Goal: Complete application form: Complete application form

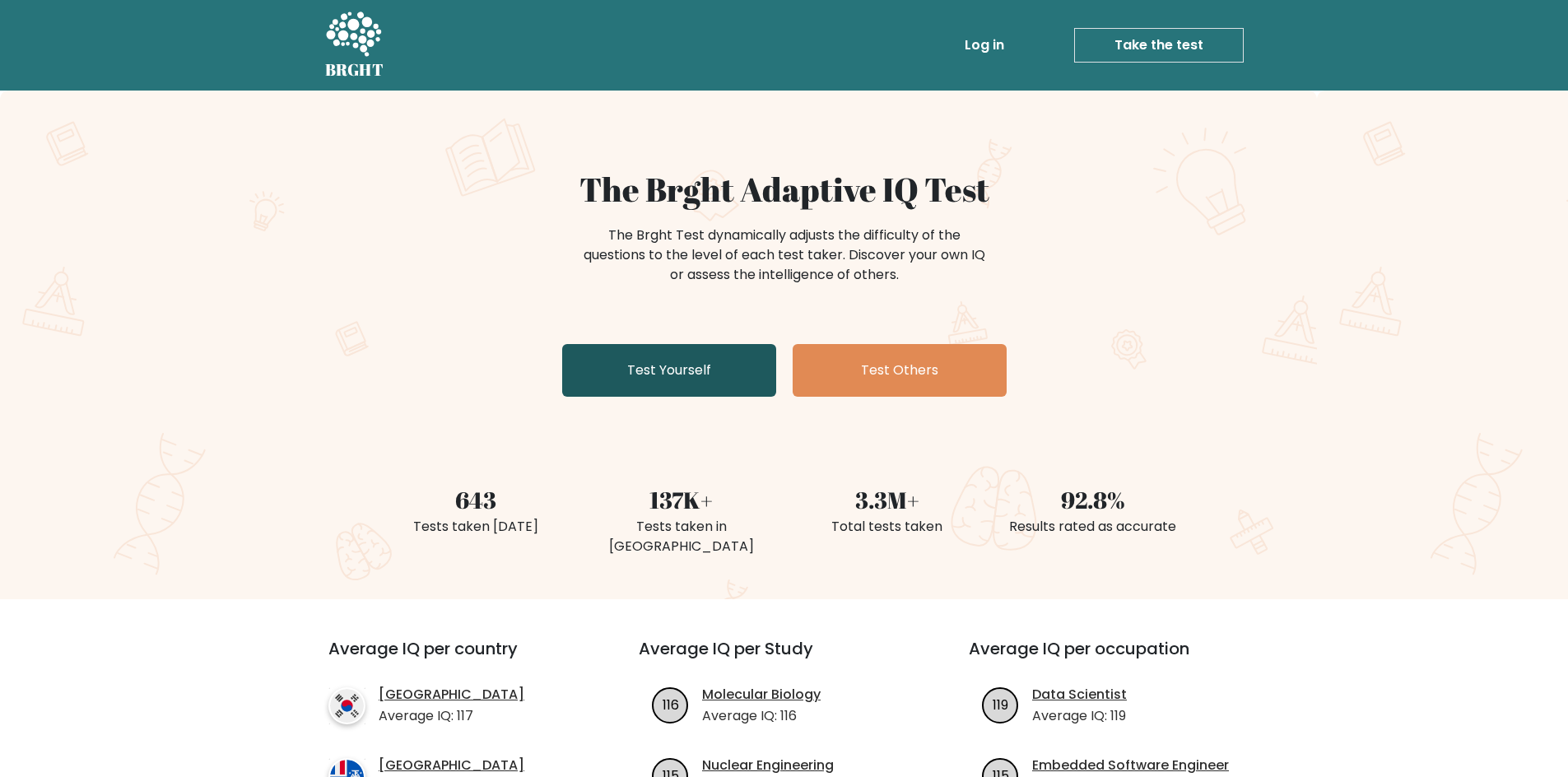
click at [682, 360] on link "Test Yourself" at bounding box center [669, 370] width 214 height 52
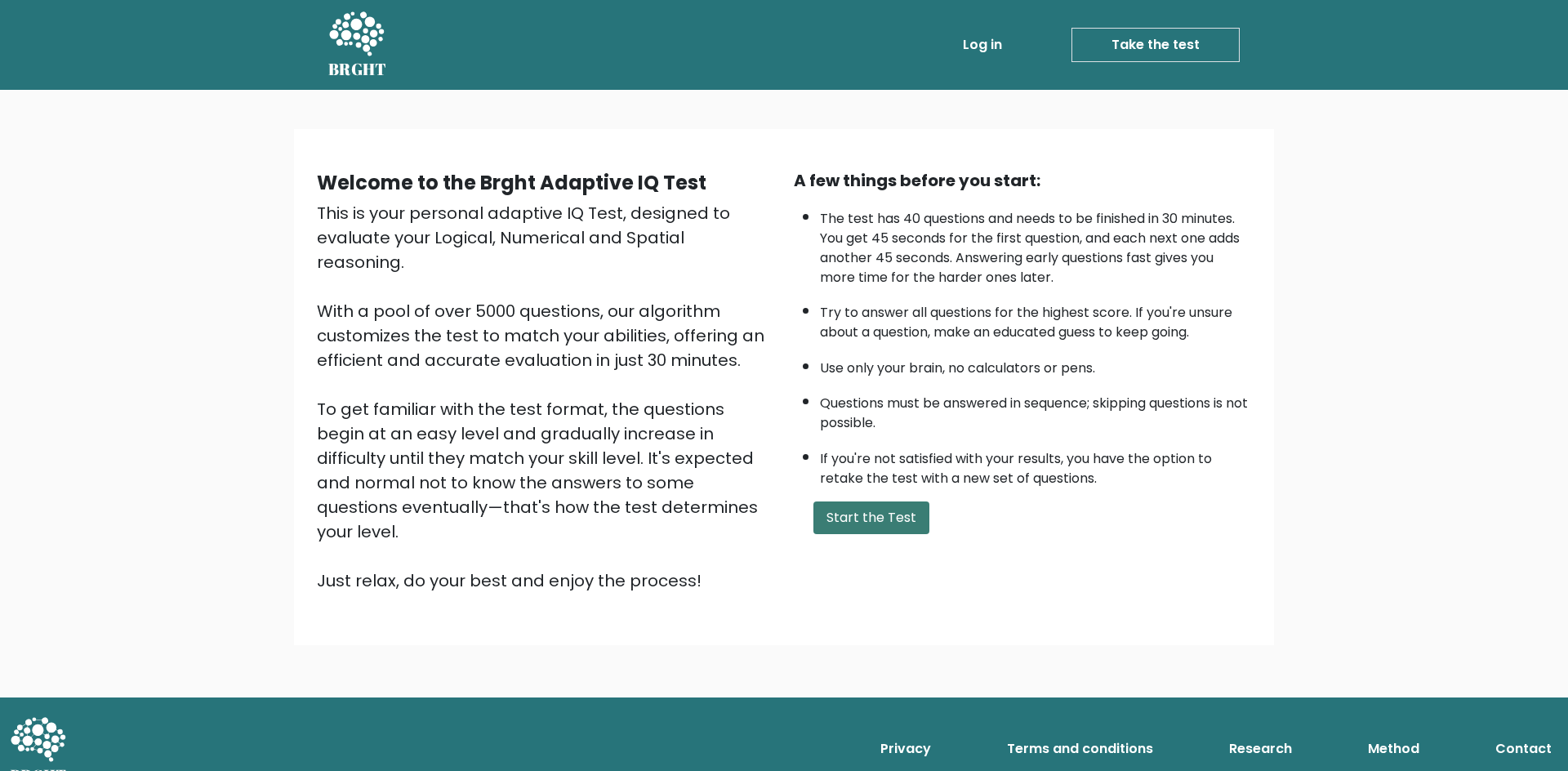
click at [867, 511] on button "Start the Test" at bounding box center [871, 518] width 116 height 33
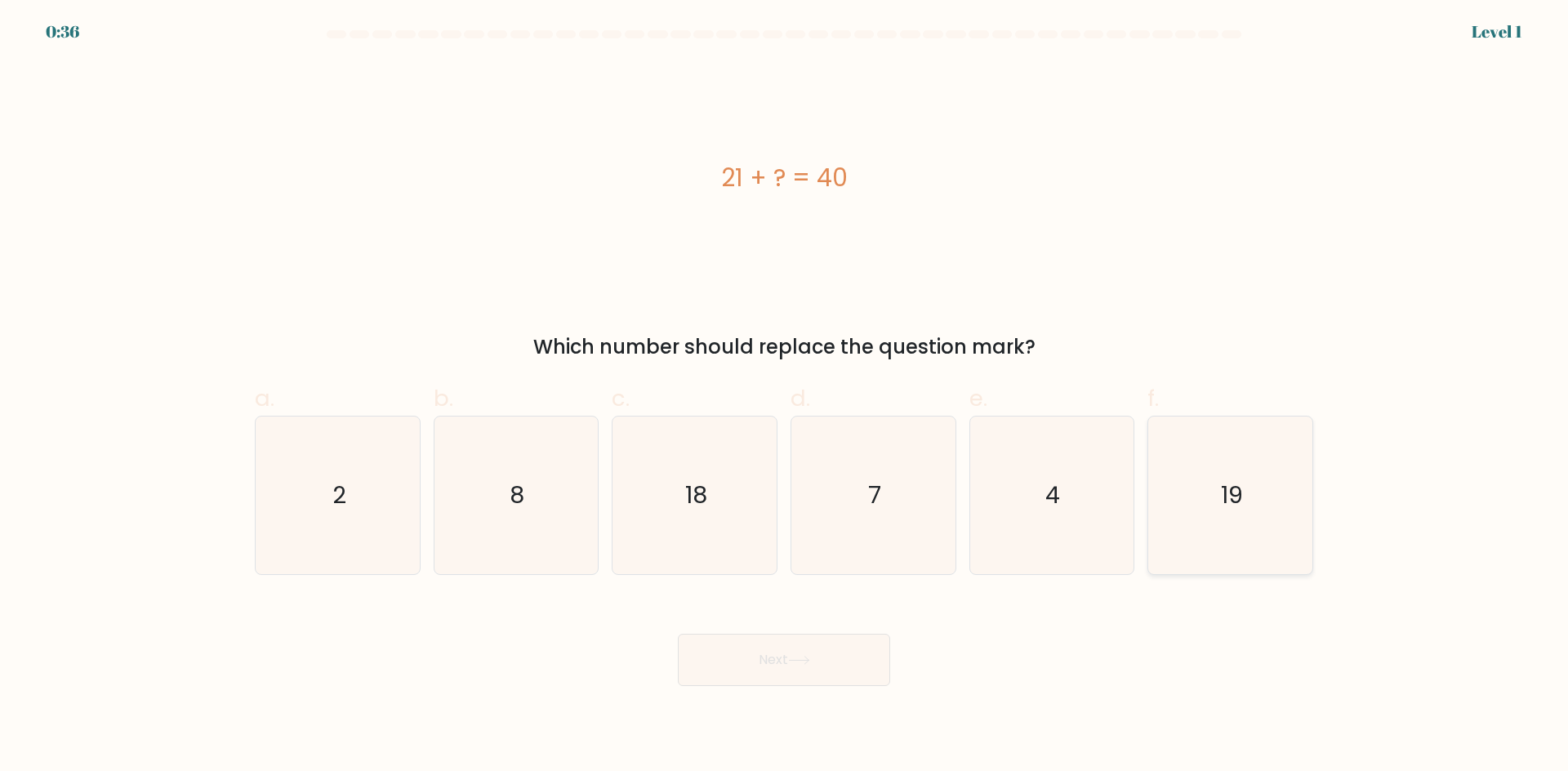
click at [1197, 509] on icon "19" at bounding box center [1230, 495] width 158 height 158
click at [784, 396] on input "f. 19" at bounding box center [784, 390] width 1 height 11
radio input "true"
click at [760, 665] on button "Next" at bounding box center [784, 659] width 212 height 52
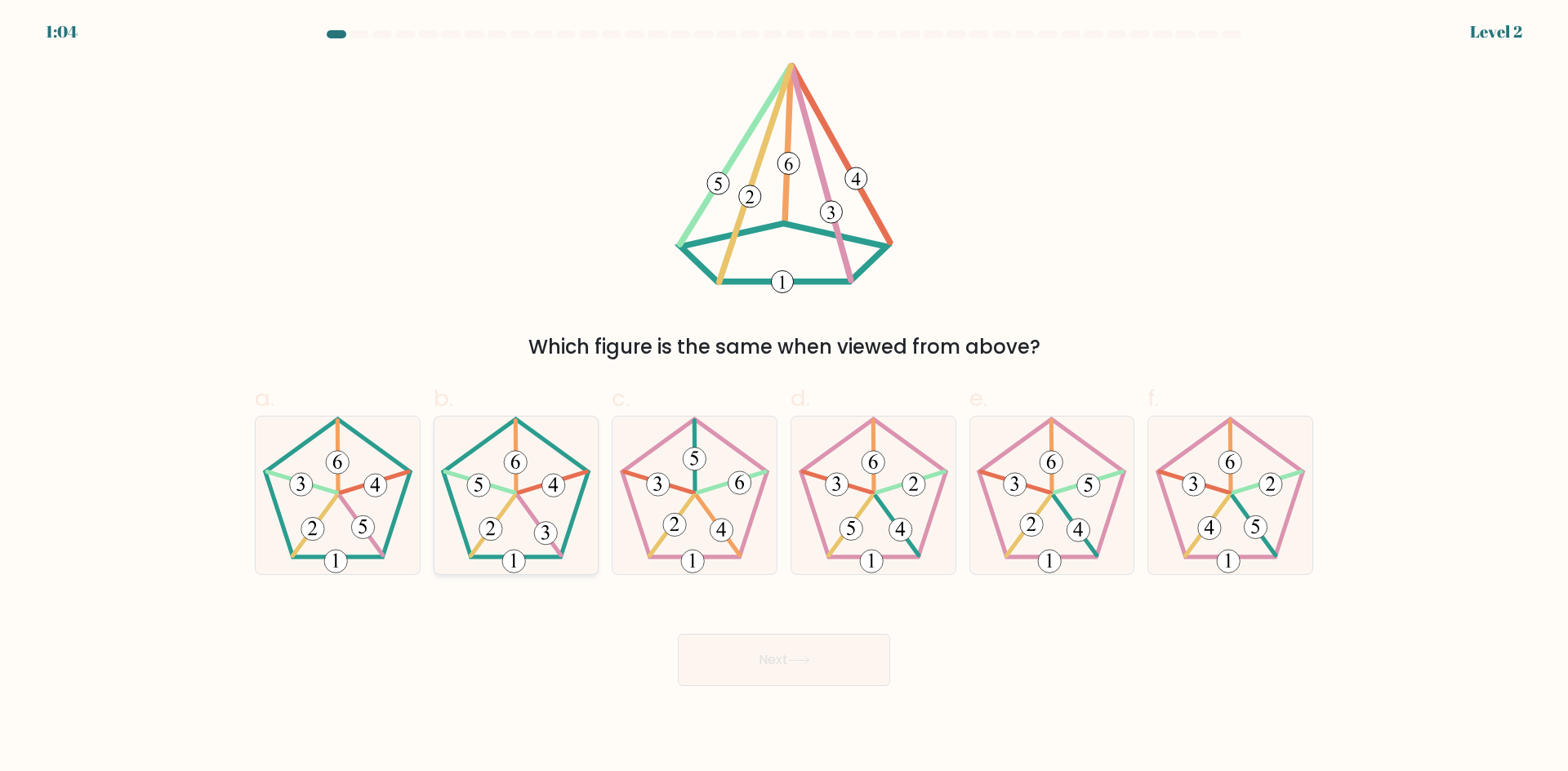
click at [518, 527] on icon at bounding box center [516, 495] width 158 height 158
click at [784, 396] on input "b." at bounding box center [784, 390] width 1 height 11
radio input "true"
click at [782, 659] on button "Next" at bounding box center [784, 659] width 212 height 52
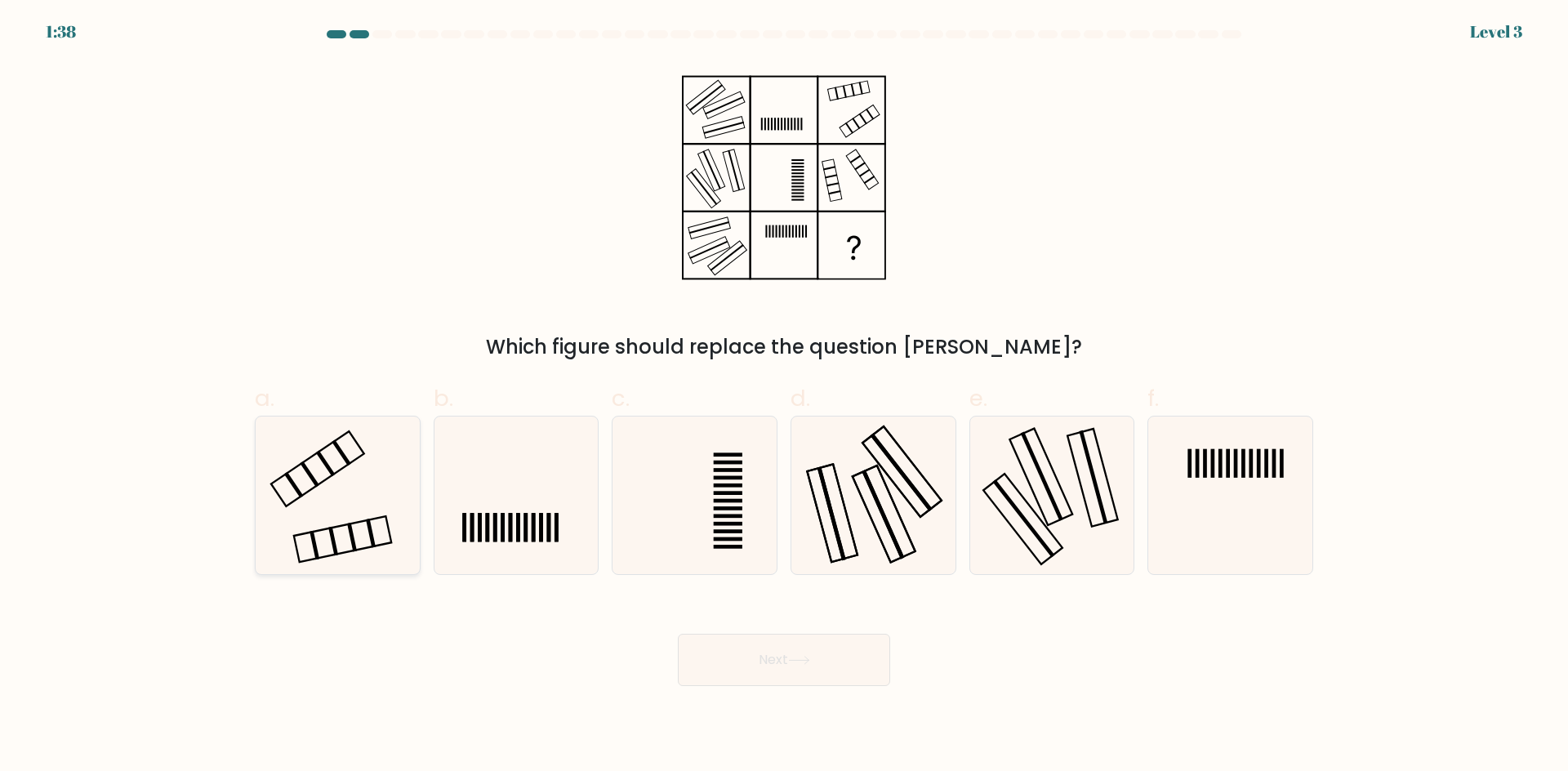
click at [372, 487] on icon at bounding box center [338, 495] width 158 height 158
click at [784, 396] on input "a." at bounding box center [784, 390] width 1 height 11
radio input "true"
click at [820, 673] on button "Next" at bounding box center [784, 659] width 212 height 52
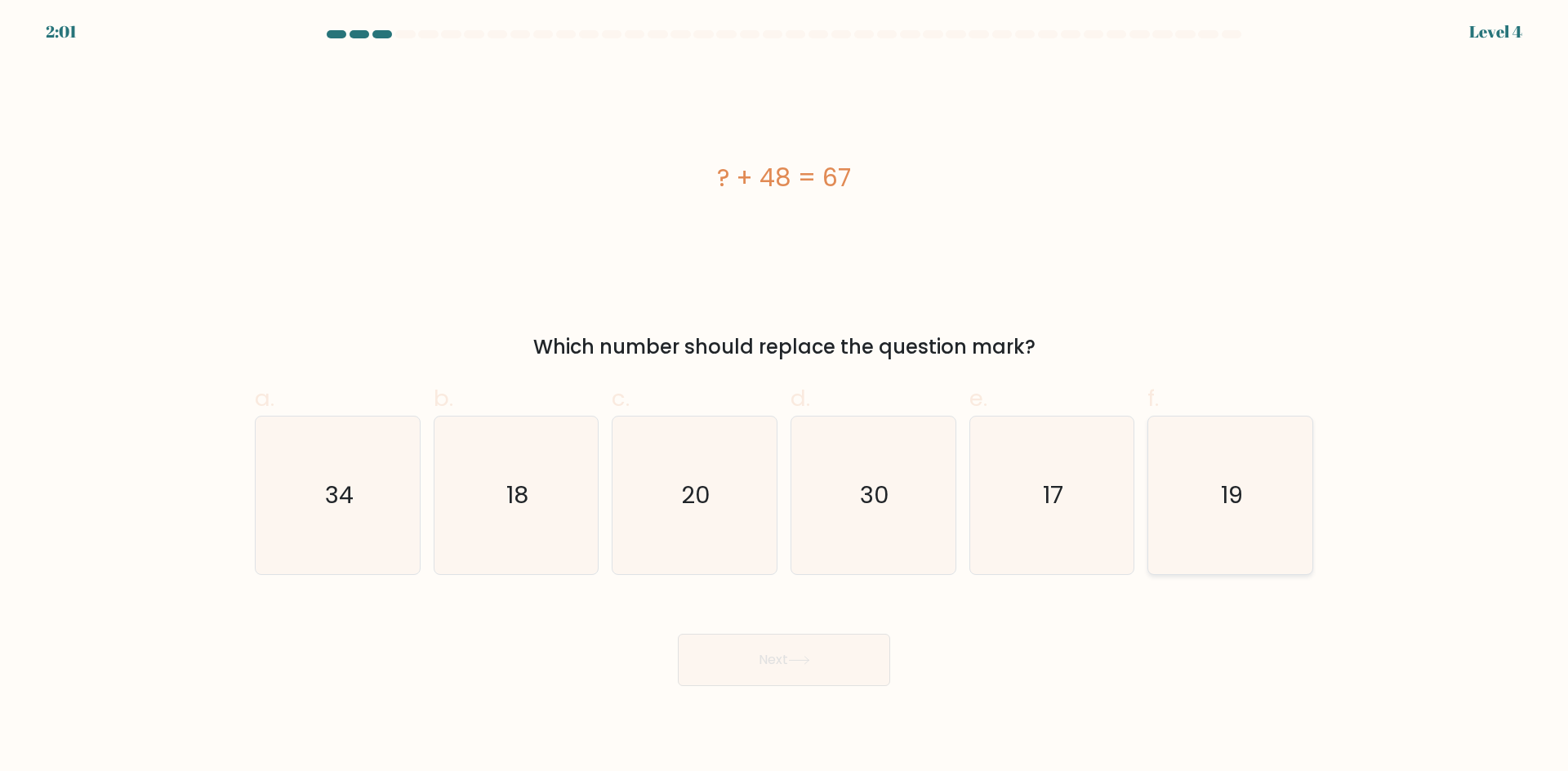
click at [1209, 458] on icon "19" at bounding box center [1230, 495] width 158 height 158
click at [784, 396] on input "f. 19" at bounding box center [784, 390] width 1 height 11
radio input "true"
click at [780, 673] on button "Next" at bounding box center [784, 659] width 212 height 52
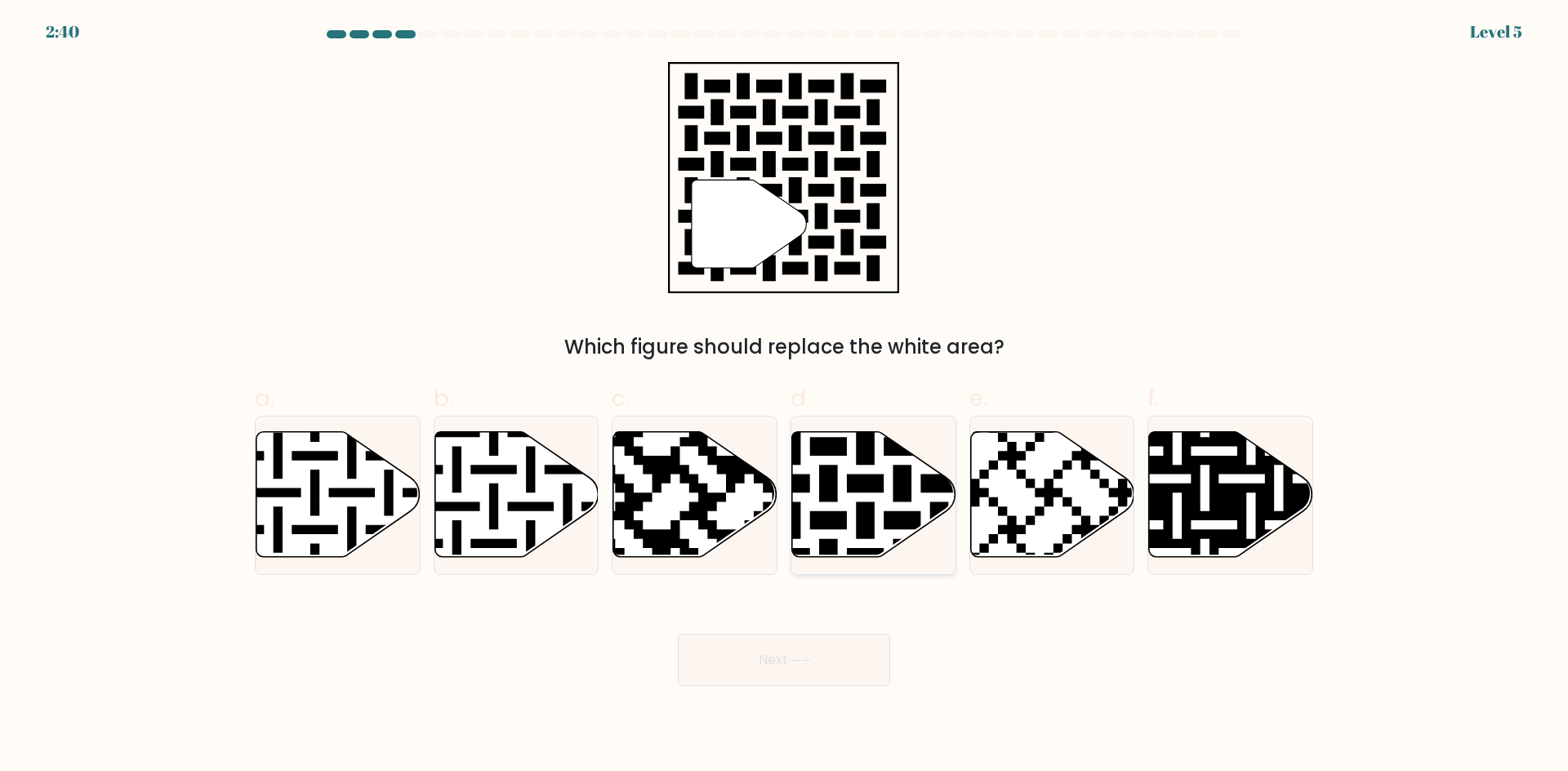
click at [857, 489] on icon at bounding box center [921, 427] width 297 height 297
click at [784, 396] on input "d." at bounding box center [784, 390] width 1 height 11
radio input "true"
click at [811, 654] on button "Next" at bounding box center [784, 659] width 212 height 52
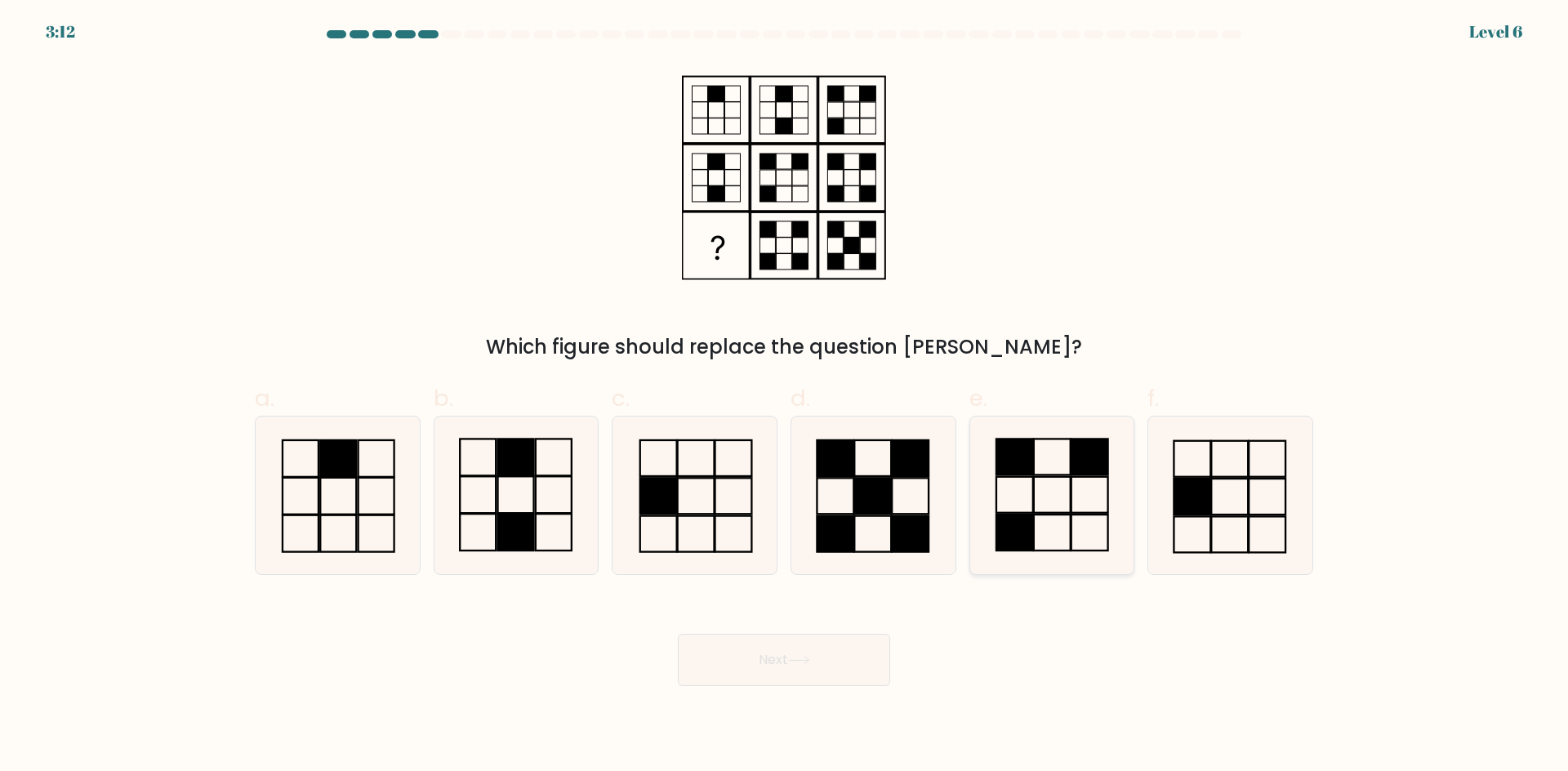
click at [1055, 503] on icon at bounding box center [1051, 495] width 158 height 158
click at [784, 396] on input "e." at bounding box center [784, 390] width 1 height 11
radio input "true"
click at [845, 654] on button "Next" at bounding box center [784, 659] width 212 height 52
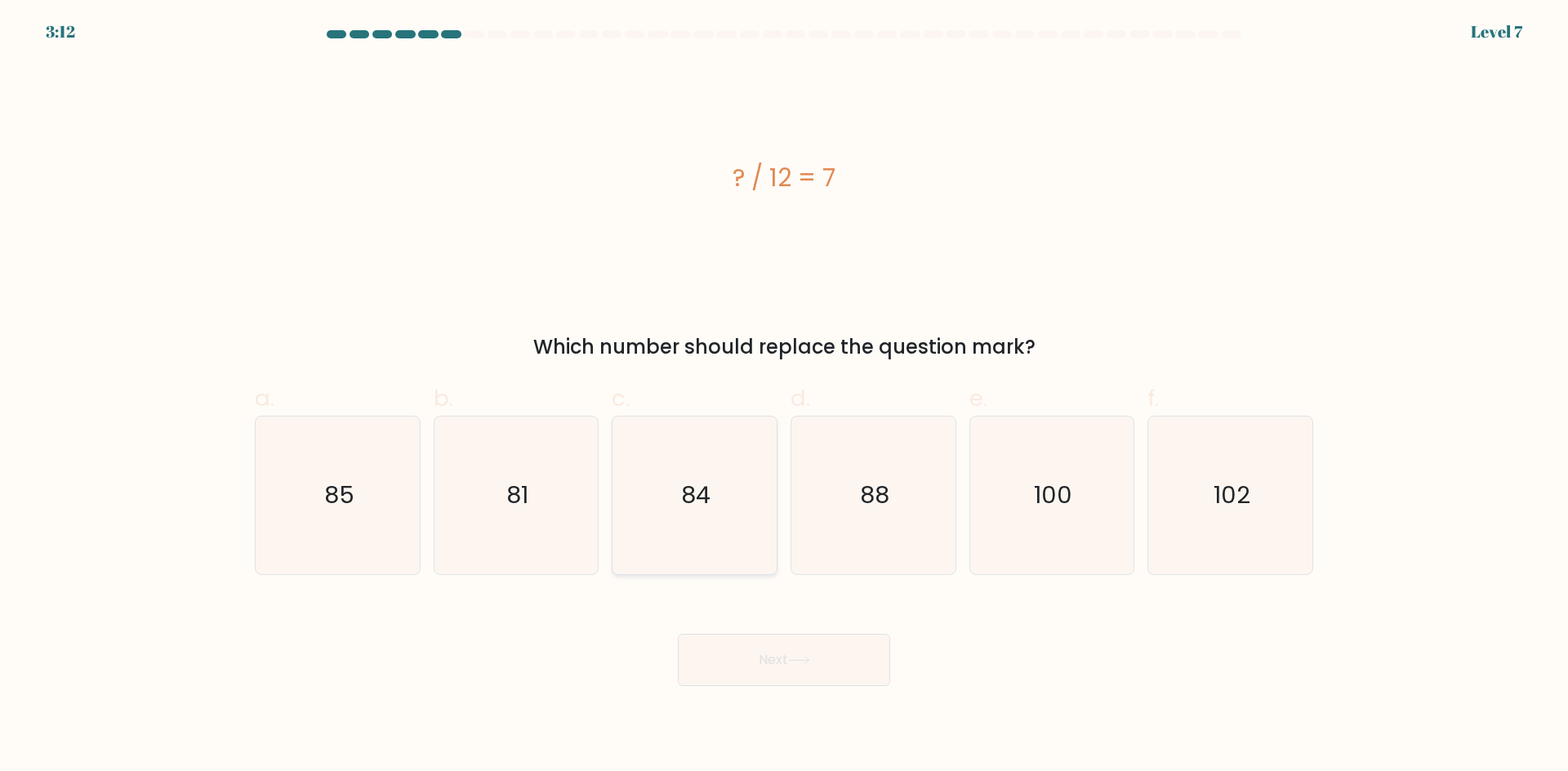
click at [710, 476] on icon "84" at bounding box center [695, 495] width 158 height 158
click at [784, 396] on input "c. 84" at bounding box center [784, 390] width 1 height 11
radio input "true"
click at [825, 669] on button "Next" at bounding box center [784, 659] width 212 height 52
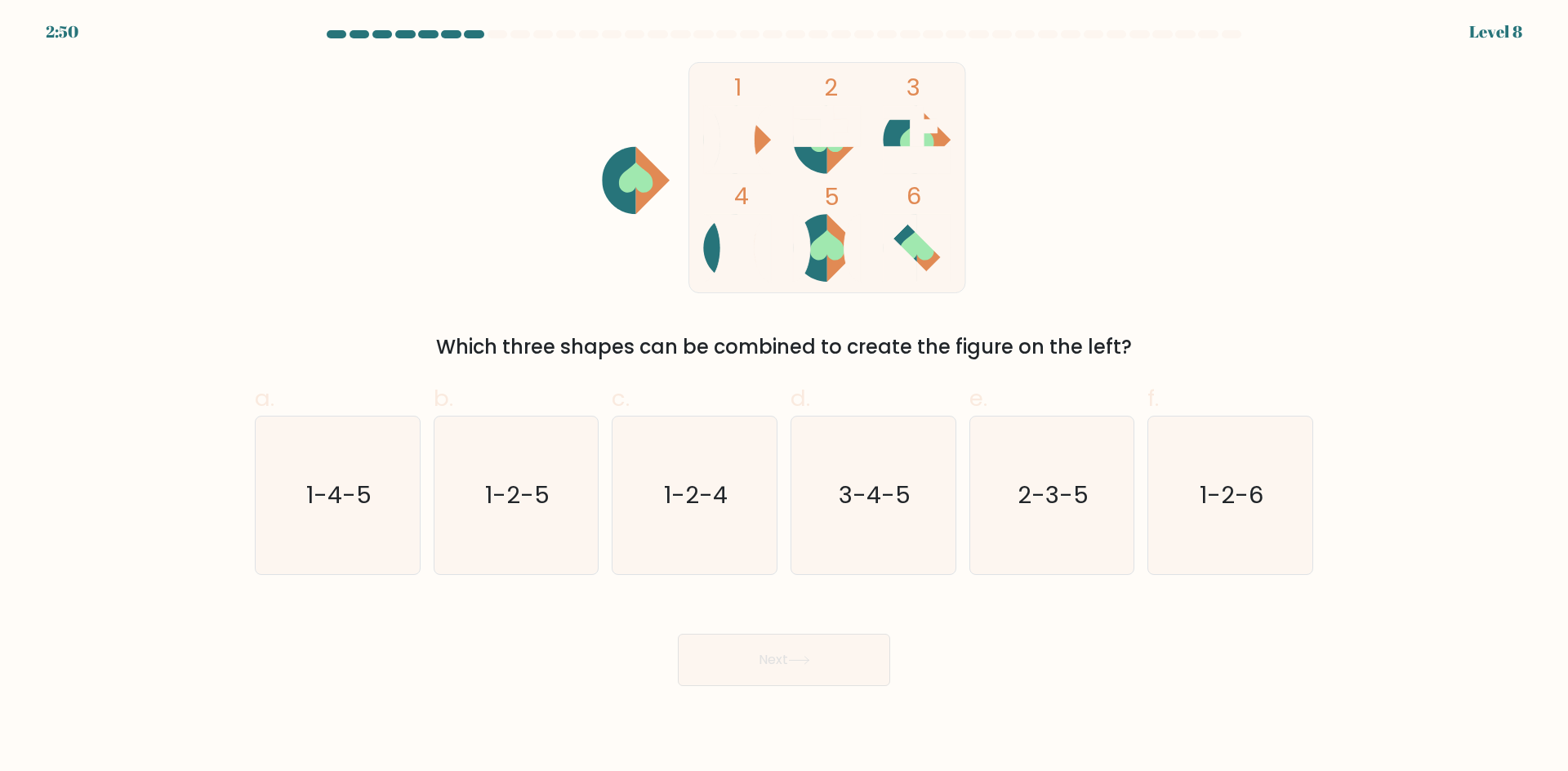
drag, startPoint x: 888, startPoint y: 136, endPoint x: 817, endPoint y: 138, distance: 71.0
click at [817, 138] on icon "1 2 3 4 5 6" at bounding box center [784, 177] width 440 height 231
drag, startPoint x: 939, startPoint y: 133, endPoint x: 841, endPoint y: 147, distance: 99.0
click at [841, 147] on icon "1 2 3 4 5 6" at bounding box center [784, 177] width 440 height 231
drag, startPoint x: 919, startPoint y: 259, endPoint x: 822, endPoint y: 139, distance: 154.3
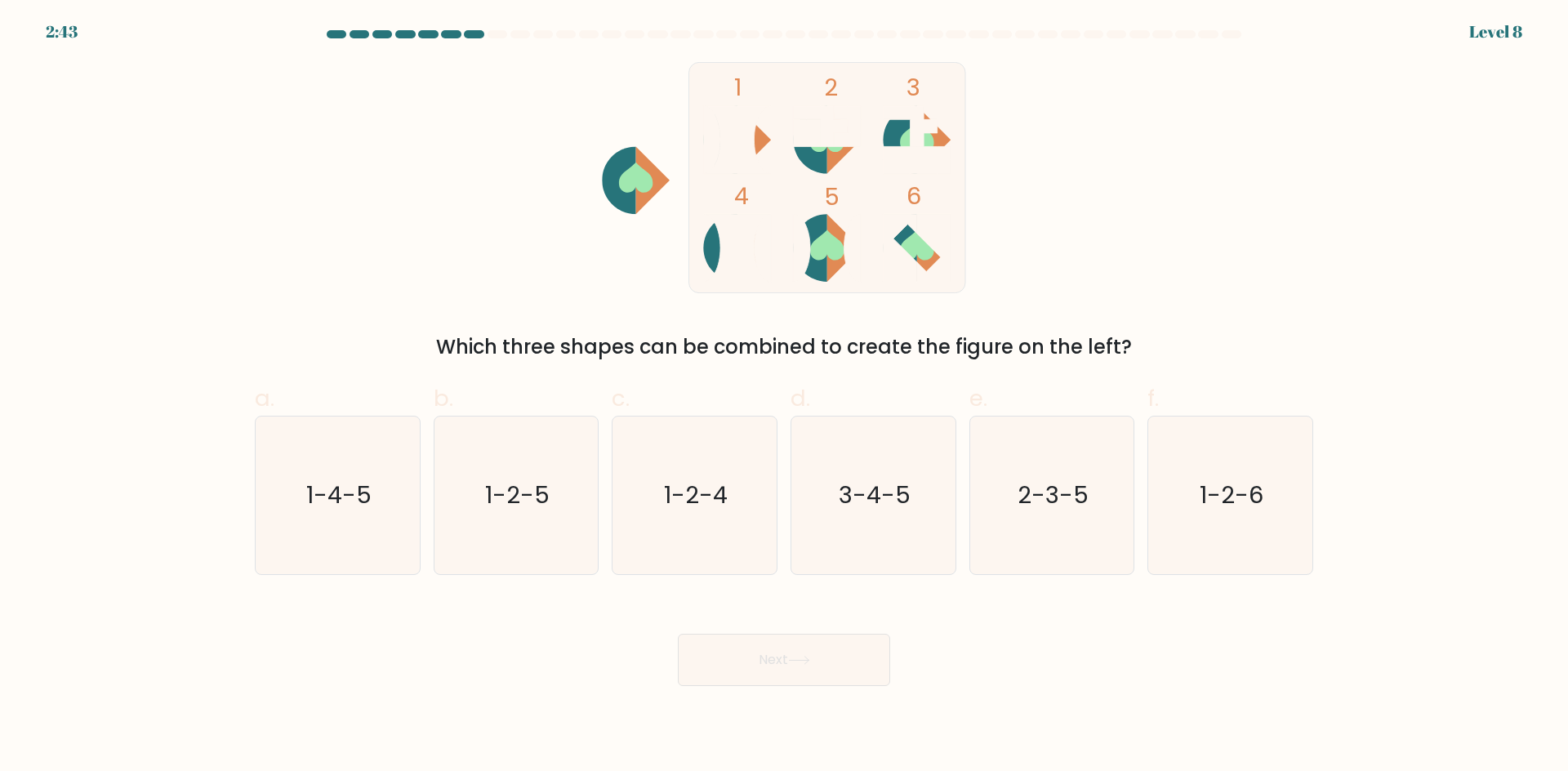
click at [822, 139] on icon "1 2 3 4 5 6" at bounding box center [784, 177] width 440 height 231
drag, startPoint x: 826, startPoint y: 260, endPoint x: 634, endPoint y: 195, distance: 202.7
click at [634, 195] on icon "1 2 3 4 5 6" at bounding box center [784, 177] width 440 height 231
click at [352, 497] on text "1-4-5" at bounding box center [339, 494] width 65 height 33
click at [784, 396] on input "a. 1-4-5" at bounding box center [784, 390] width 1 height 11
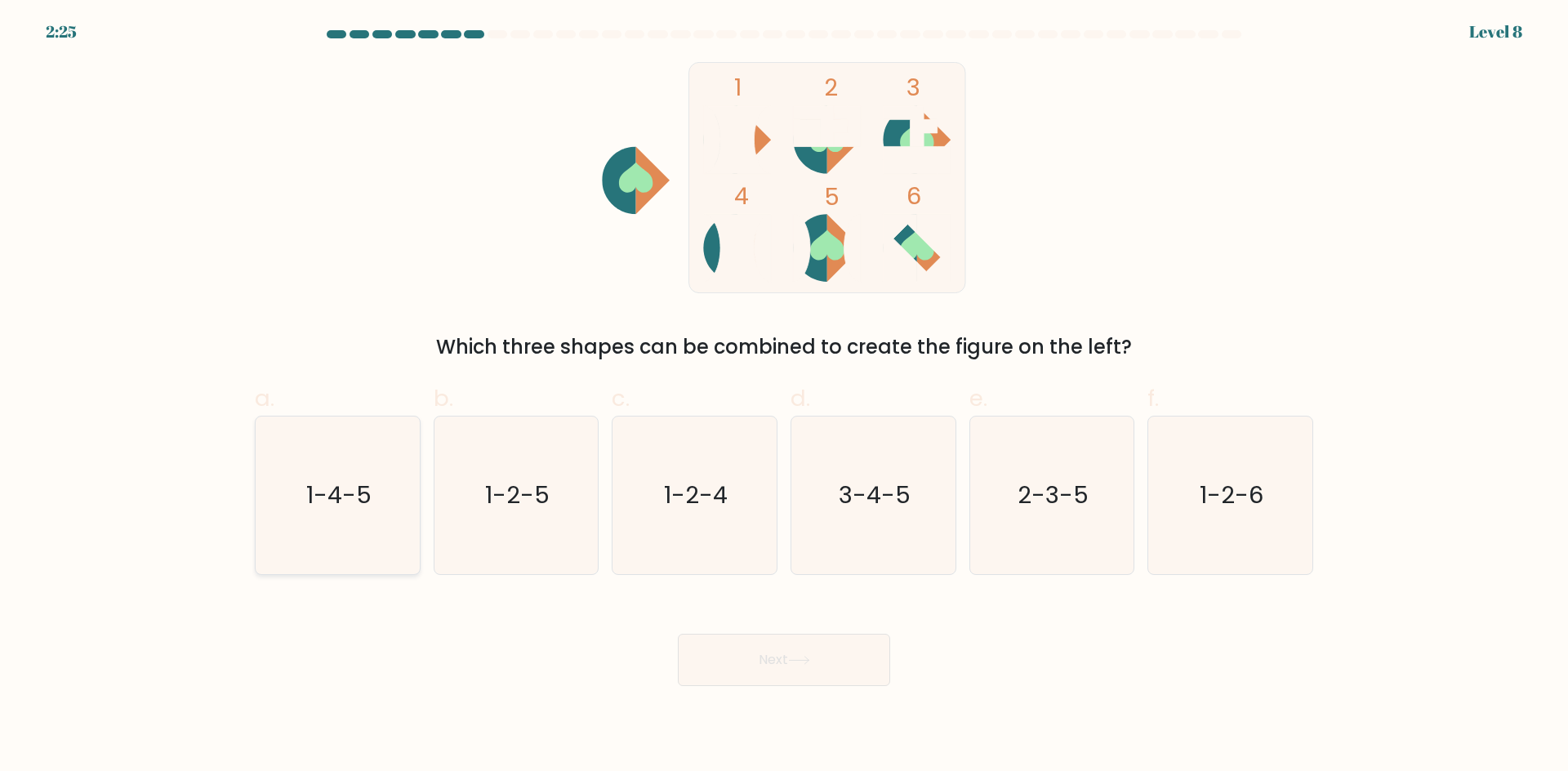
radio input "true"
click at [817, 651] on button "Next" at bounding box center [784, 659] width 212 height 52
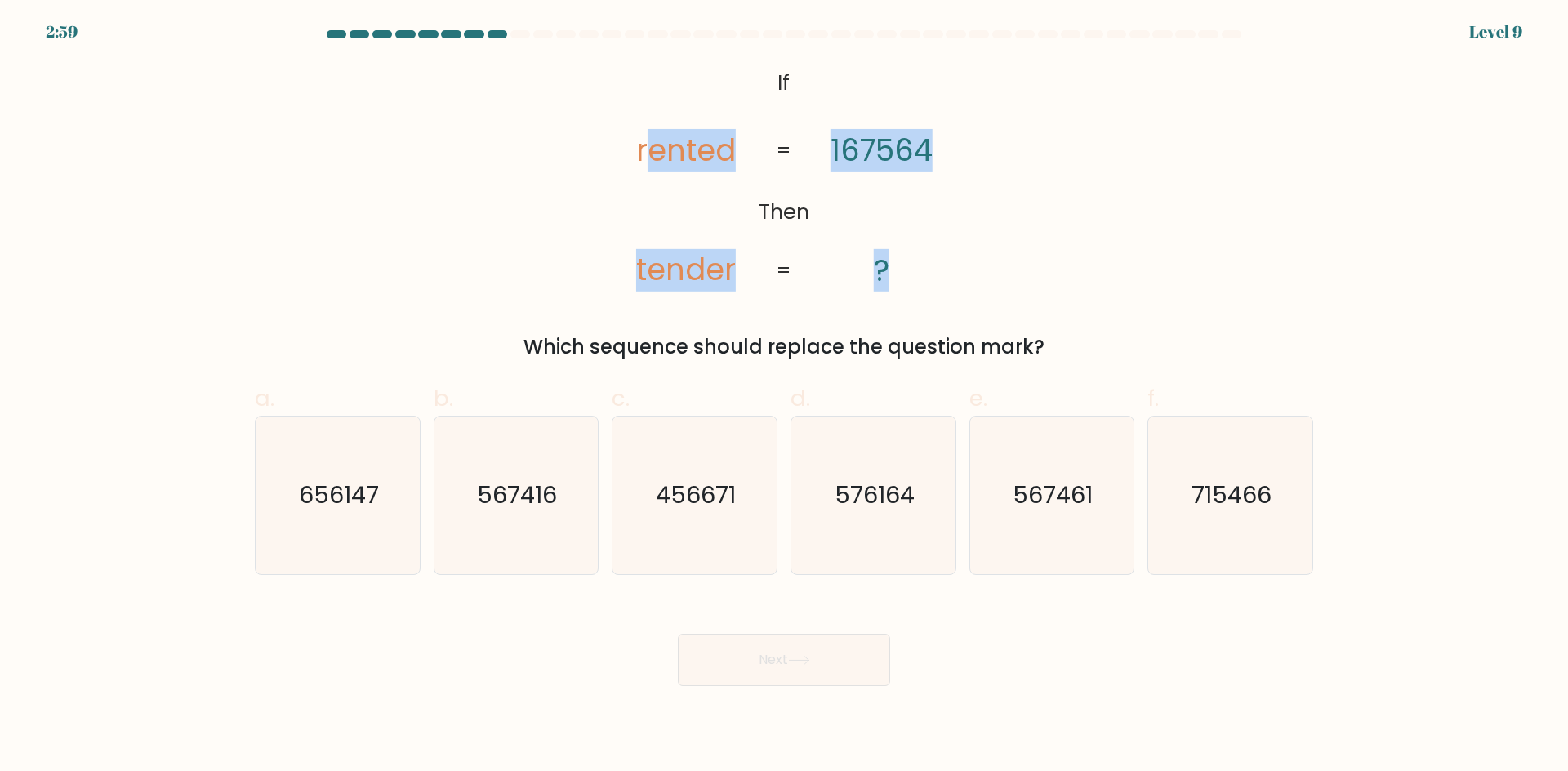
drag, startPoint x: 643, startPoint y: 154, endPoint x: 910, endPoint y: 273, distance: 292.3
click at [910, 273] on icon "@import url('https://fonts.googleapis.com/css?family=Abril+Fatface:400,100,100i…" at bounding box center [784, 177] width 376 height 231
click at [949, 198] on icon "@import url('https://fonts.googleapis.com/css?family=Abril+Fatface:400,100,100i…" at bounding box center [784, 177] width 376 height 231
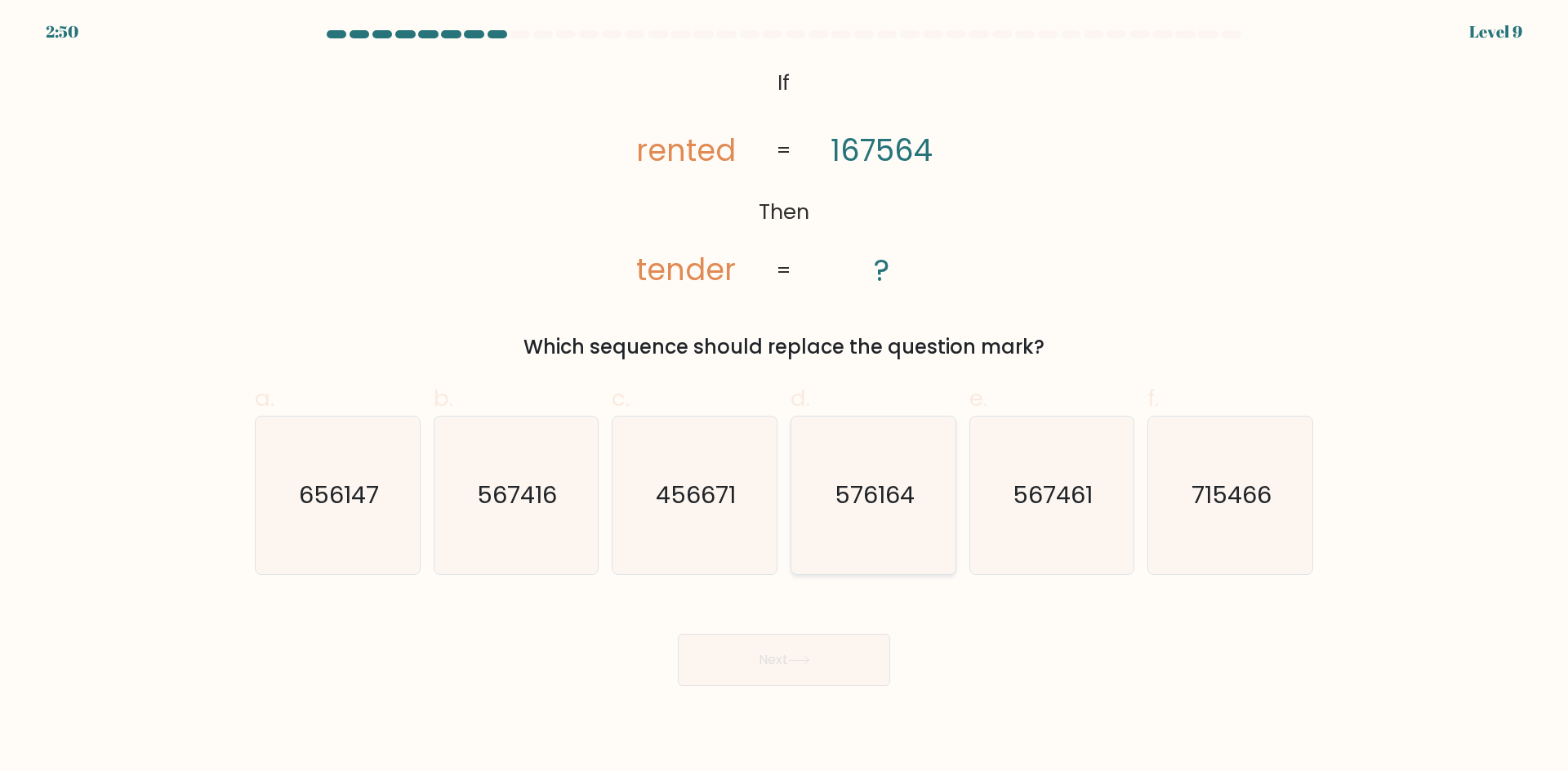
click at [866, 498] on text "576164" at bounding box center [874, 494] width 80 height 33
click at [784, 396] on input "d. 576164" at bounding box center [784, 390] width 1 height 11
radio input "true"
click at [789, 653] on button "Next" at bounding box center [784, 659] width 212 height 52
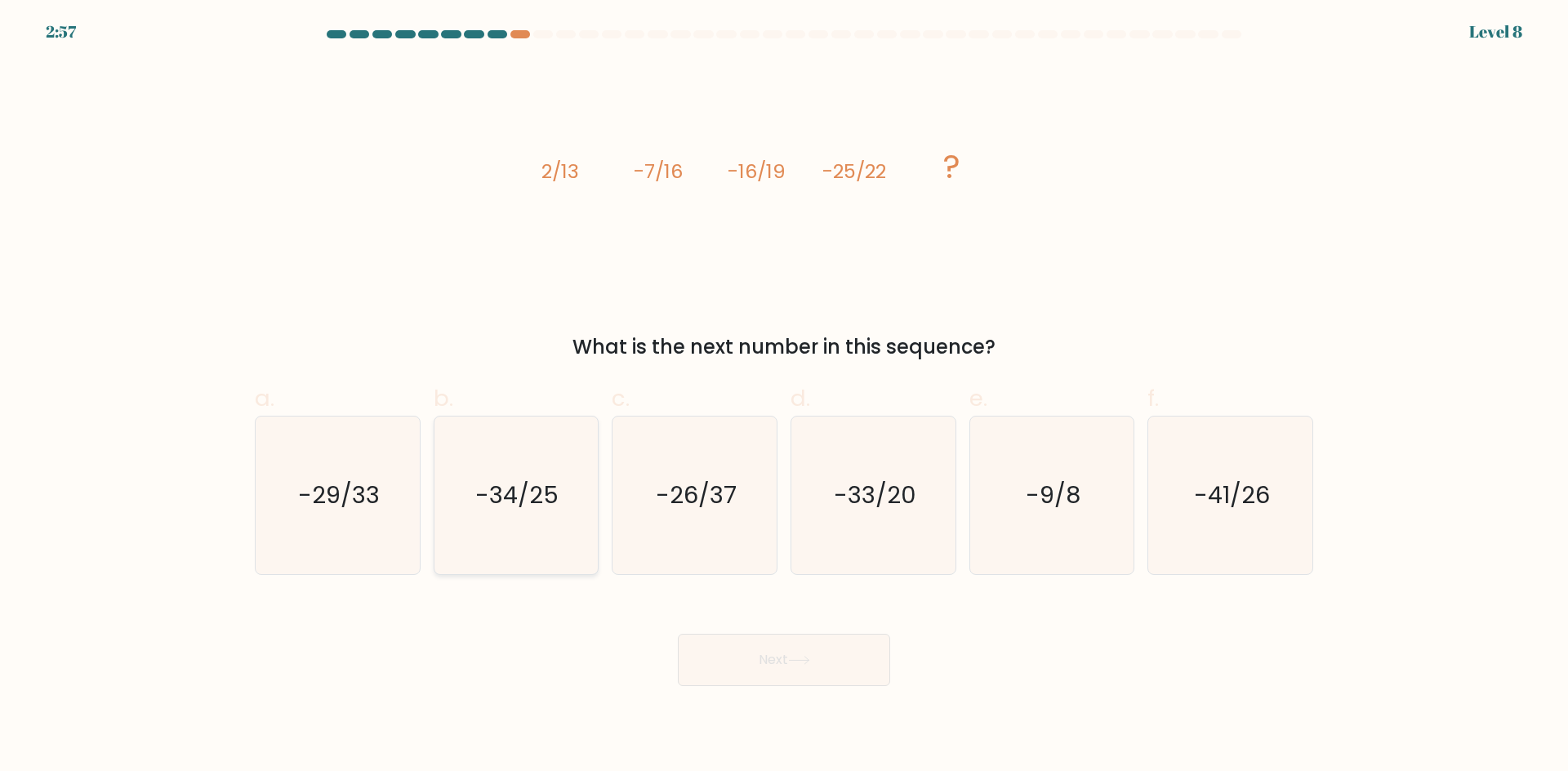
click at [530, 498] on text "-34/25" at bounding box center [517, 494] width 83 height 33
click at [784, 396] on input "b. -34/25" at bounding box center [784, 390] width 1 height 11
radio input "true"
click at [874, 623] on div "Next" at bounding box center [784, 640] width 1078 height 91
click at [852, 659] on button "Next" at bounding box center [784, 659] width 212 height 52
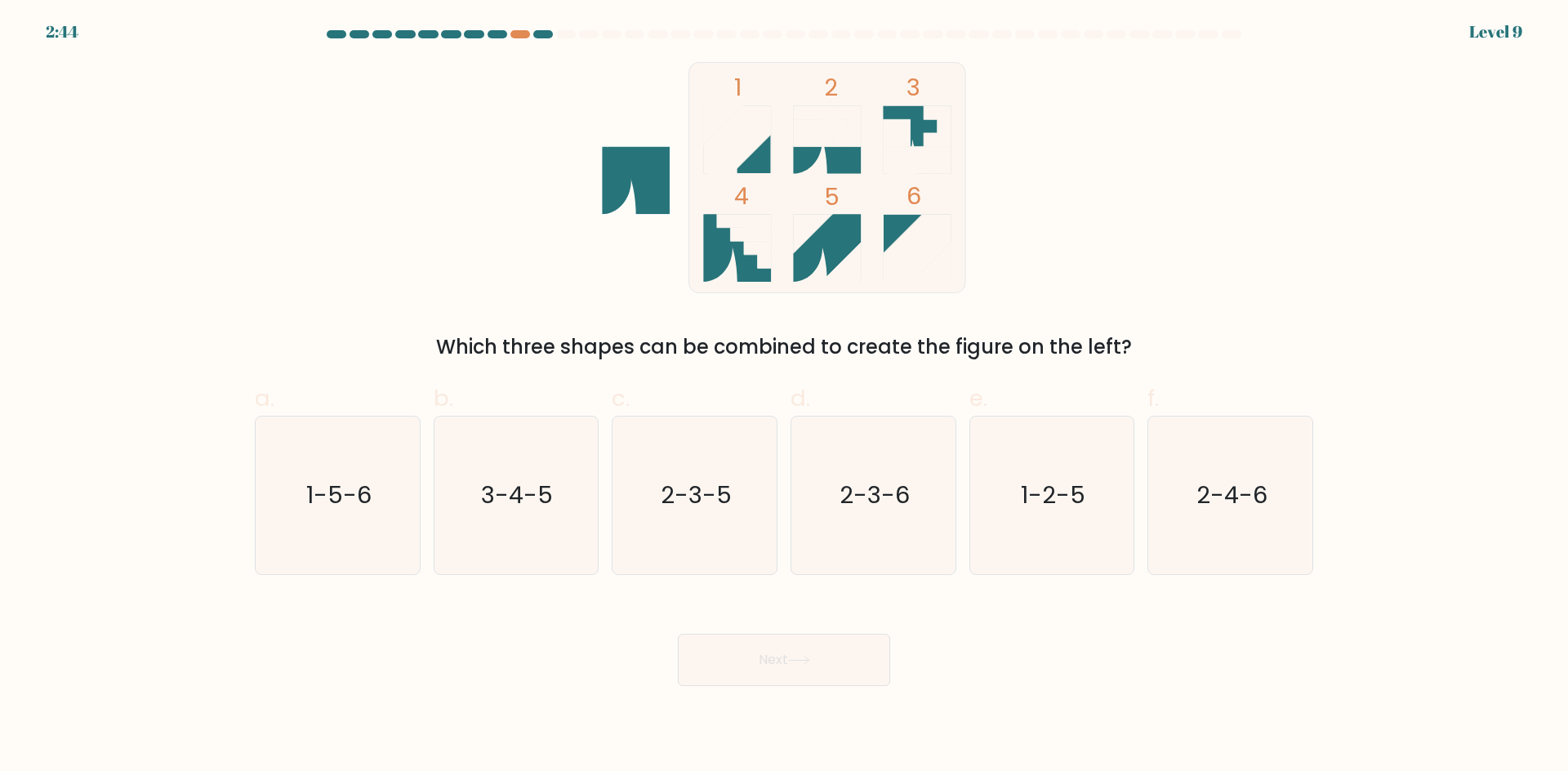
click at [208, 609] on form at bounding box center [784, 358] width 1568 height 656
click at [289, 509] on icon "1-5-6" at bounding box center [338, 495] width 158 height 158
click at [784, 396] on input "a. 1-5-6" at bounding box center [784, 390] width 1 height 11
radio input "true"
click at [912, 652] on div "Next" at bounding box center [784, 640] width 1078 height 91
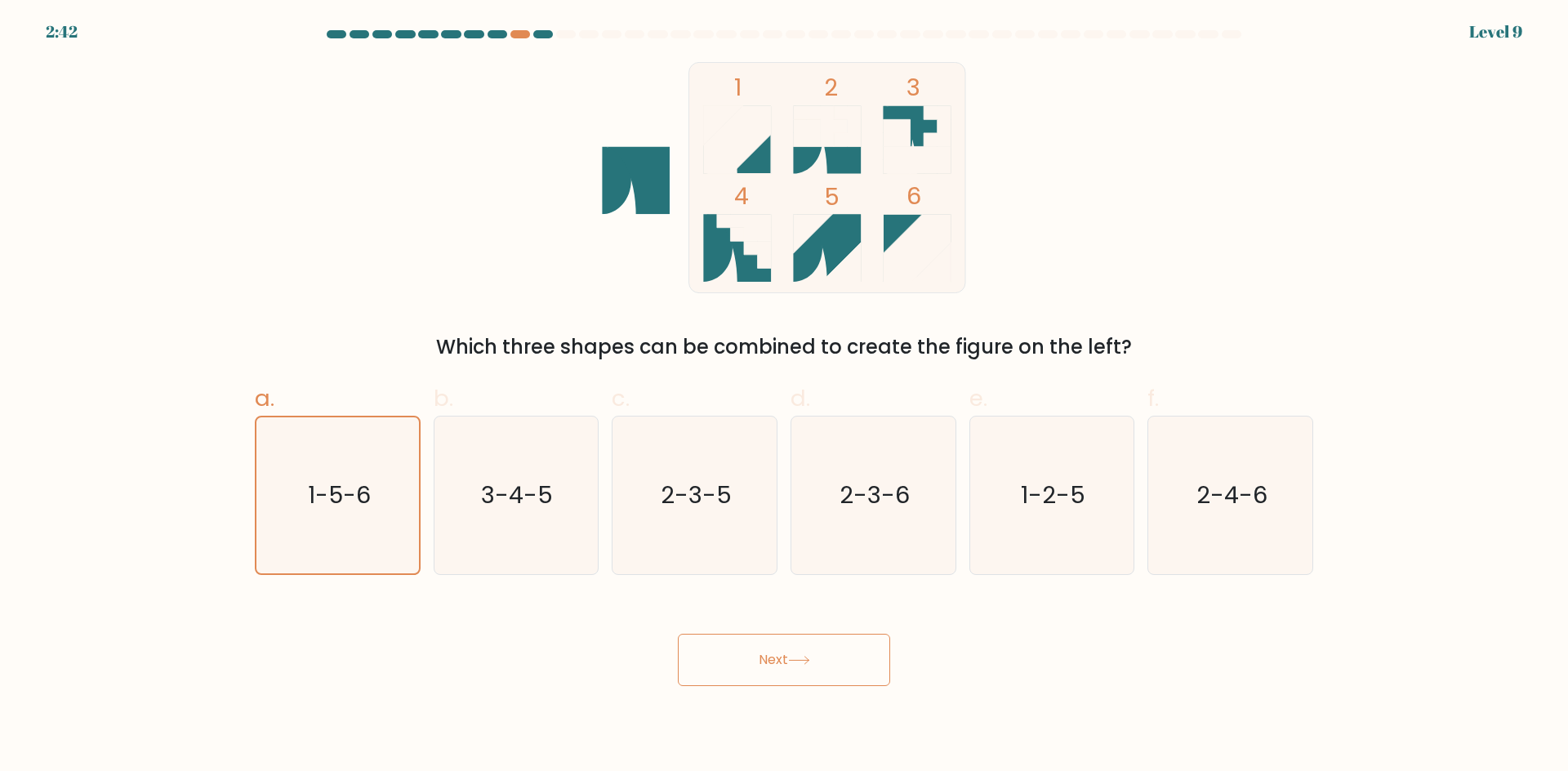
click at [888, 655] on button "Next" at bounding box center [784, 659] width 212 height 52
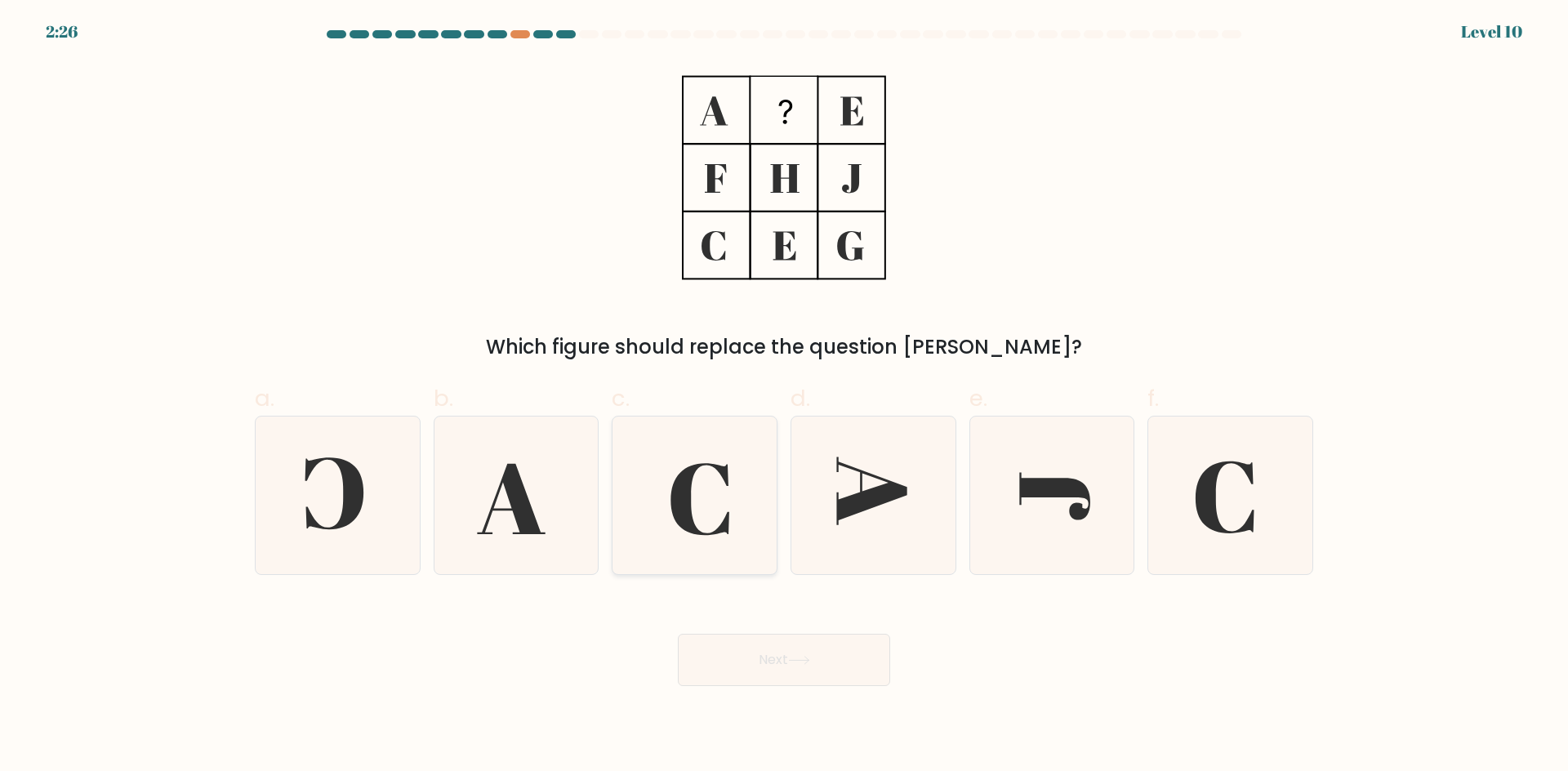
click at [706, 491] on icon at bounding box center [695, 495] width 158 height 158
click at [784, 396] on input "c." at bounding box center [784, 390] width 1 height 11
radio input "true"
click at [805, 649] on button "Next" at bounding box center [784, 659] width 212 height 52
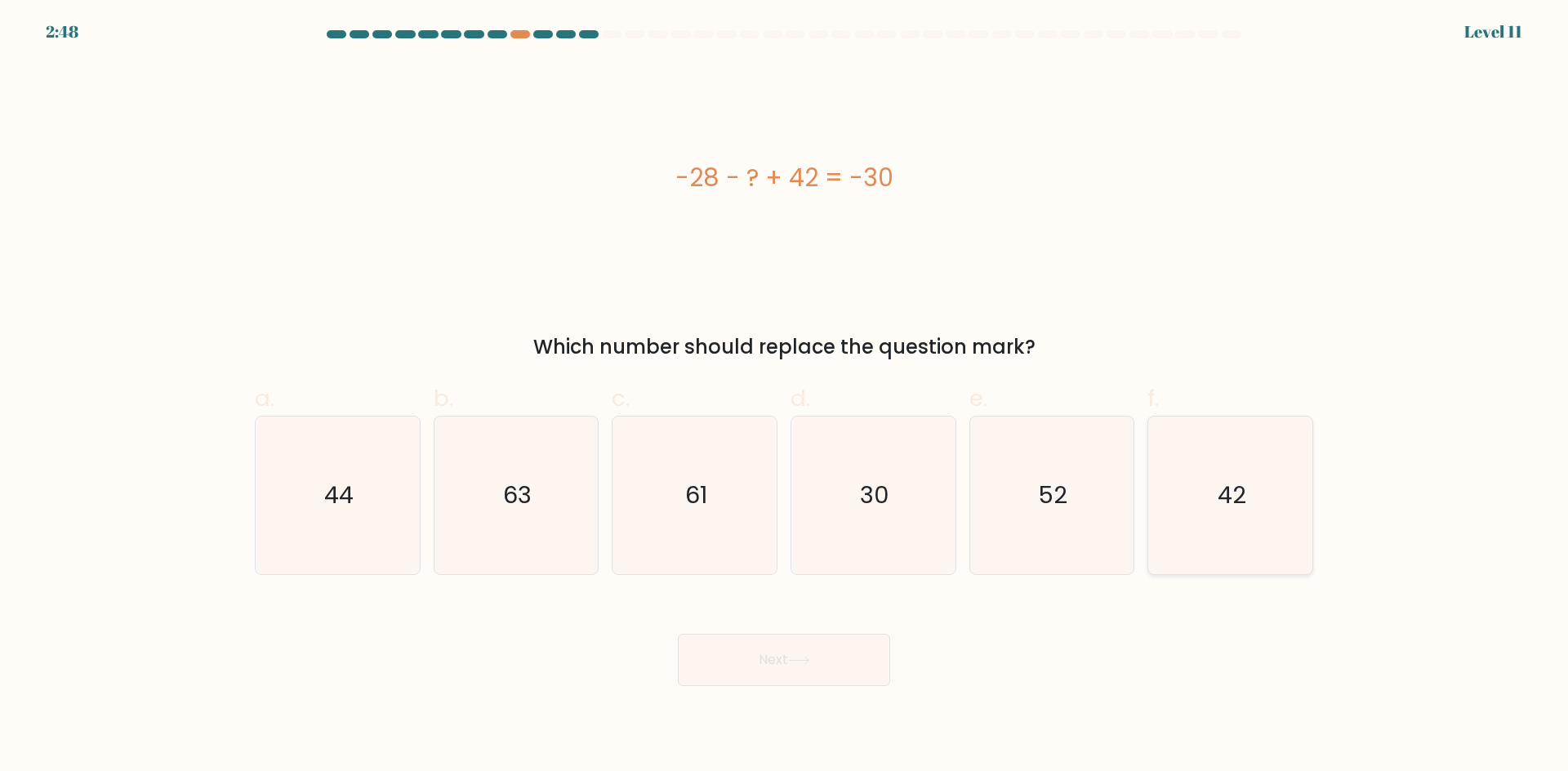
click at [1183, 482] on icon "42" at bounding box center [1230, 495] width 158 height 158
click at [784, 396] on input "f. 42" at bounding box center [784, 390] width 1 height 11
radio input "true"
click at [1179, 483] on icon "42" at bounding box center [1230, 495] width 156 height 156
click at [784, 396] on input "f. 42" at bounding box center [784, 390] width 1 height 11
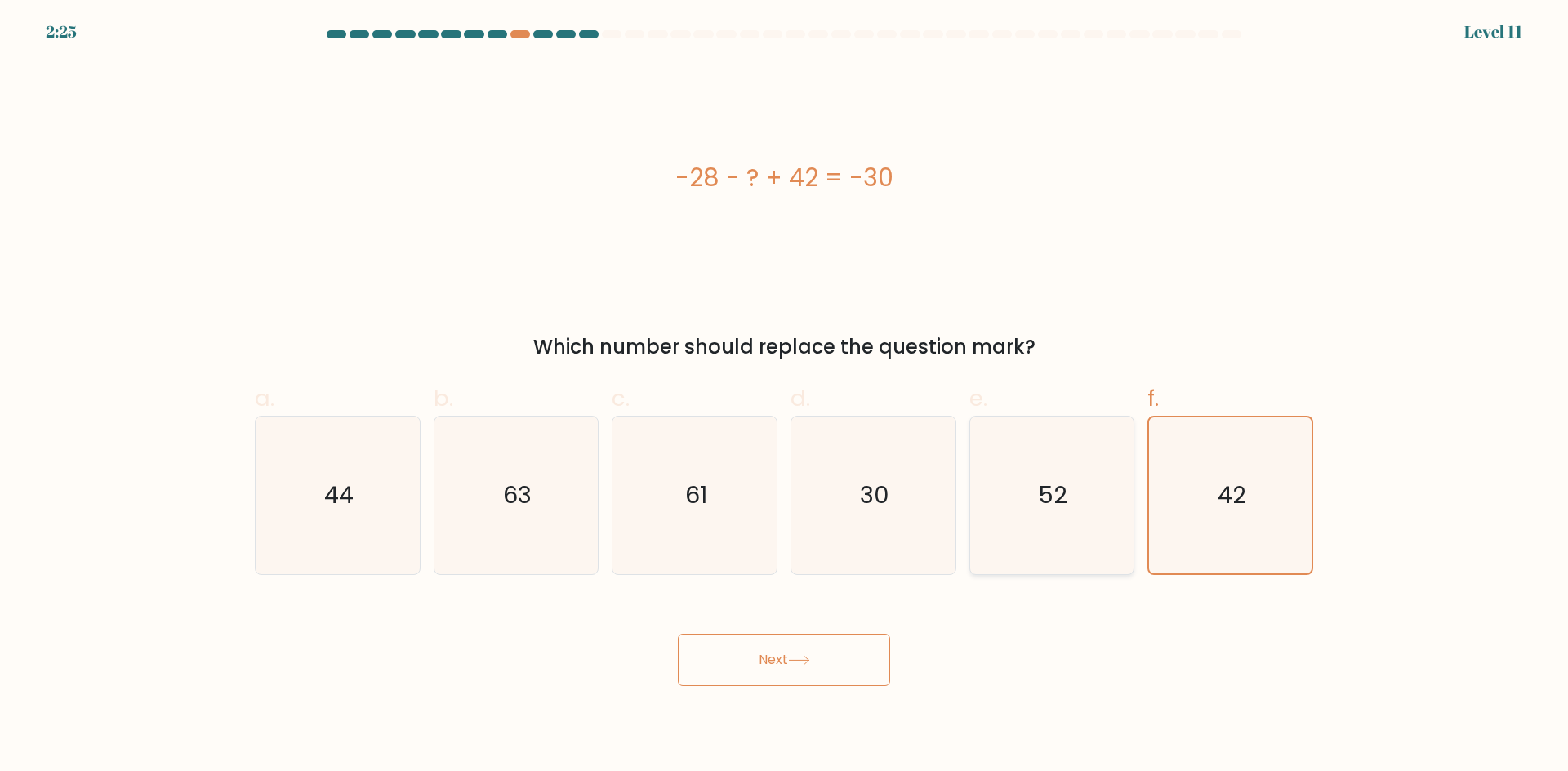
click at [1036, 499] on icon "52" at bounding box center [1051, 495] width 158 height 158
click at [784, 396] on input "e. 52" at bounding box center [784, 390] width 1 height 11
radio input "true"
click at [808, 661] on icon at bounding box center [799, 660] width 22 height 9
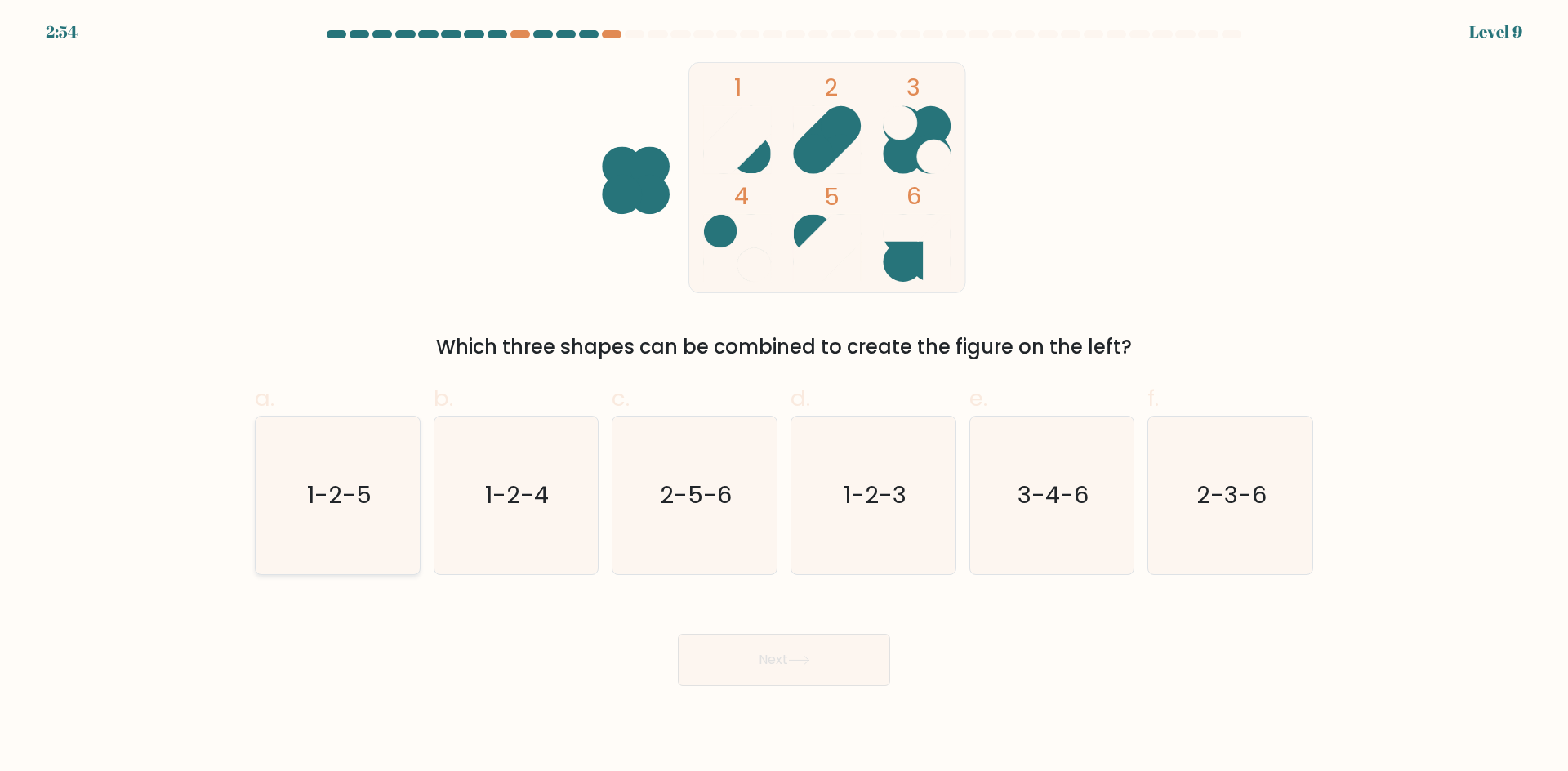
click at [358, 498] on text "1-2-5" at bounding box center [339, 494] width 65 height 33
click at [784, 396] on input "a. 1-2-5" at bounding box center [784, 390] width 1 height 11
radio input "true"
click at [764, 656] on button "Next" at bounding box center [784, 659] width 212 height 52
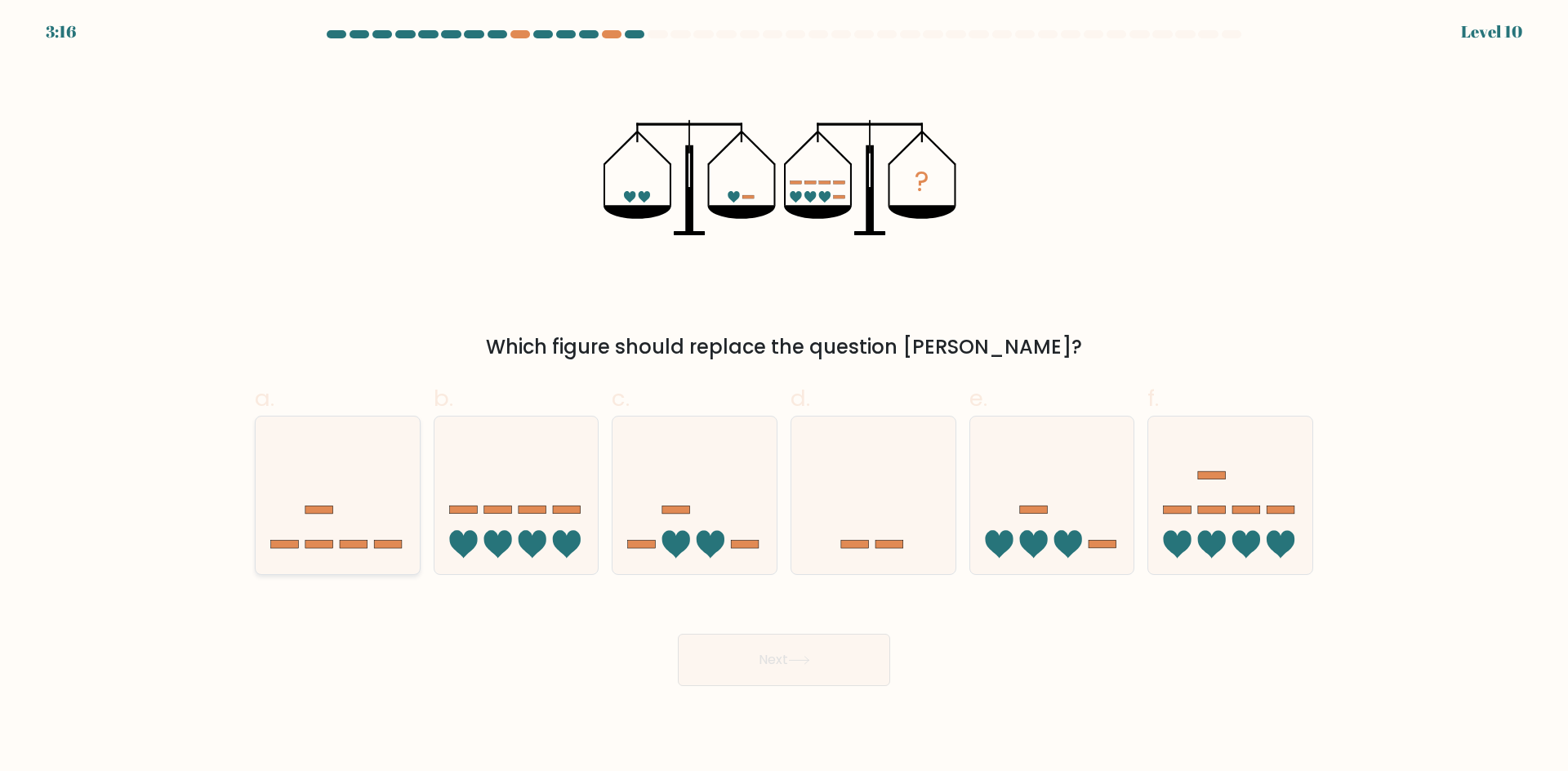
click at [373, 540] on icon at bounding box center [338, 495] width 164 height 136
click at [784, 396] on input "a." at bounding box center [784, 390] width 1 height 11
radio input "true"
click at [792, 656] on icon at bounding box center [799, 660] width 22 height 9
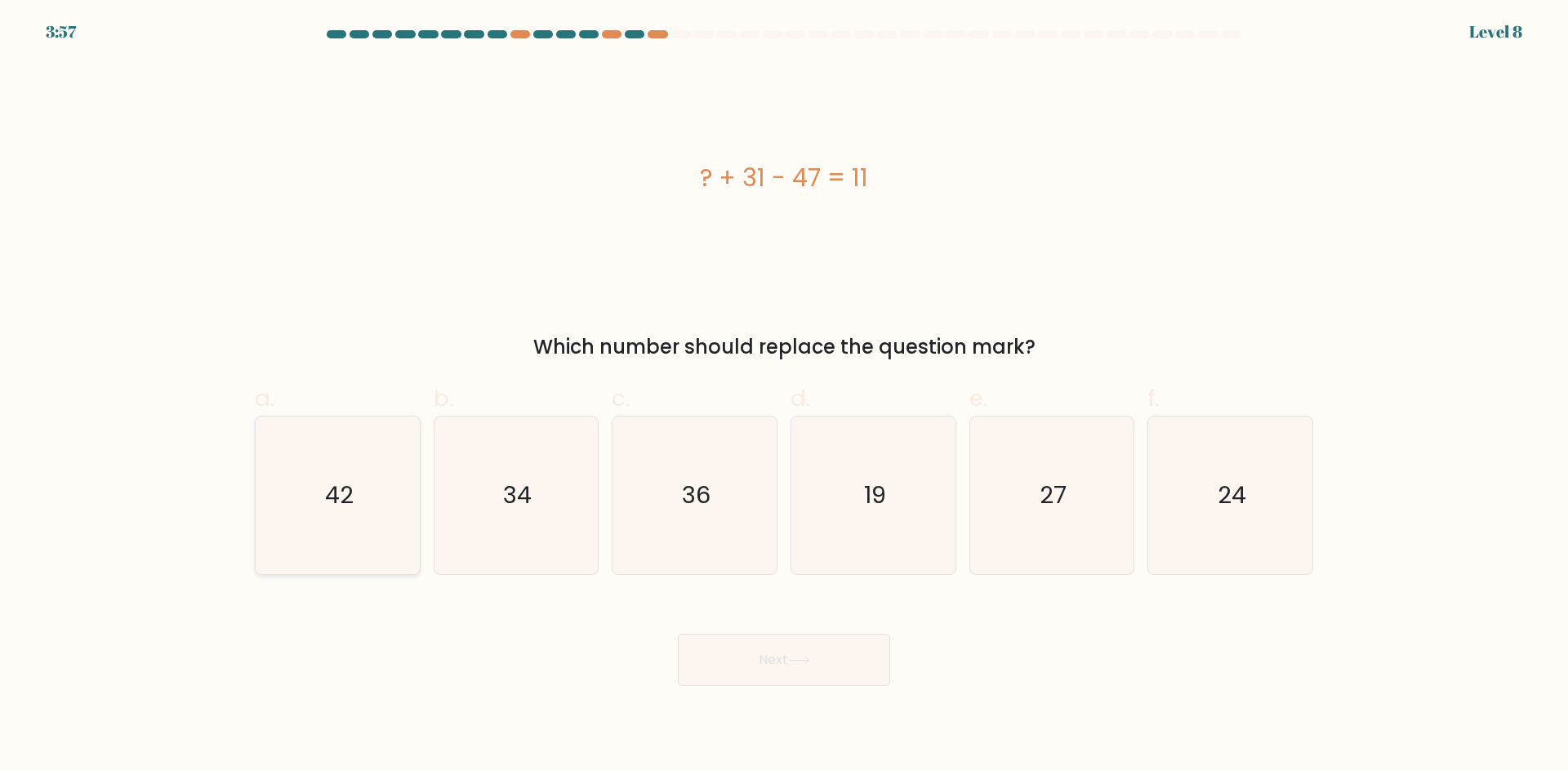
drag, startPoint x: 339, startPoint y: 482, endPoint x: 359, endPoint y: 492, distance: 22.4
click at [342, 484] on text "42" at bounding box center [339, 494] width 29 height 33
click at [784, 396] on input "a. 42" at bounding box center [784, 390] width 1 height 11
radio input "true"
click at [757, 669] on button "Next" at bounding box center [784, 659] width 212 height 52
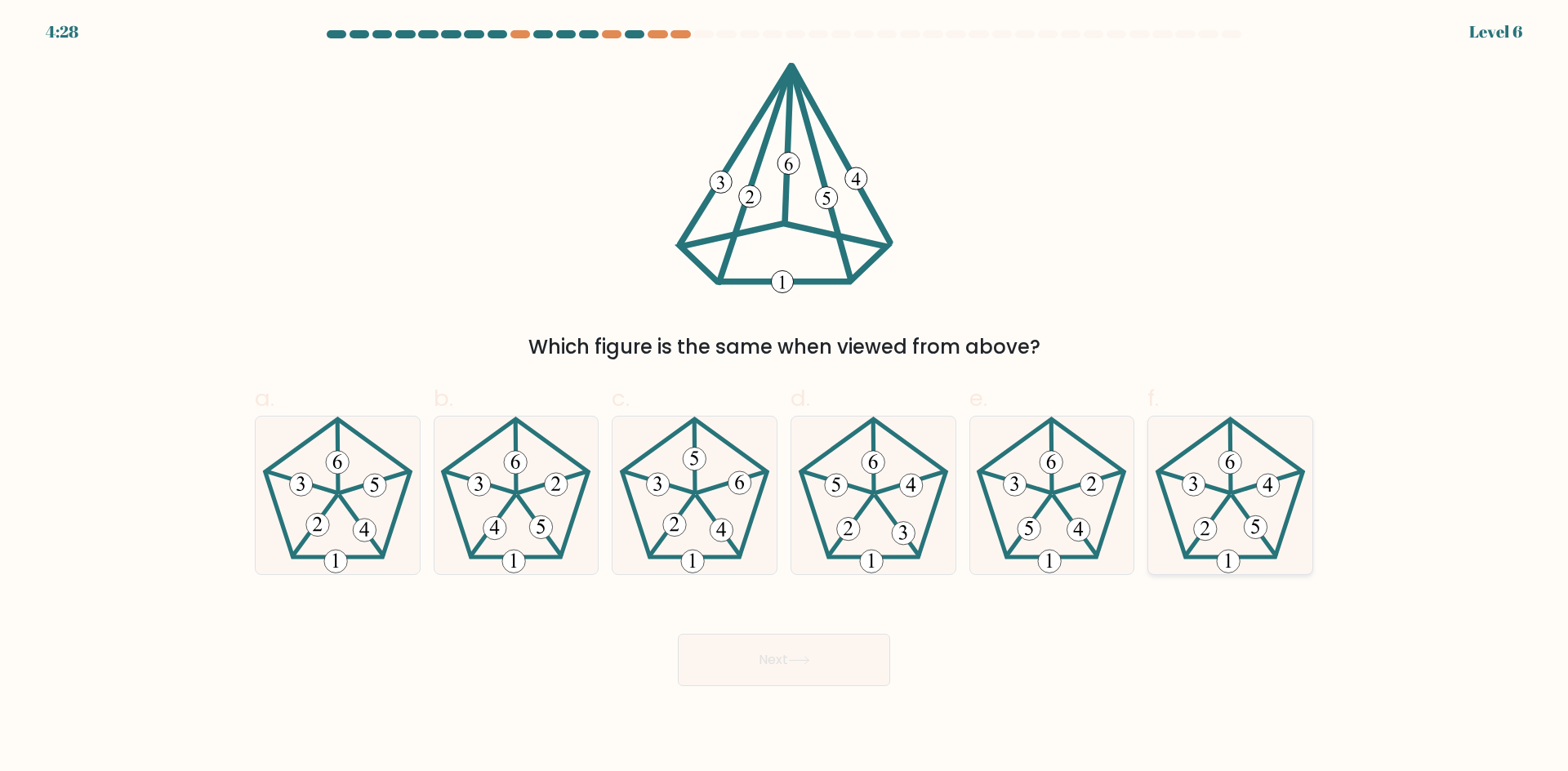
click at [1237, 530] on icon at bounding box center [1230, 495] width 158 height 158
click at [784, 396] on input "f." at bounding box center [784, 390] width 1 height 11
radio input "true"
click at [836, 661] on button "Next" at bounding box center [784, 659] width 212 height 52
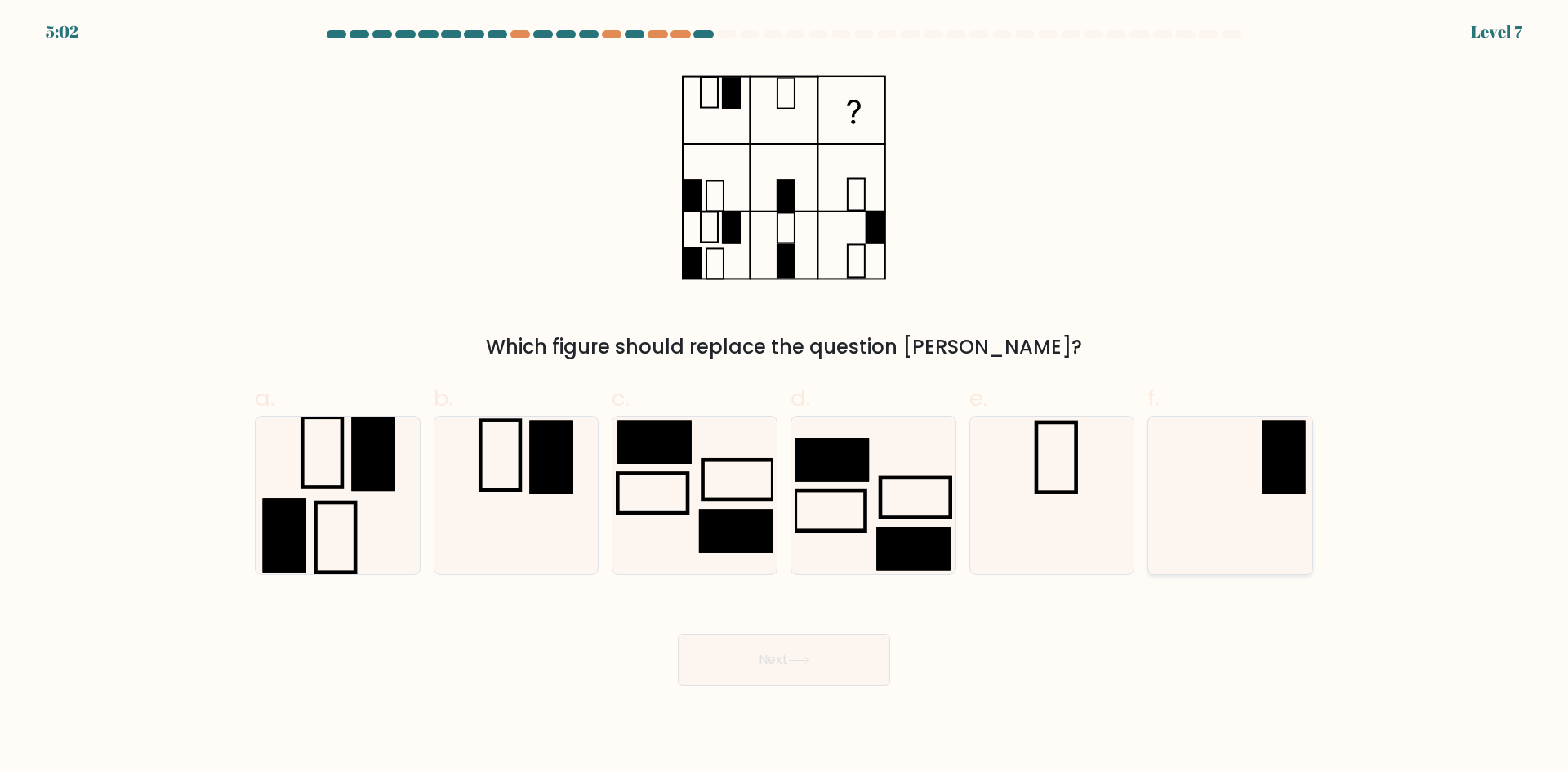
click at [1237, 456] on icon at bounding box center [1230, 495] width 158 height 158
click at [784, 396] on input "f." at bounding box center [784, 390] width 1 height 11
radio input "true"
click at [779, 655] on button "Next" at bounding box center [784, 659] width 212 height 52
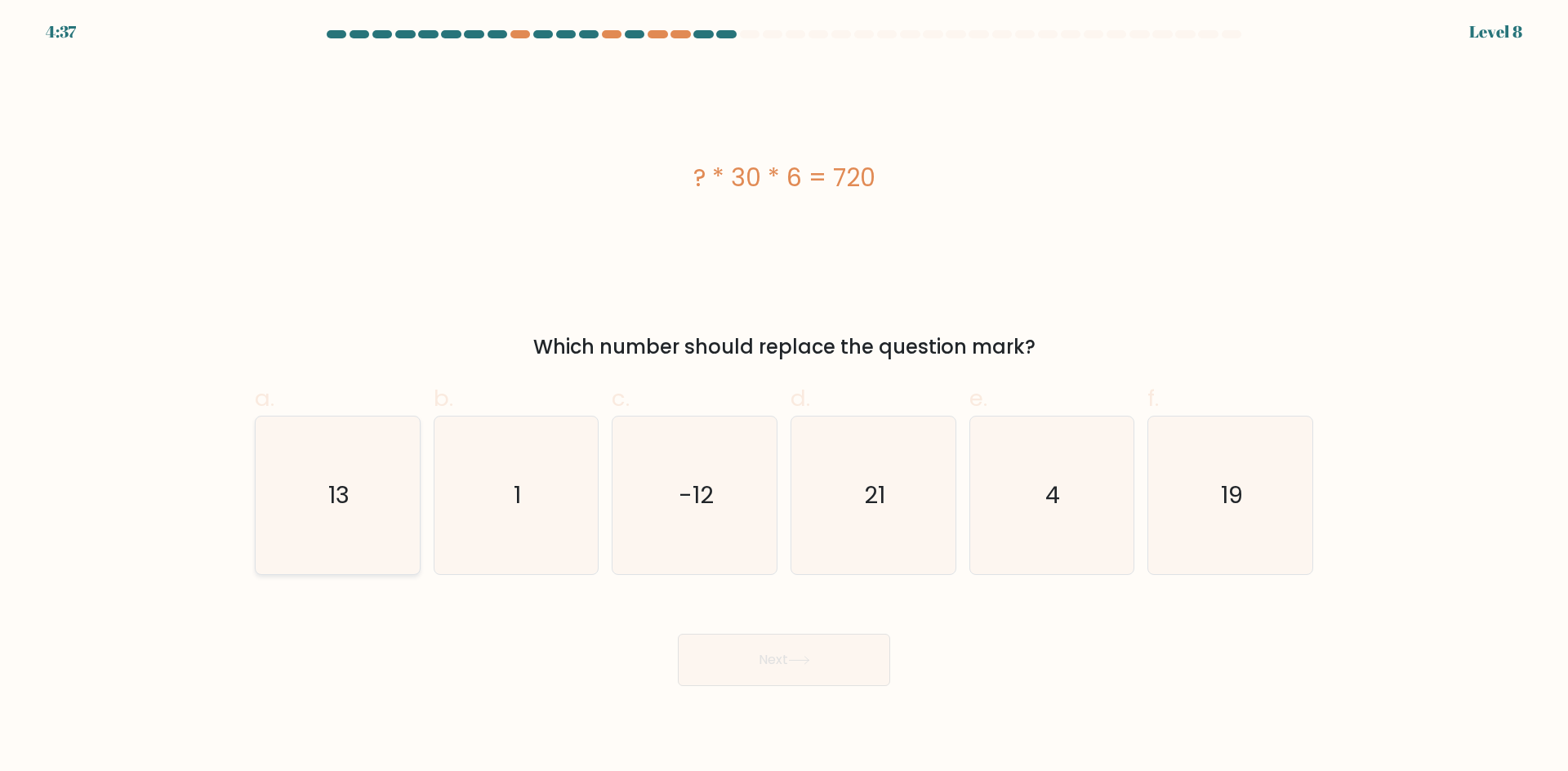
click at [311, 457] on icon "13" at bounding box center [338, 495] width 158 height 158
click at [784, 396] on input "a. 13" at bounding box center [784, 390] width 1 height 11
radio input "true"
click at [721, 652] on button "Next" at bounding box center [784, 659] width 212 height 52
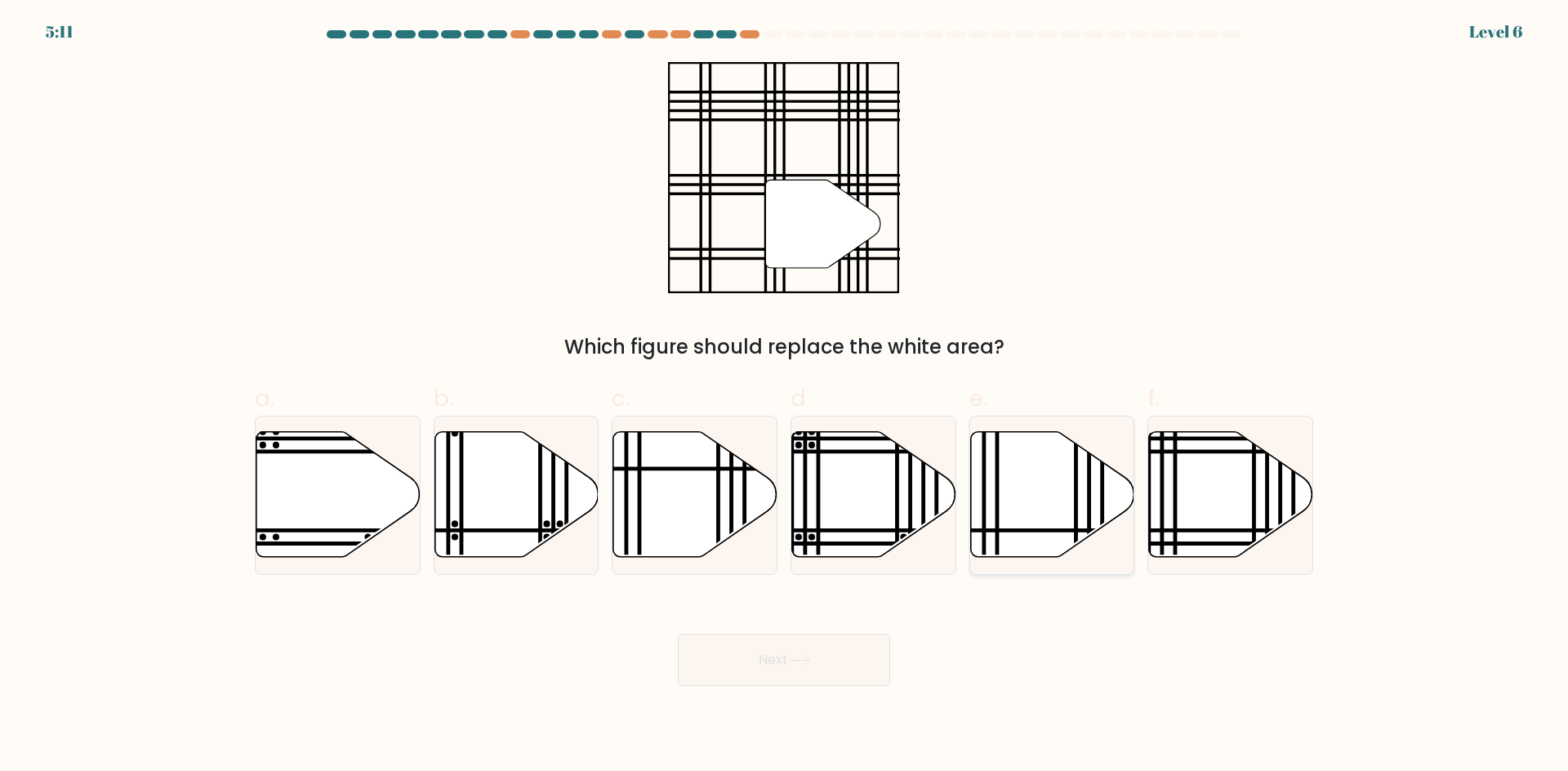
click at [1000, 482] on icon at bounding box center [1052, 494] width 164 height 126
click at [784, 396] on input "e." at bounding box center [784, 390] width 1 height 11
radio input "true"
click at [795, 647] on button "Next" at bounding box center [784, 659] width 212 height 52
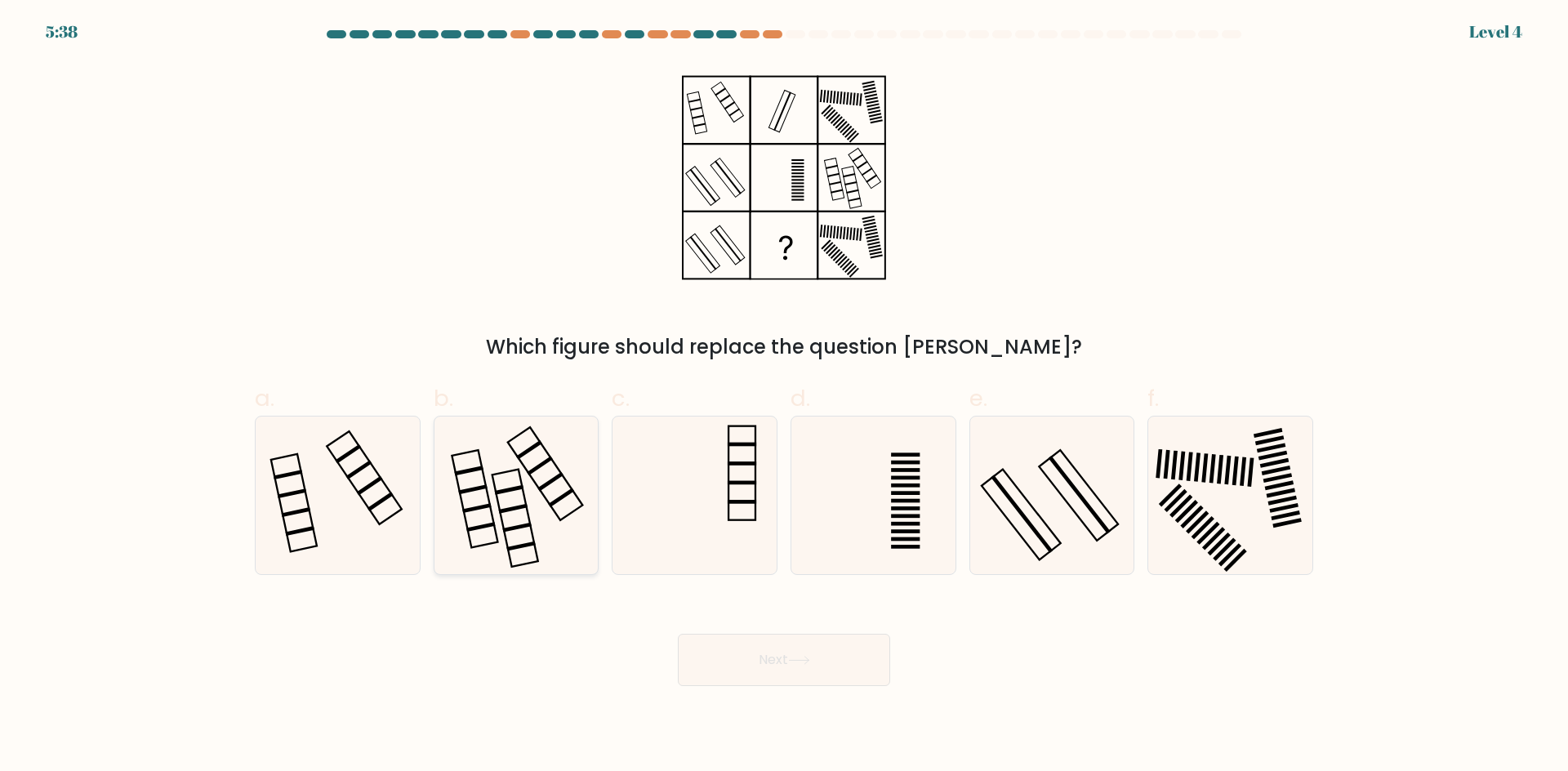
click at [518, 489] on rect at bounding box center [509, 489] width 29 height 10
click at [784, 396] on input "b." at bounding box center [784, 390] width 1 height 11
radio input "true"
click at [740, 654] on button "Next" at bounding box center [784, 659] width 212 height 52
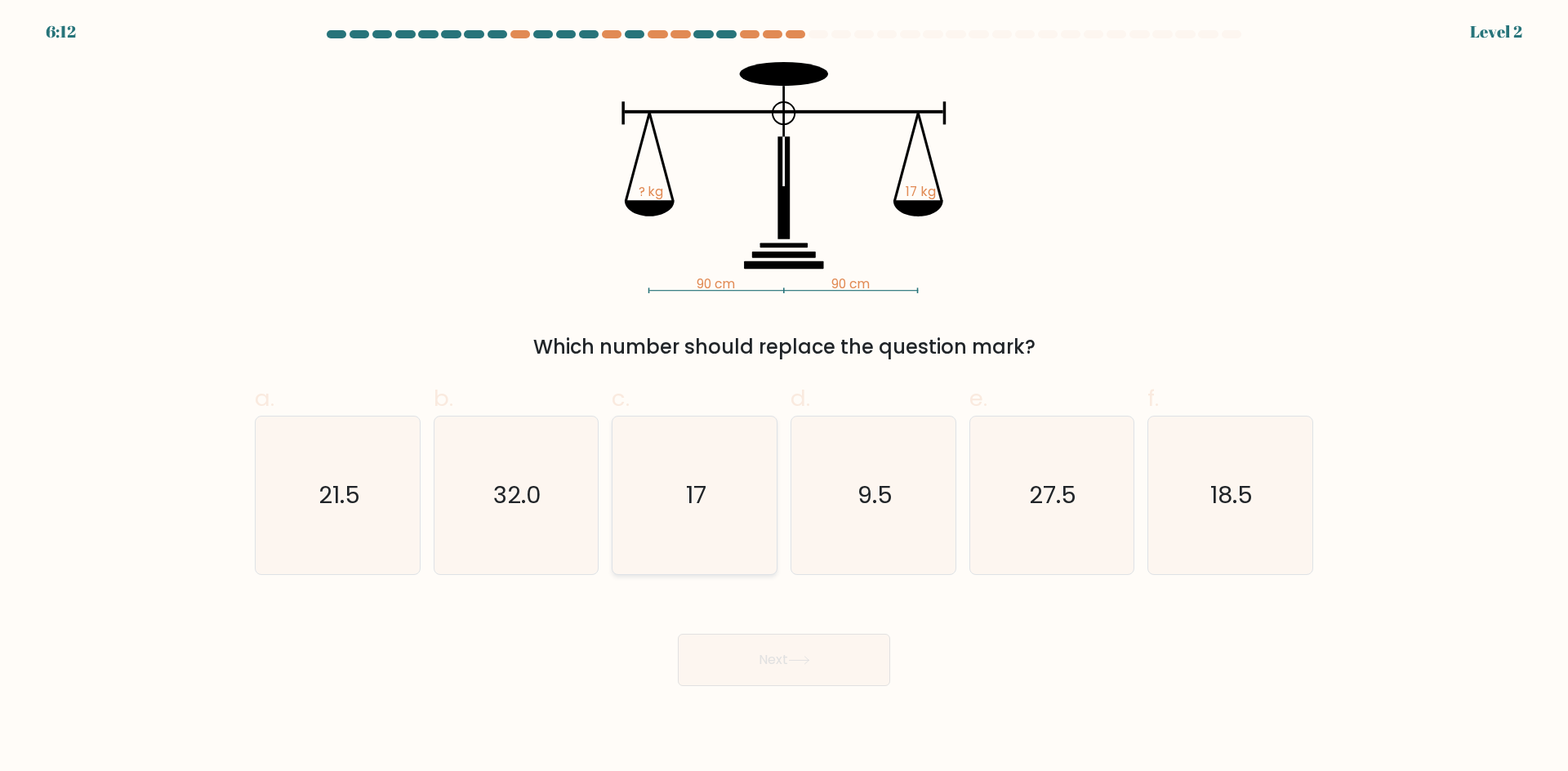
click at [720, 444] on icon "17" at bounding box center [695, 495] width 158 height 158
click at [784, 396] on input "c. 17" at bounding box center [784, 390] width 1 height 11
radio input "true"
click at [793, 685] on button "Next" at bounding box center [784, 659] width 212 height 52
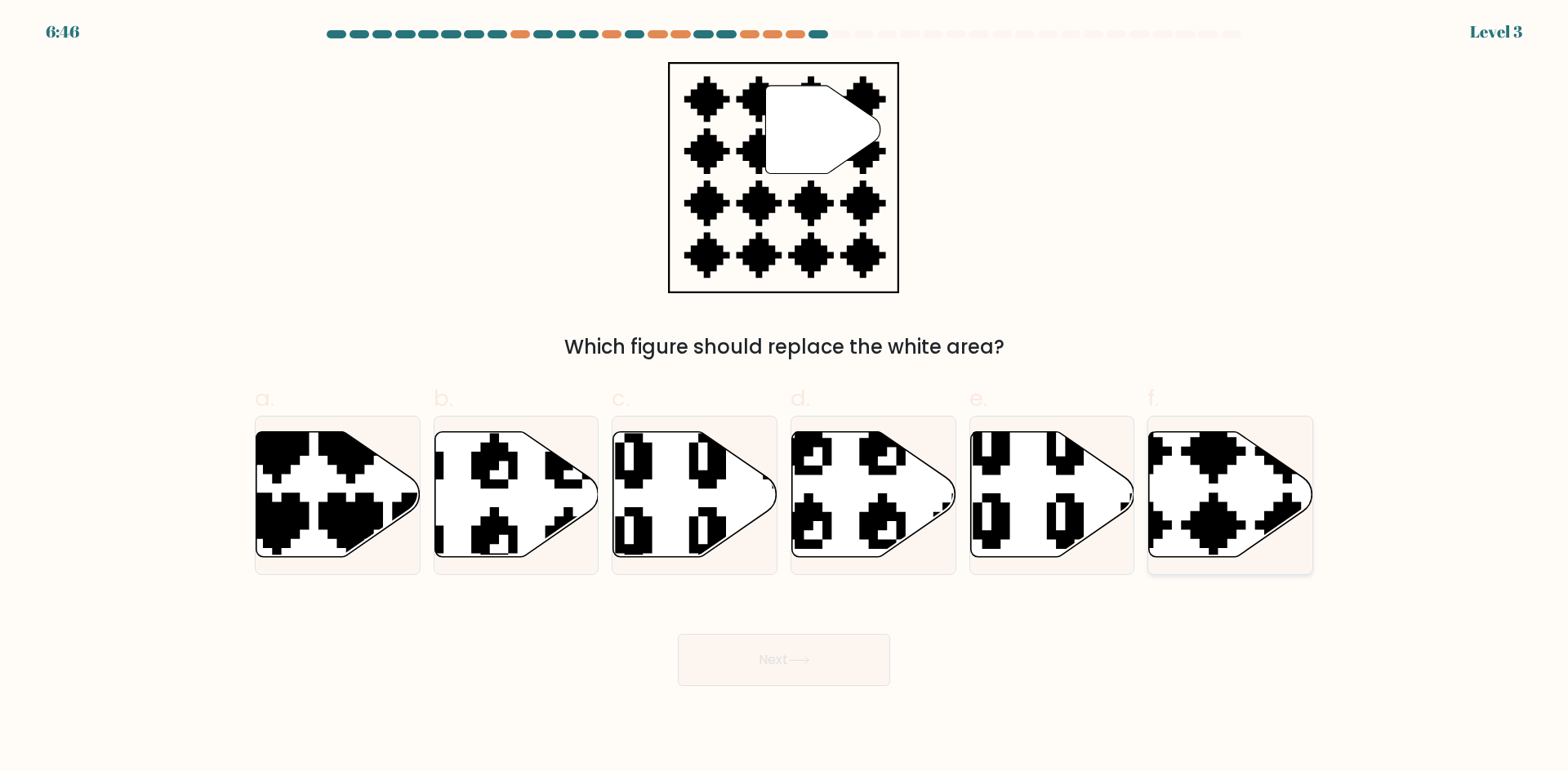
click at [1269, 485] on icon at bounding box center [1231, 494] width 164 height 126
click at [784, 396] on input "f." at bounding box center [784, 390] width 1 height 11
radio input "true"
click at [843, 643] on button "Next" at bounding box center [784, 659] width 212 height 52
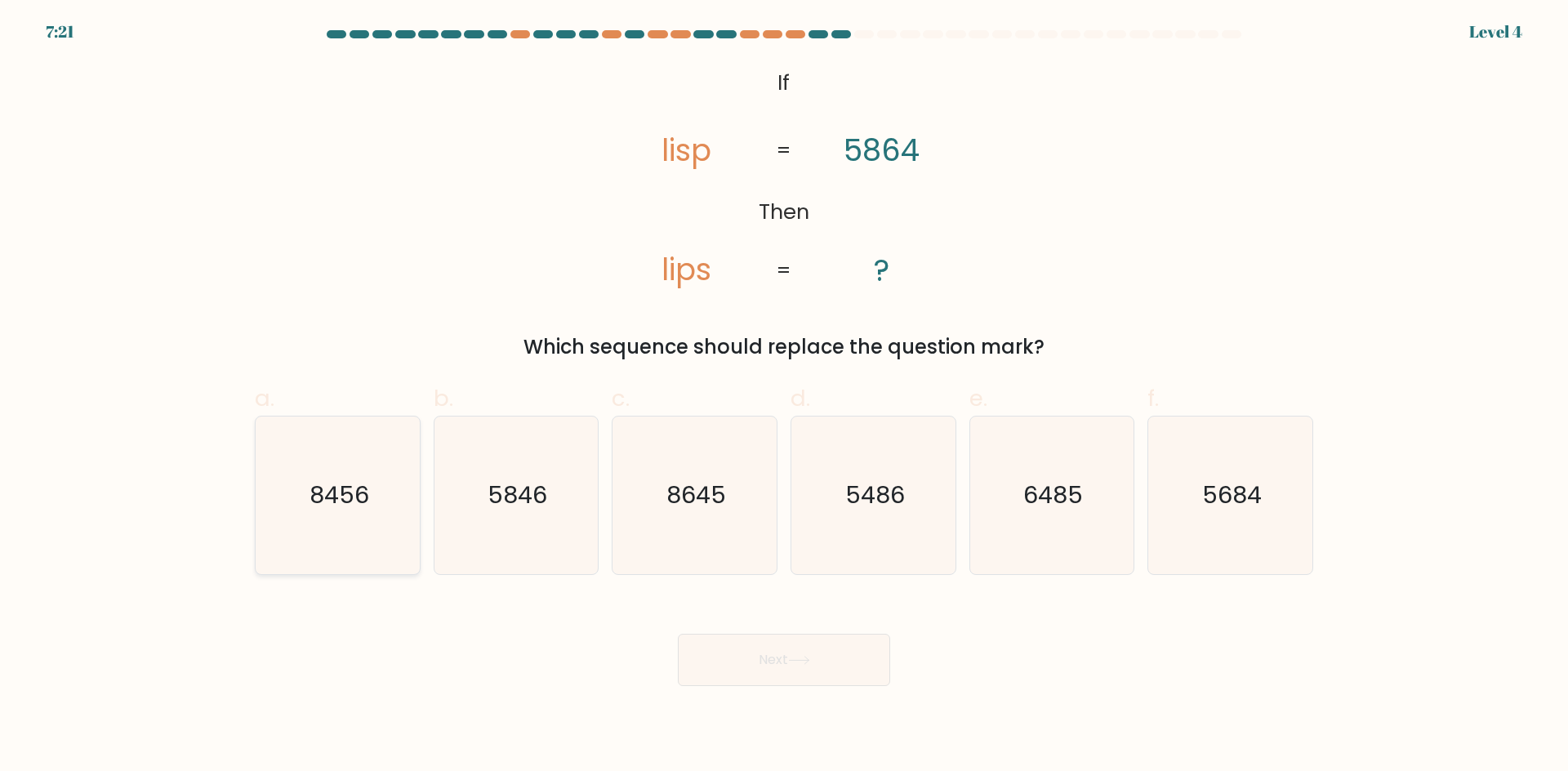
click at [355, 510] on text "8456" at bounding box center [339, 494] width 60 height 33
click at [784, 396] on input "a. 8456" at bounding box center [784, 390] width 1 height 11
radio input "true"
click at [821, 649] on button "Next" at bounding box center [784, 659] width 212 height 52
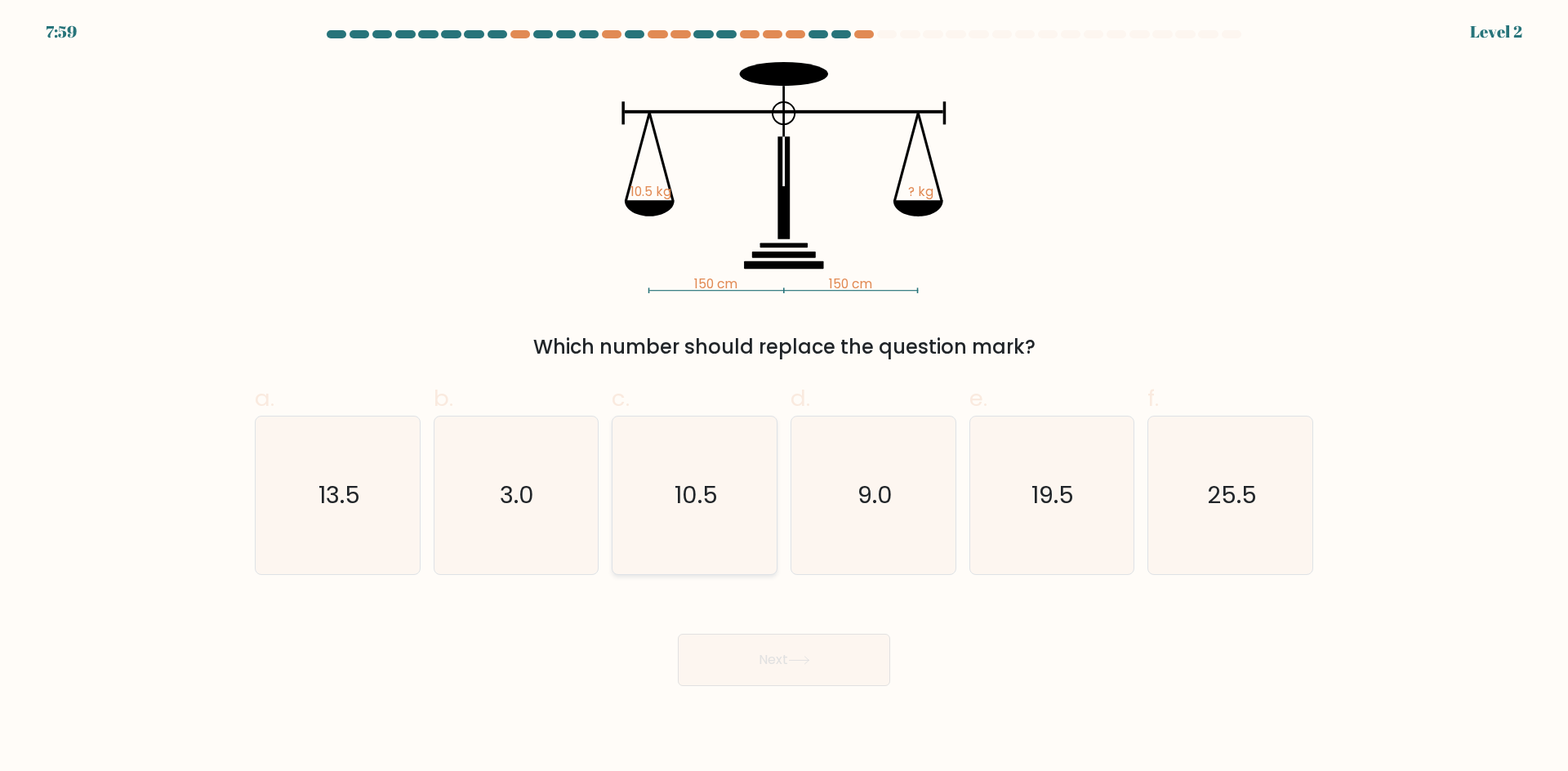
click at [695, 521] on icon "10.5" at bounding box center [695, 495] width 158 height 158
click at [784, 396] on input "c. 10.5" at bounding box center [784, 390] width 1 height 11
radio input "true"
click at [763, 652] on button "Next" at bounding box center [784, 659] width 212 height 52
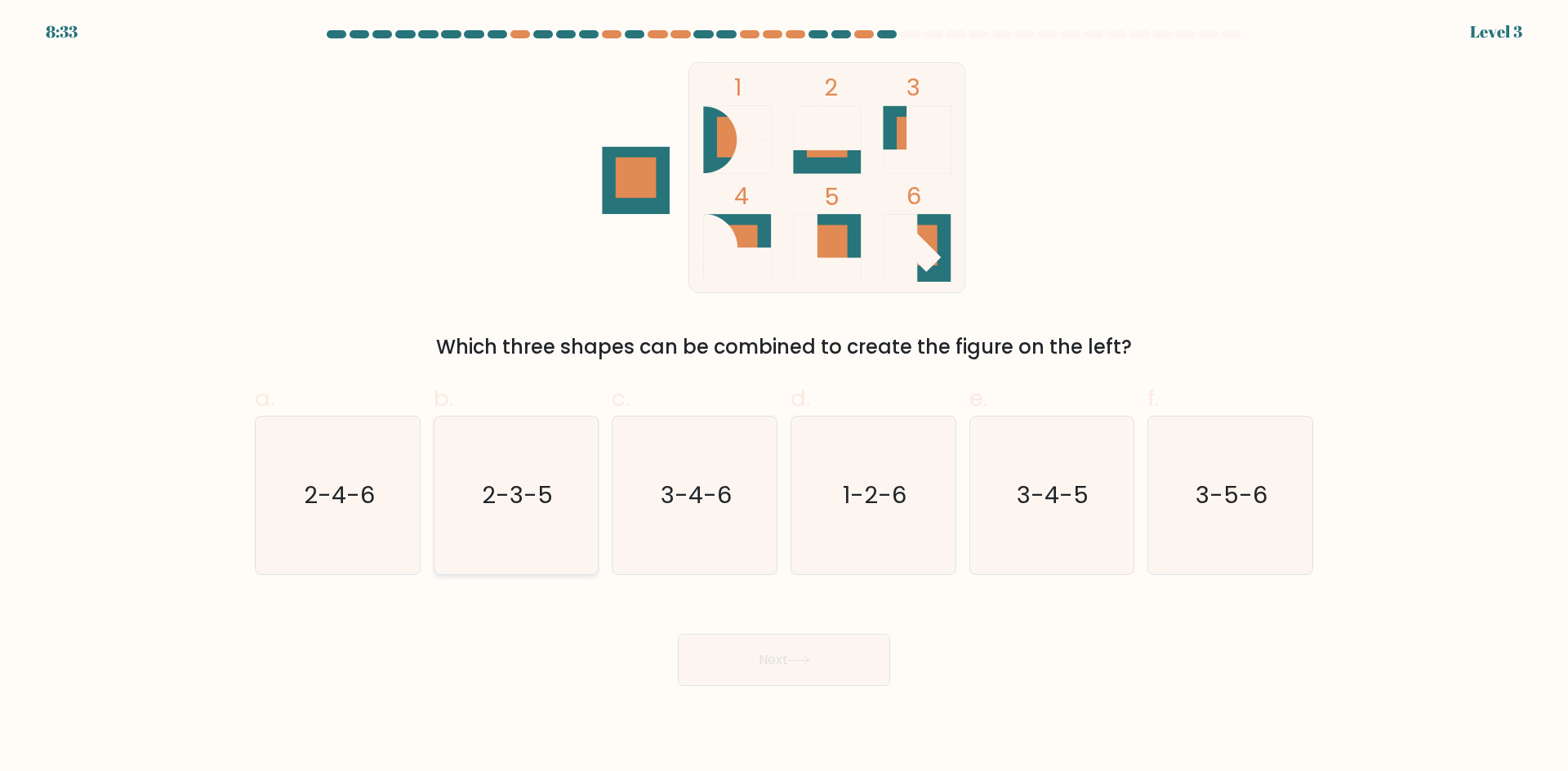
click at [521, 521] on icon "2-3-5" at bounding box center [516, 495] width 158 height 158
click at [784, 396] on input "b. 2-3-5" at bounding box center [784, 390] width 1 height 11
radio input "true"
click at [724, 658] on button "Next" at bounding box center [784, 659] width 212 height 52
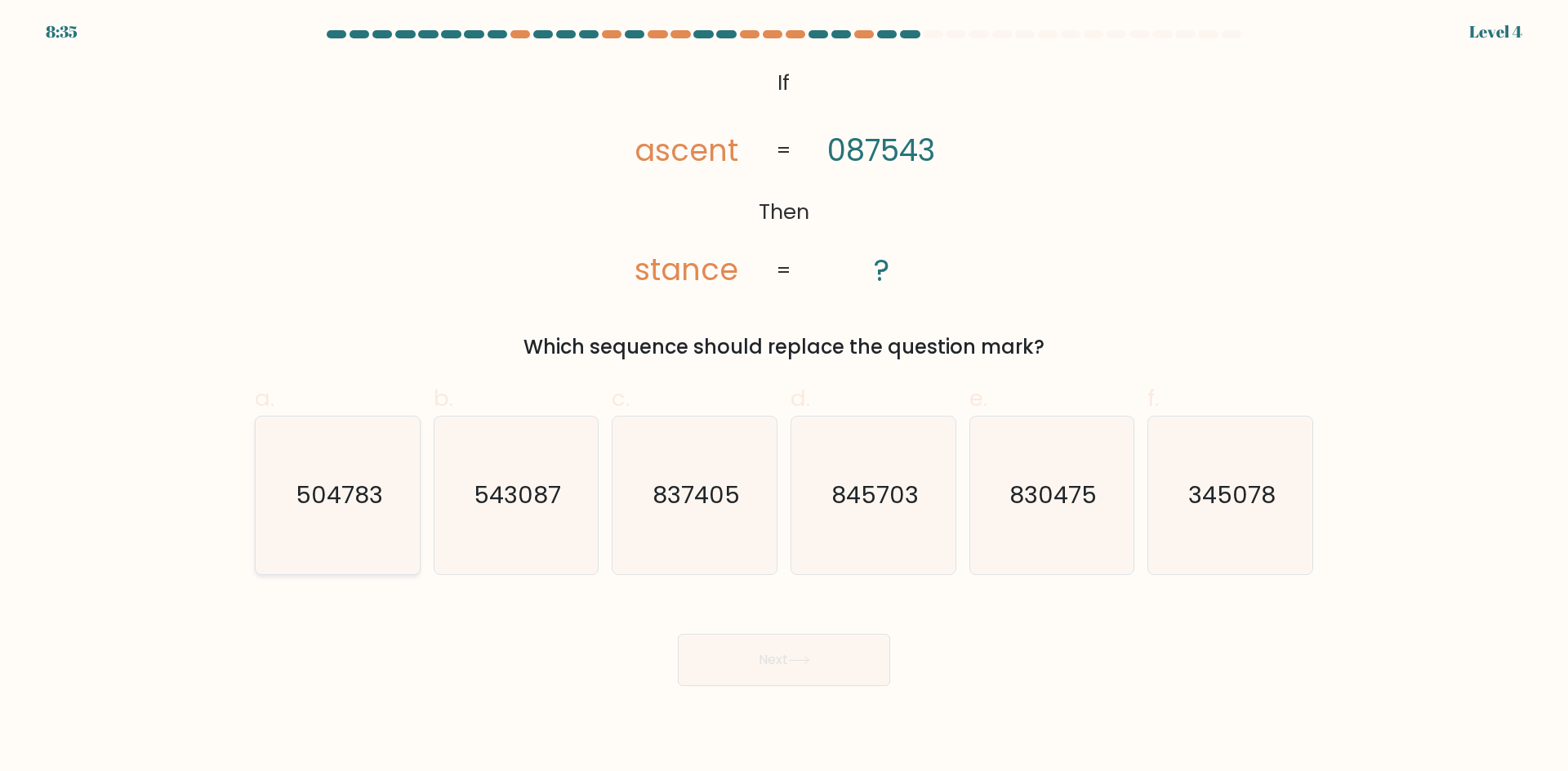
click at [378, 513] on icon "504783" at bounding box center [338, 495] width 158 height 158
click at [784, 396] on input "a. 504783" at bounding box center [784, 390] width 1 height 11
radio input "true"
click at [725, 663] on button "Next" at bounding box center [784, 659] width 212 height 52
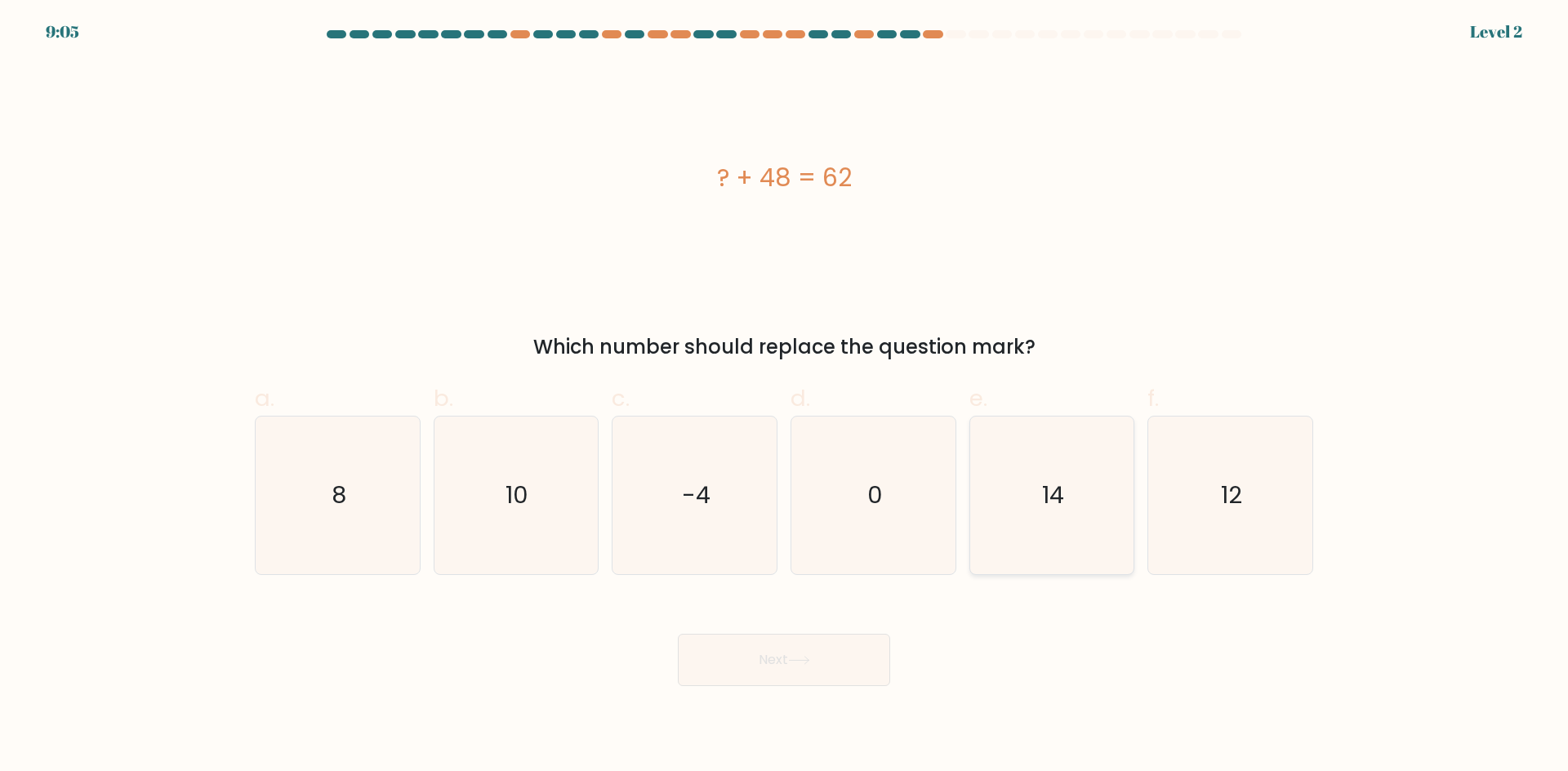
click at [1004, 490] on icon "14" at bounding box center [1051, 495] width 158 height 158
click at [784, 396] on input "e. 14" at bounding box center [784, 390] width 1 height 11
radio input "true"
click at [810, 671] on button "Next" at bounding box center [784, 659] width 212 height 52
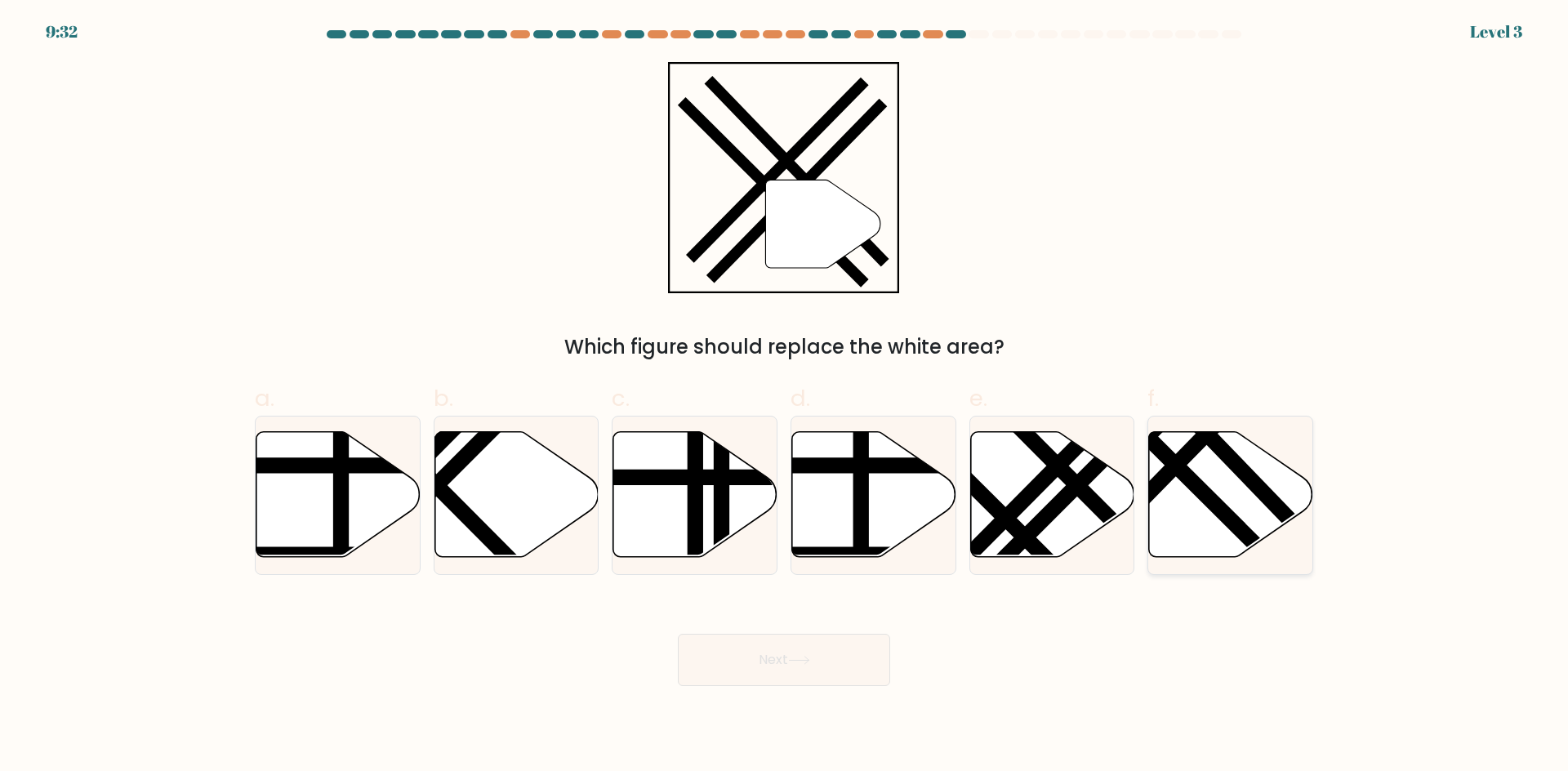
click at [1189, 464] on icon at bounding box center [1231, 494] width 164 height 126
click at [784, 396] on input "f." at bounding box center [784, 390] width 1 height 11
radio input "true"
click at [851, 648] on button "Next" at bounding box center [784, 659] width 212 height 52
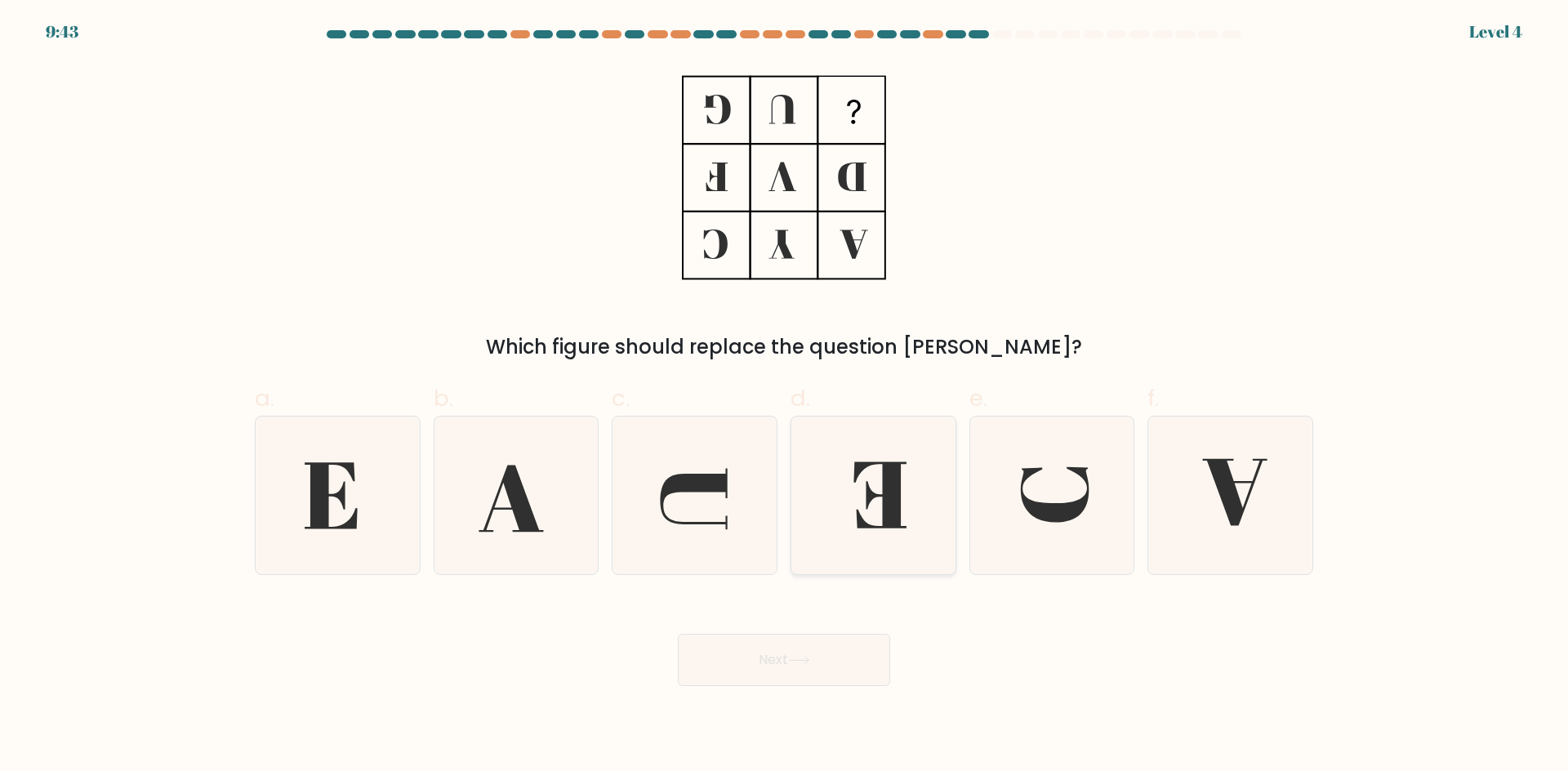
click at [918, 506] on icon at bounding box center [873, 495] width 158 height 158
click at [784, 396] on input "d." at bounding box center [784, 390] width 1 height 11
radio input "true"
click at [826, 672] on button "Next" at bounding box center [784, 659] width 212 height 52
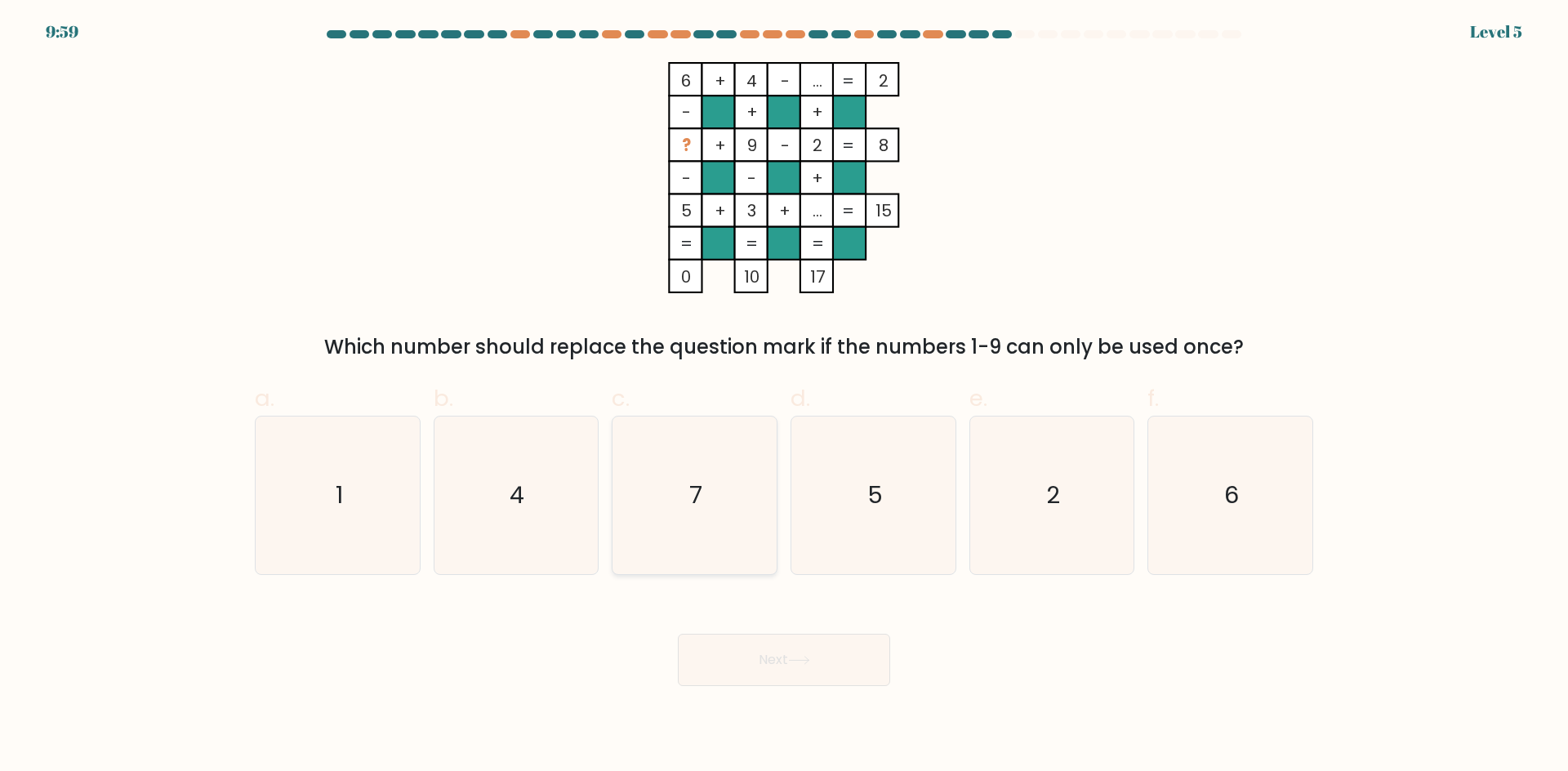
click at [737, 475] on icon "7" at bounding box center [695, 495] width 158 height 158
click at [784, 396] on input "c. 7" at bounding box center [784, 390] width 1 height 11
radio input "true"
click at [794, 661] on icon at bounding box center [799, 660] width 22 height 9
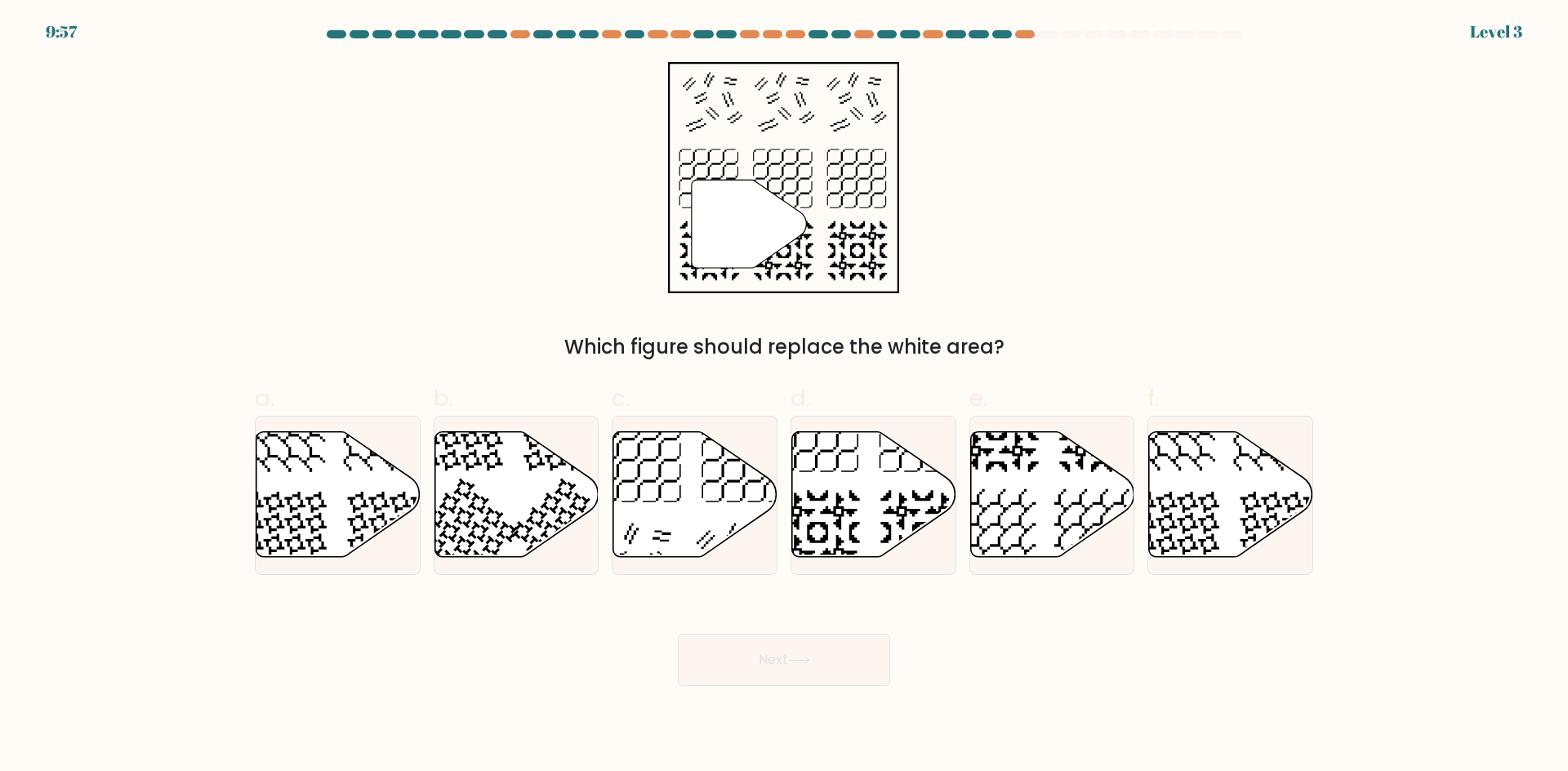
click at [797, 659] on icon at bounding box center [799, 660] width 22 height 9
click at [850, 513] on icon at bounding box center [818, 532] width 85 height 85
click at [784, 396] on input "d." at bounding box center [784, 390] width 1 height 11
radio input "true"
click at [794, 656] on icon at bounding box center [799, 660] width 22 height 9
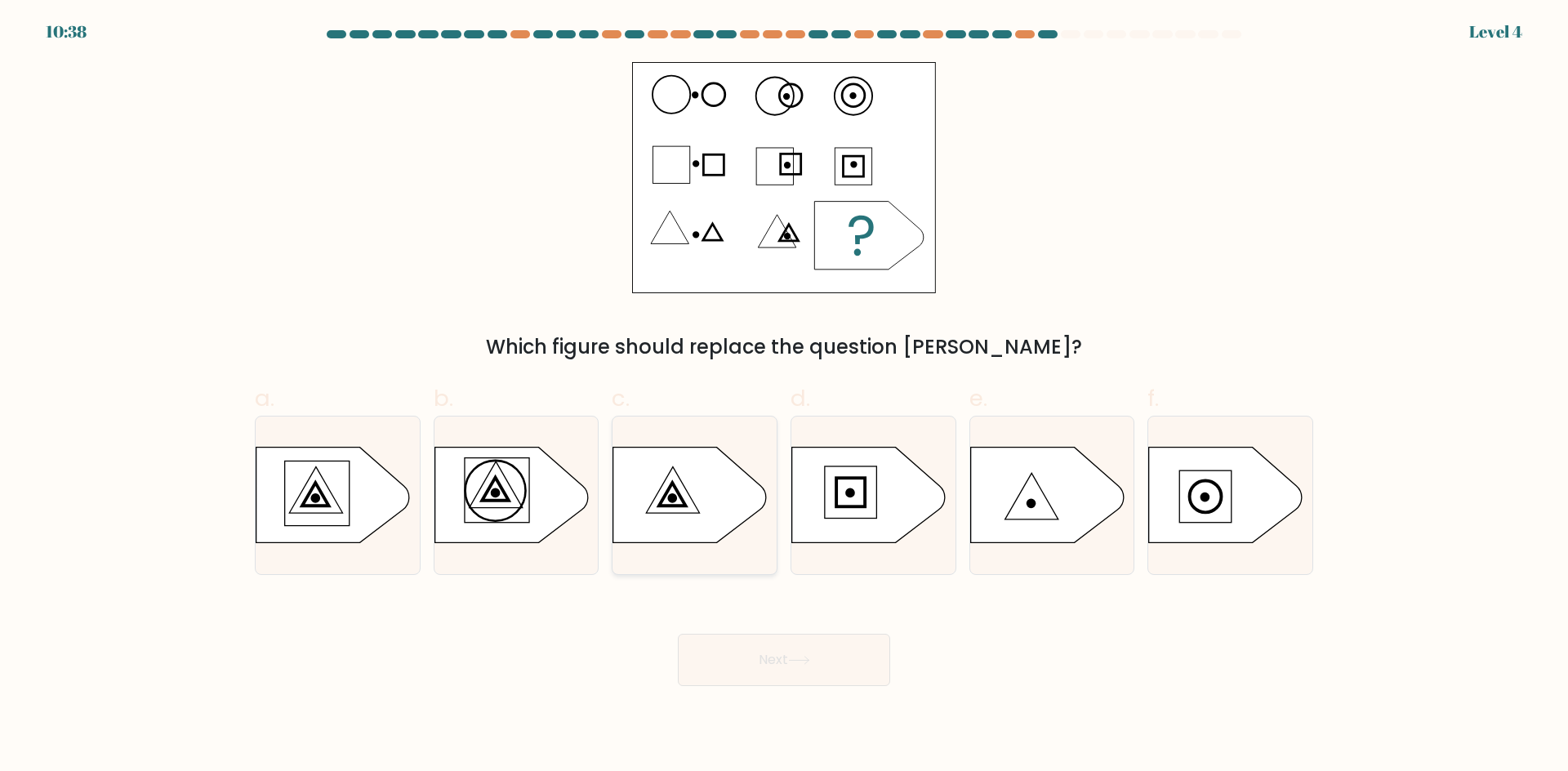
click at [663, 491] on icon at bounding box center [690, 494] width 154 height 96
click at [784, 396] on input "c." at bounding box center [784, 390] width 1 height 11
radio input "true"
click at [762, 654] on button "Next" at bounding box center [784, 659] width 212 height 52
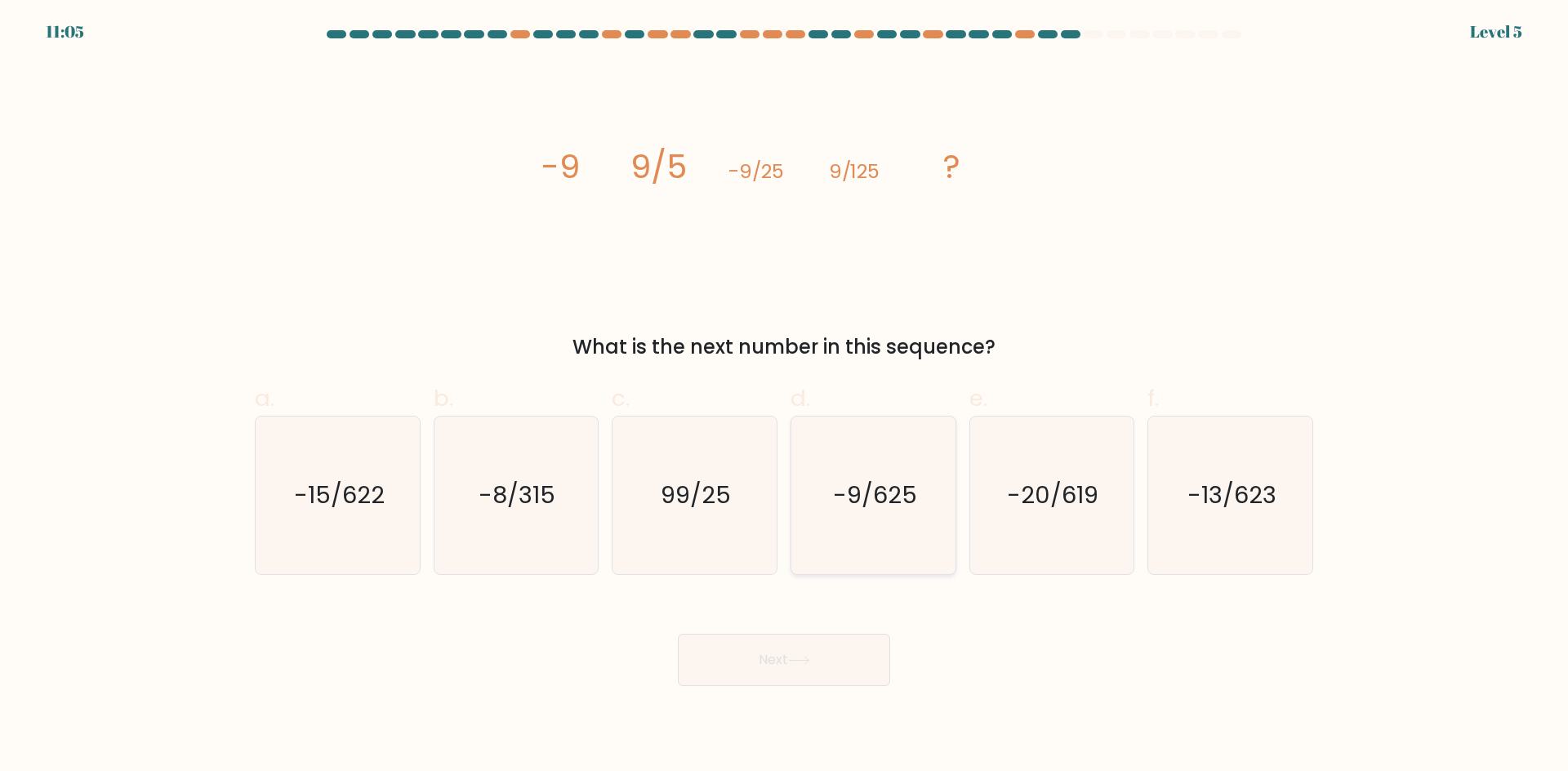
click at [887, 487] on text "-9/625" at bounding box center [875, 494] width 84 height 33
click at [784, 396] on input "d. -9/625" at bounding box center [784, 390] width 1 height 11
radio input "true"
click at [809, 651] on button "Next" at bounding box center [784, 659] width 212 height 52
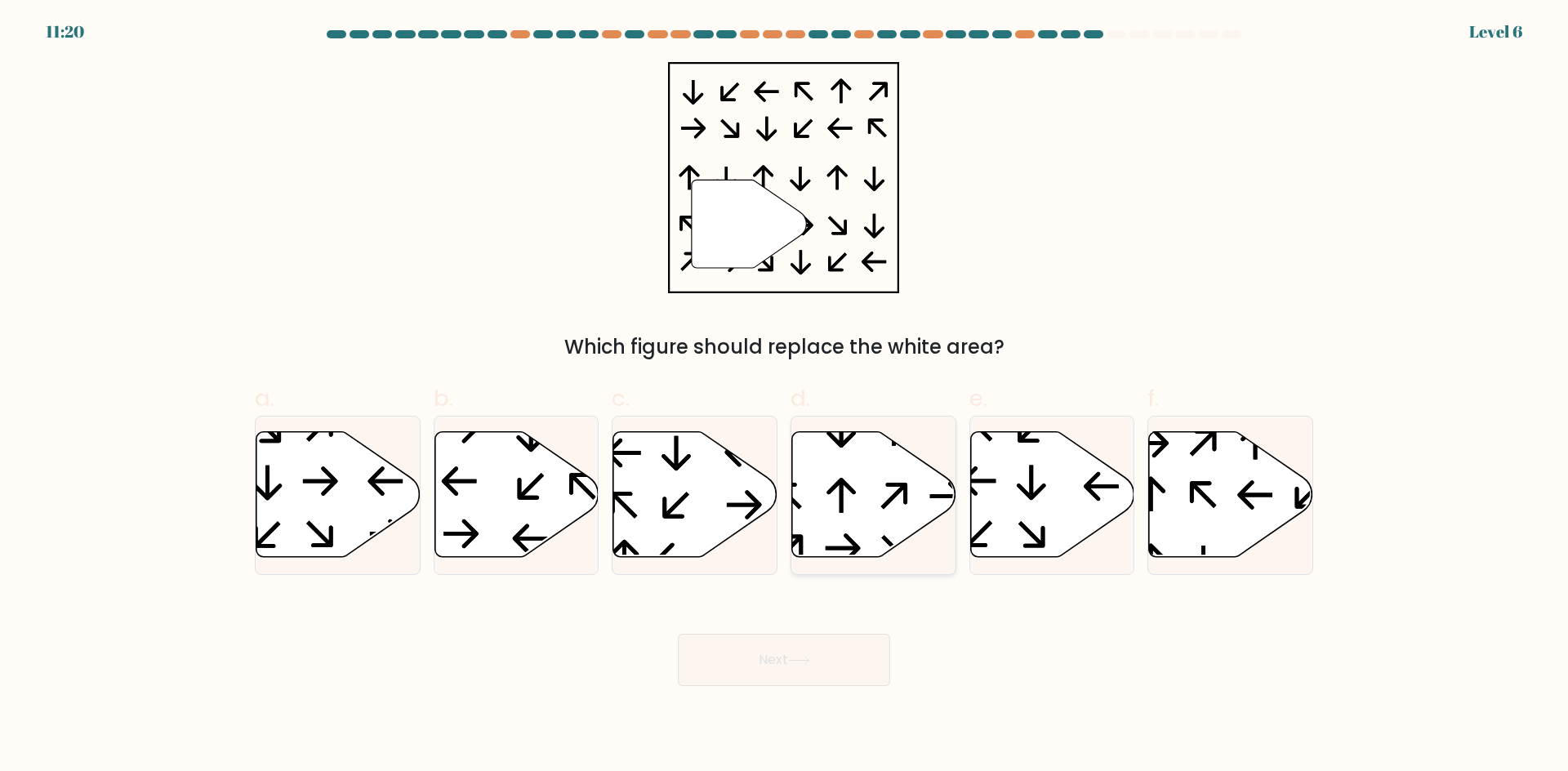
click at [858, 493] on icon at bounding box center [874, 494] width 164 height 126
click at [784, 396] on input "d." at bounding box center [784, 390] width 1 height 11
radio input "true"
click at [836, 651] on button "Next" at bounding box center [784, 659] width 212 height 52
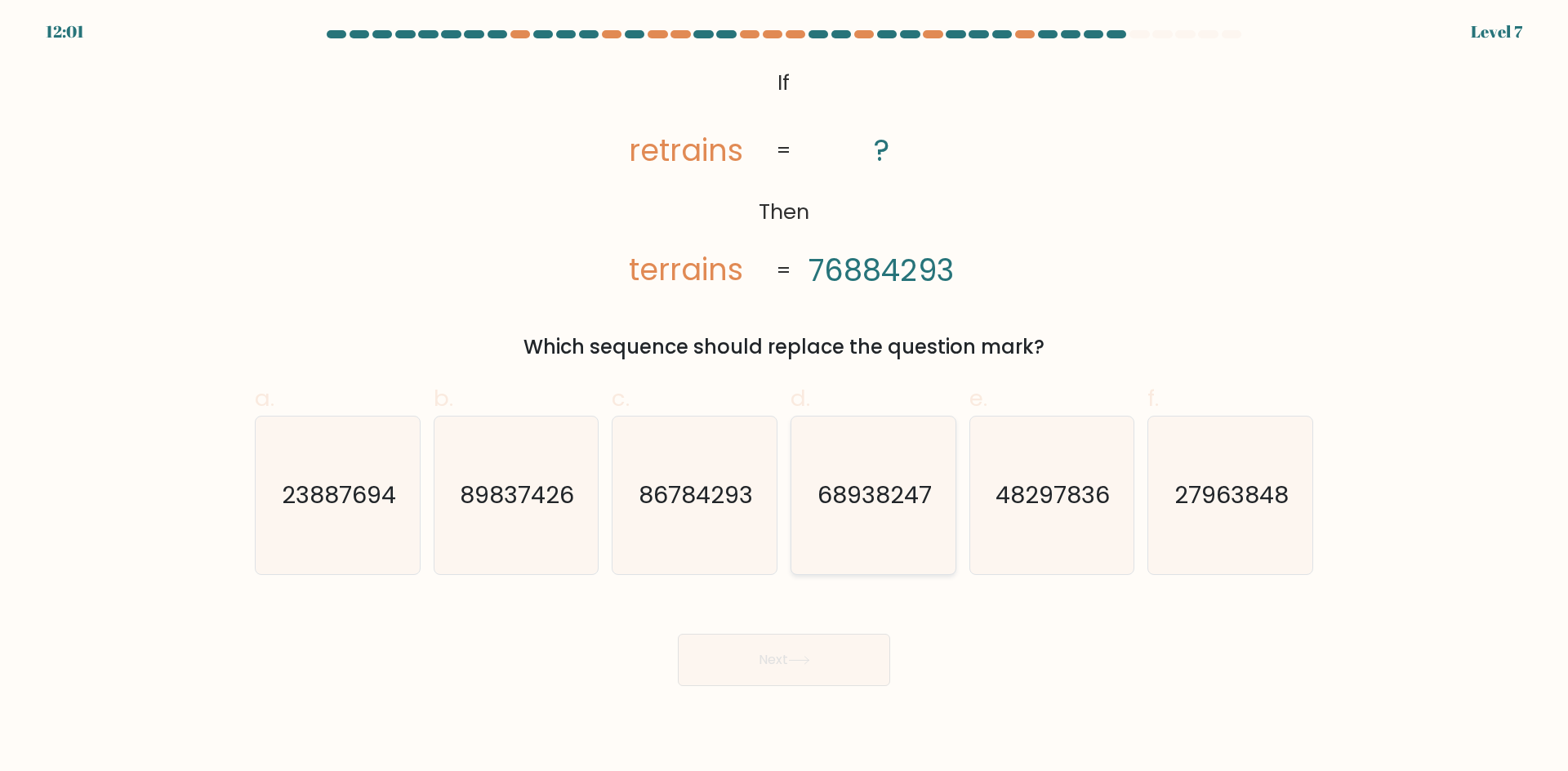
click at [836, 477] on icon "68938247" at bounding box center [873, 495] width 158 height 158
click at [784, 396] on input "d. 68938247" at bounding box center [784, 390] width 1 height 11
radio input "true"
click at [759, 674] on button "Next" at bounding box center [784, 659] width 212 height 52
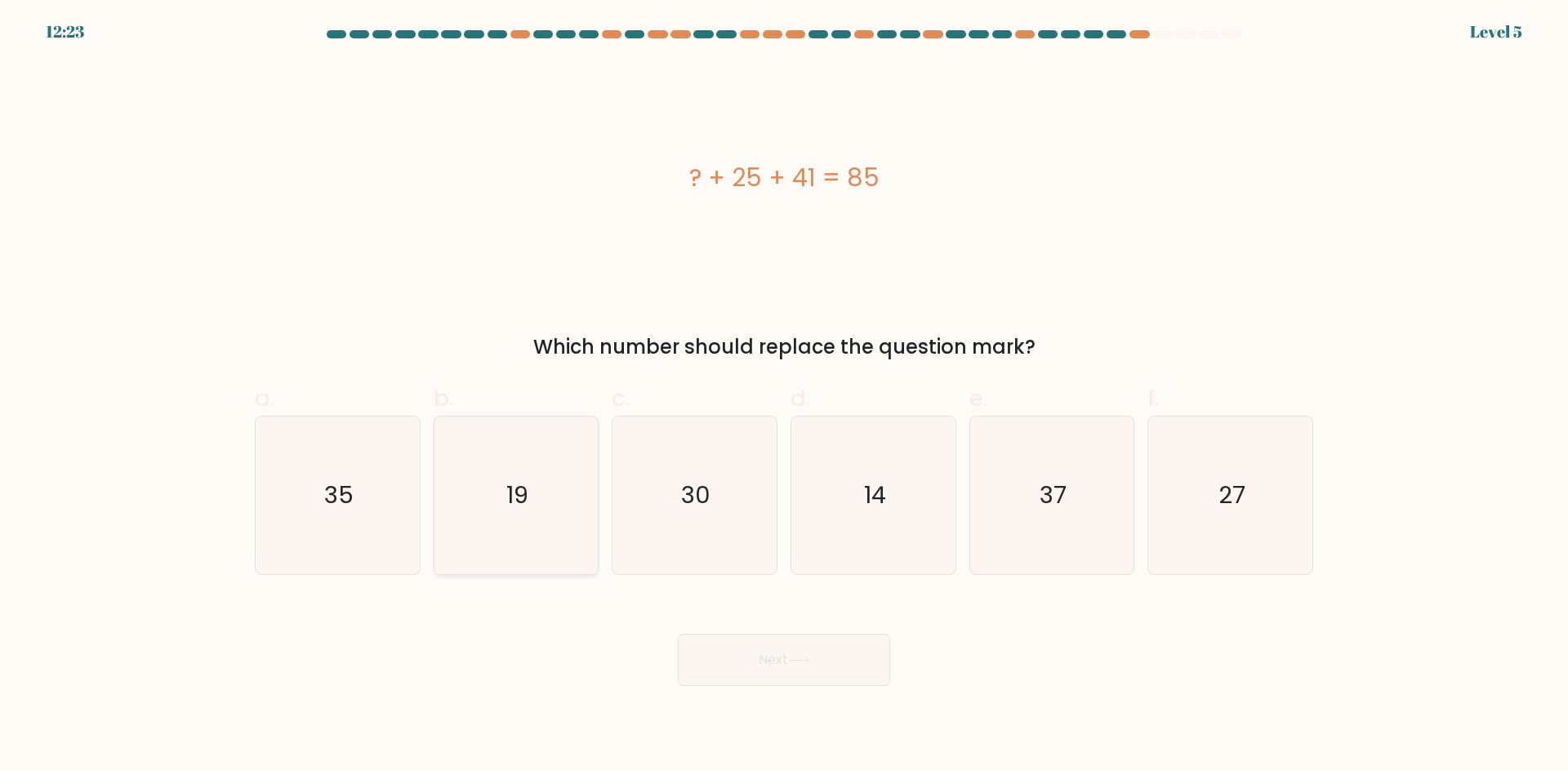
click at [505, 526] on icon "19" at bounding box center [516, 495] width 158 height 158
click at [784, 396] on input "b. 19" at bounding box center [784, 390] width 1 height 11
radio input "true"
click at [817, 649] on button "Next" at bounding box center [784, 659] width 212 height 52
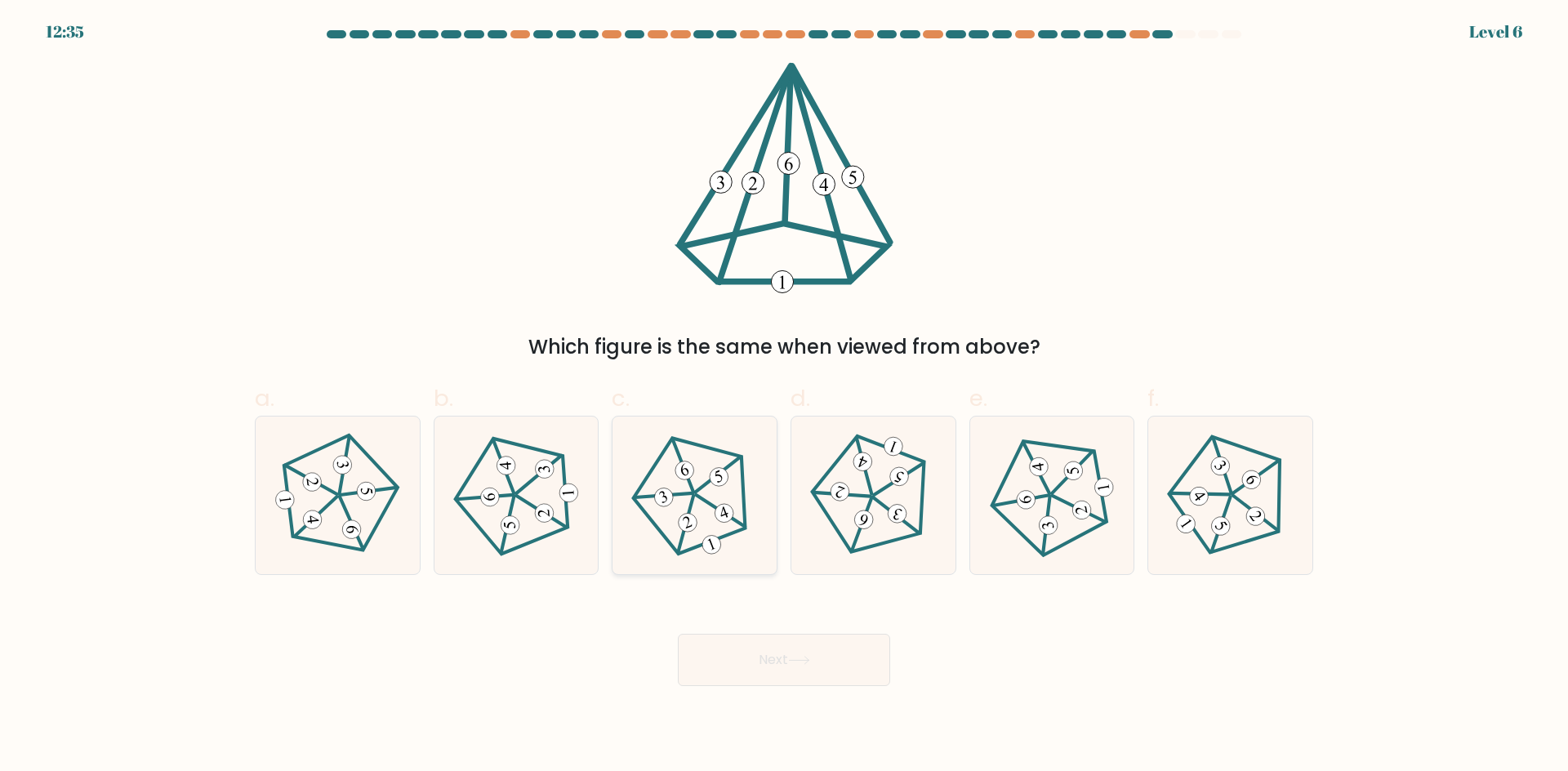
drag, startPoint x: 727, startPoint y: 527, endPoint x: 730, endPoint y: 561, distance: 34.1
click at [727, 527] on icon at bounding box center [694, 495] width 126 height 126
click at [784, 396] on input "c." at bounding box center [784, 390] width 1 height 11
radio input "true"
click at [774, 666] on button "Next" at bounding box center [784, 659] width 212 height 52
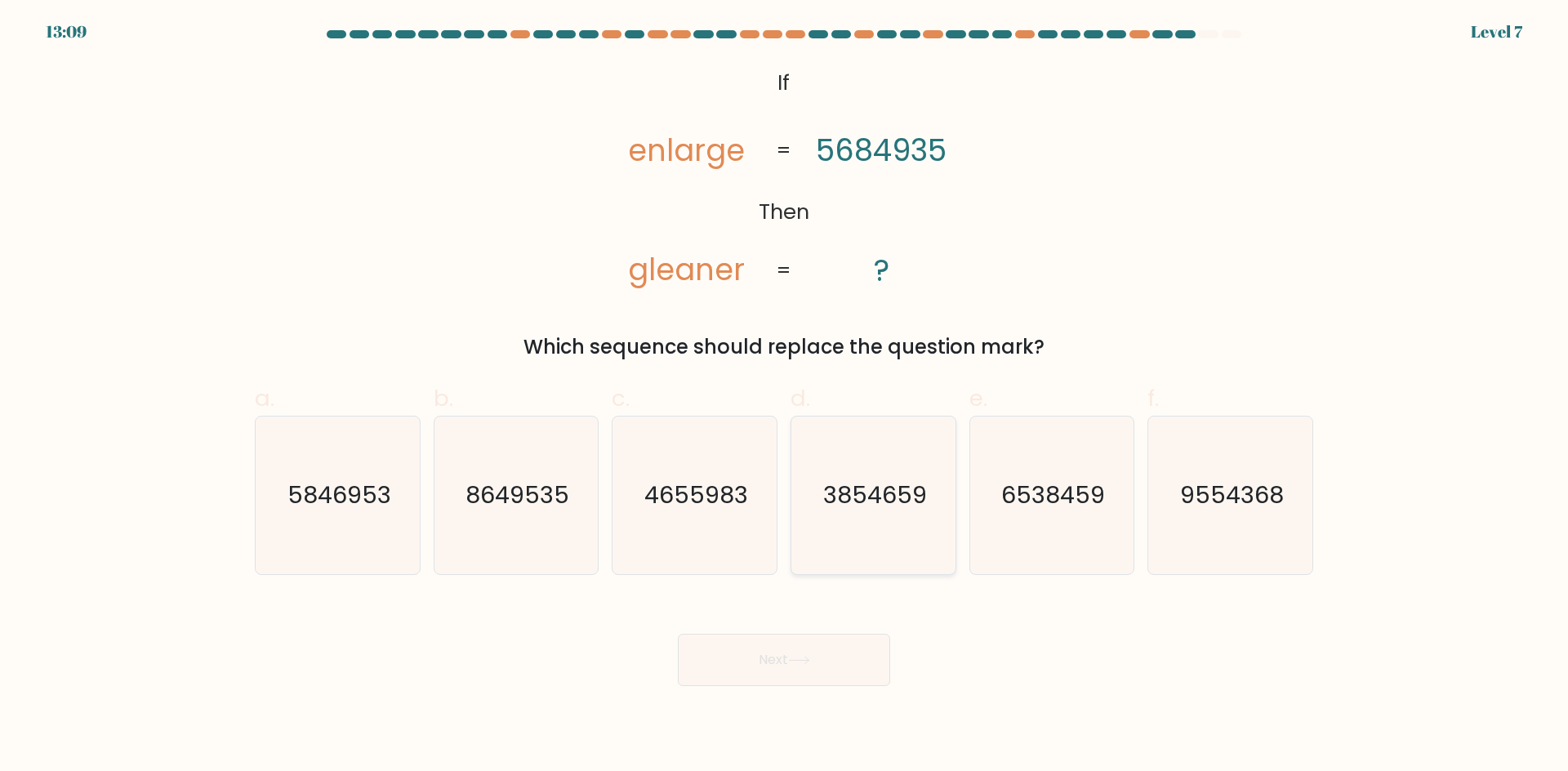
click at [889, 512] on icon "3854659" at bounding box center [873, 495] width 158 height 158
click at [784, 396] on input "d. 3854659" at bounding box center [784, 390] width 1 height 11
radio input "true"
click at [816, 659] on button "Next" at bounding box center [784, 659] width 212 height 52
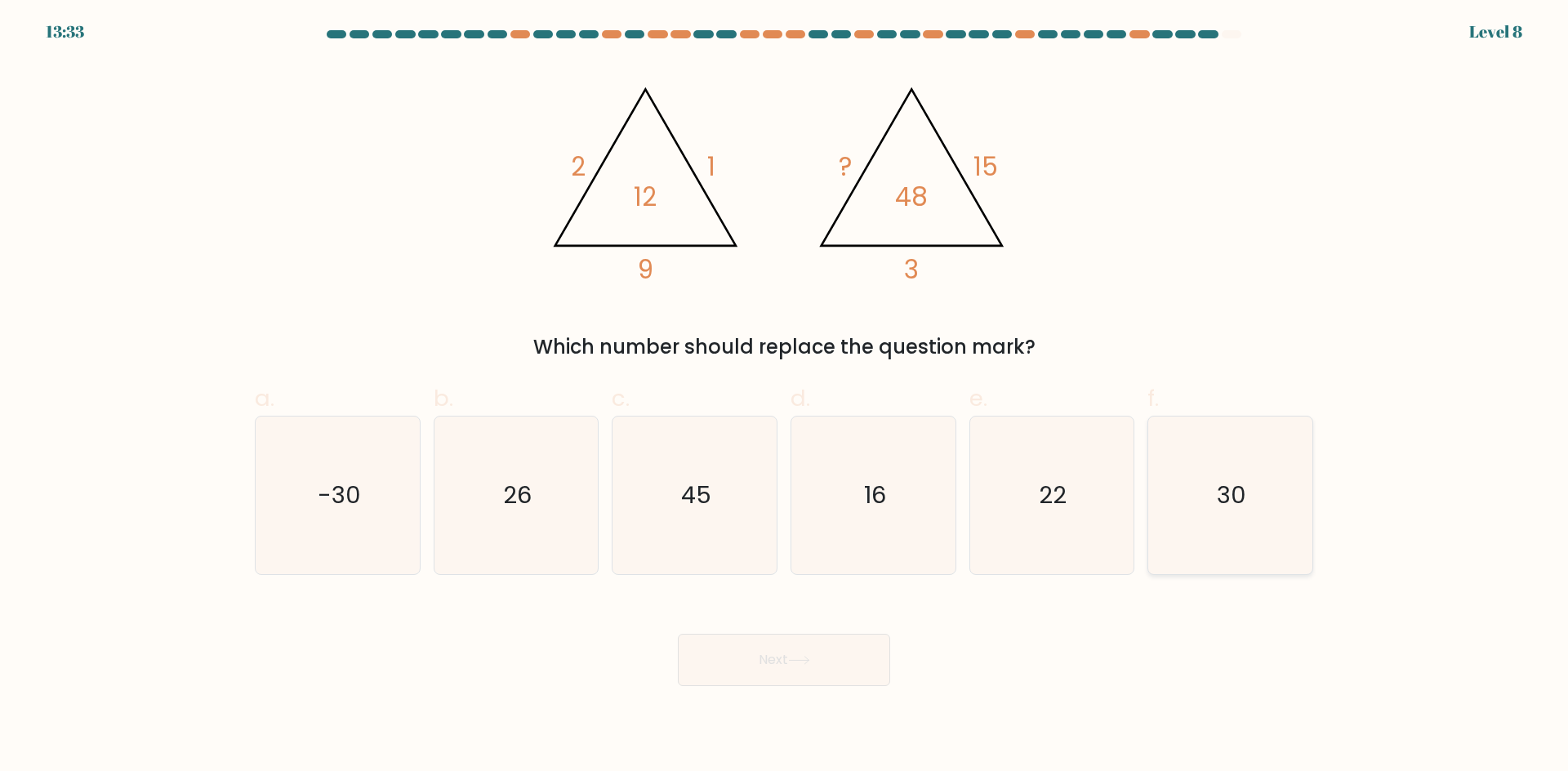
click at [1220, 492] on text "30" at bounding box center [1232, 494] width 29 height 33
click at [784, 396] on input "f. 30" at bounding box center [784, 390] width 1 height 11
radio input "true"
click at [783, 638] on button "Next" at bounding box center [784, 659] width 212 height 52
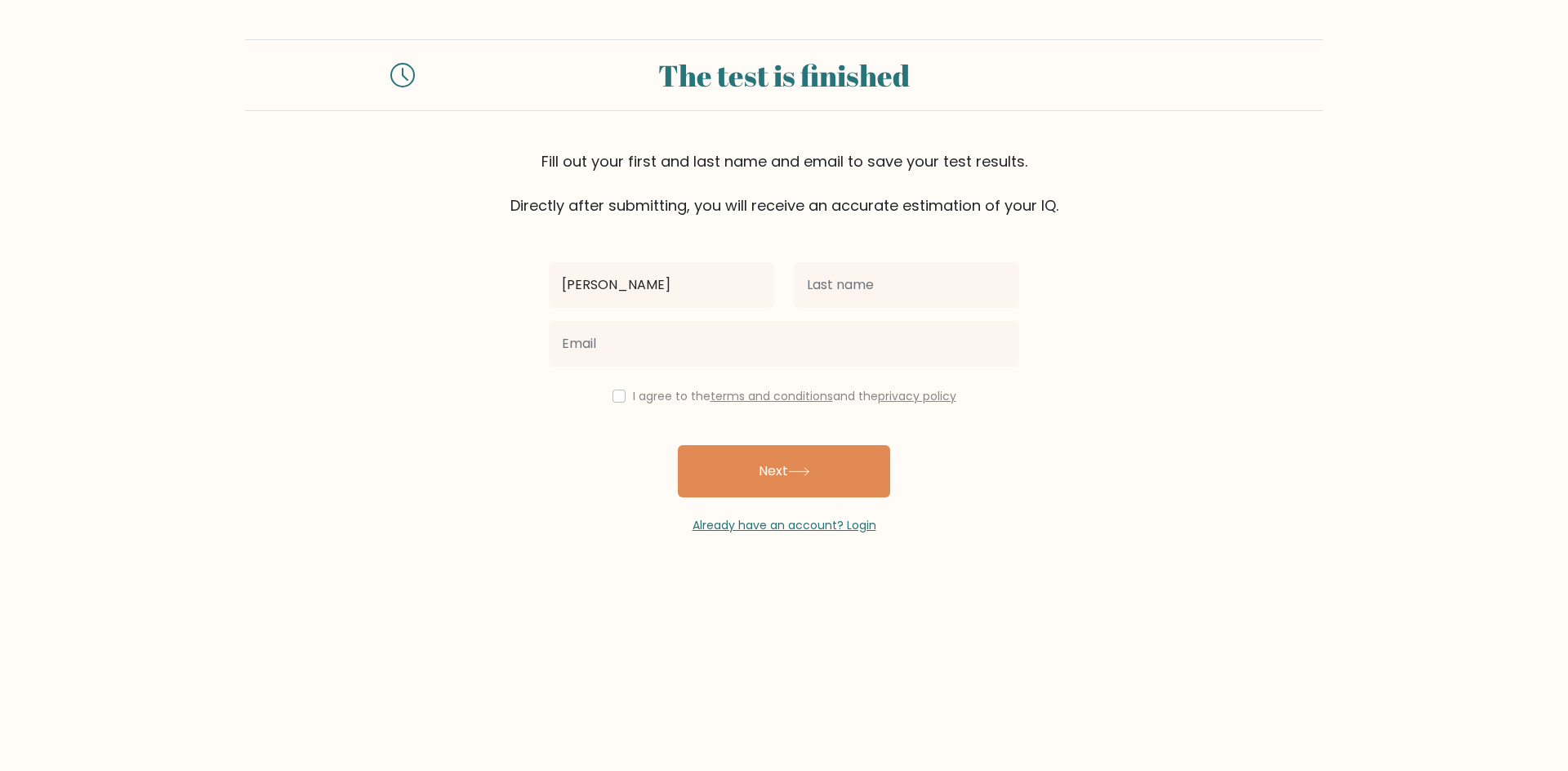
type input "Lyra Mae"
click at [865, 299] on input "text" at bounding box center [906, 284] width 226 height 46
type input "Caralipio"
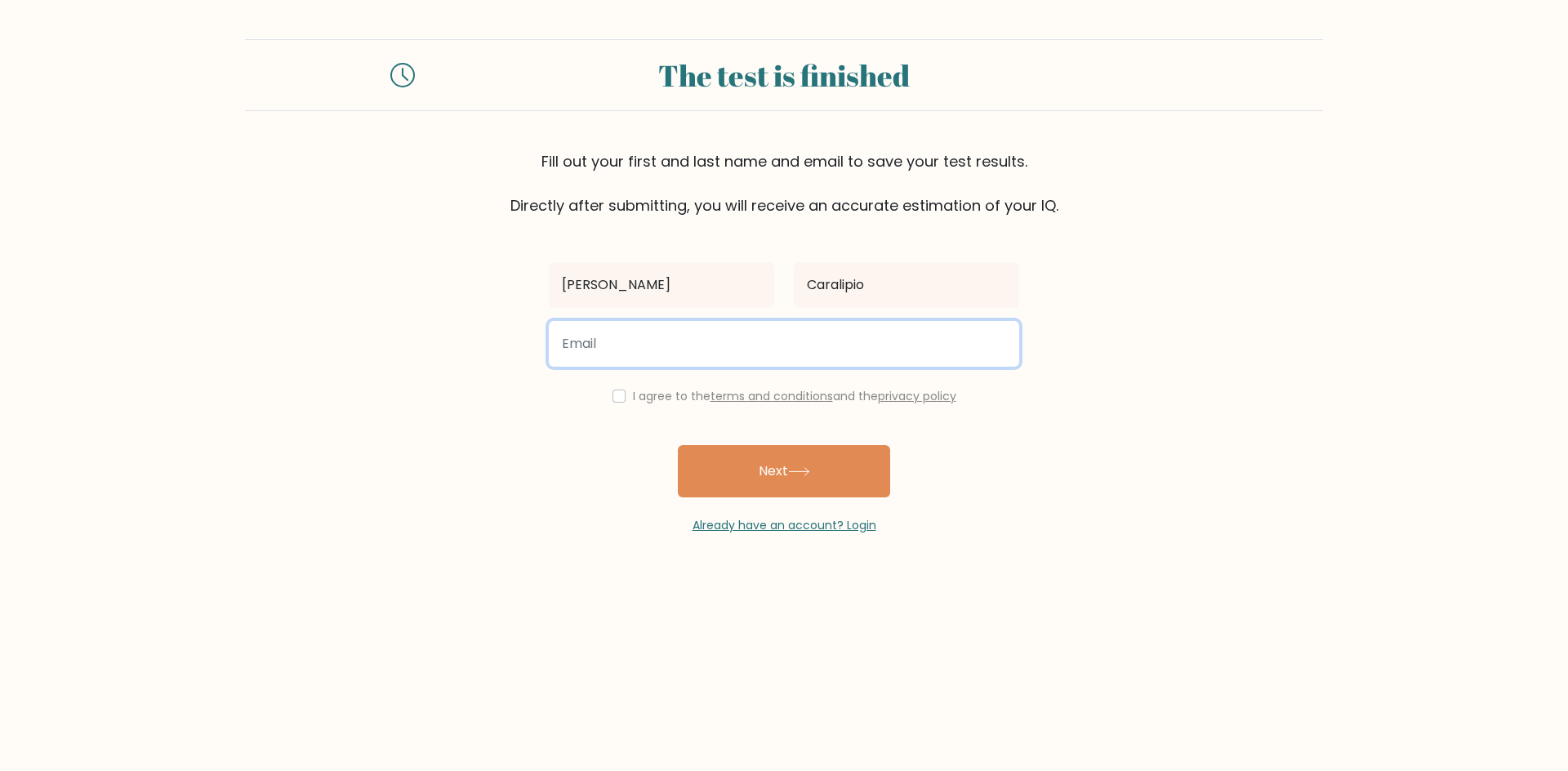
click at [711, 363] on input "email" at bounding box center [784, 344] width 471 height 46
type input "lyramaecaralipio2@gmail.com"
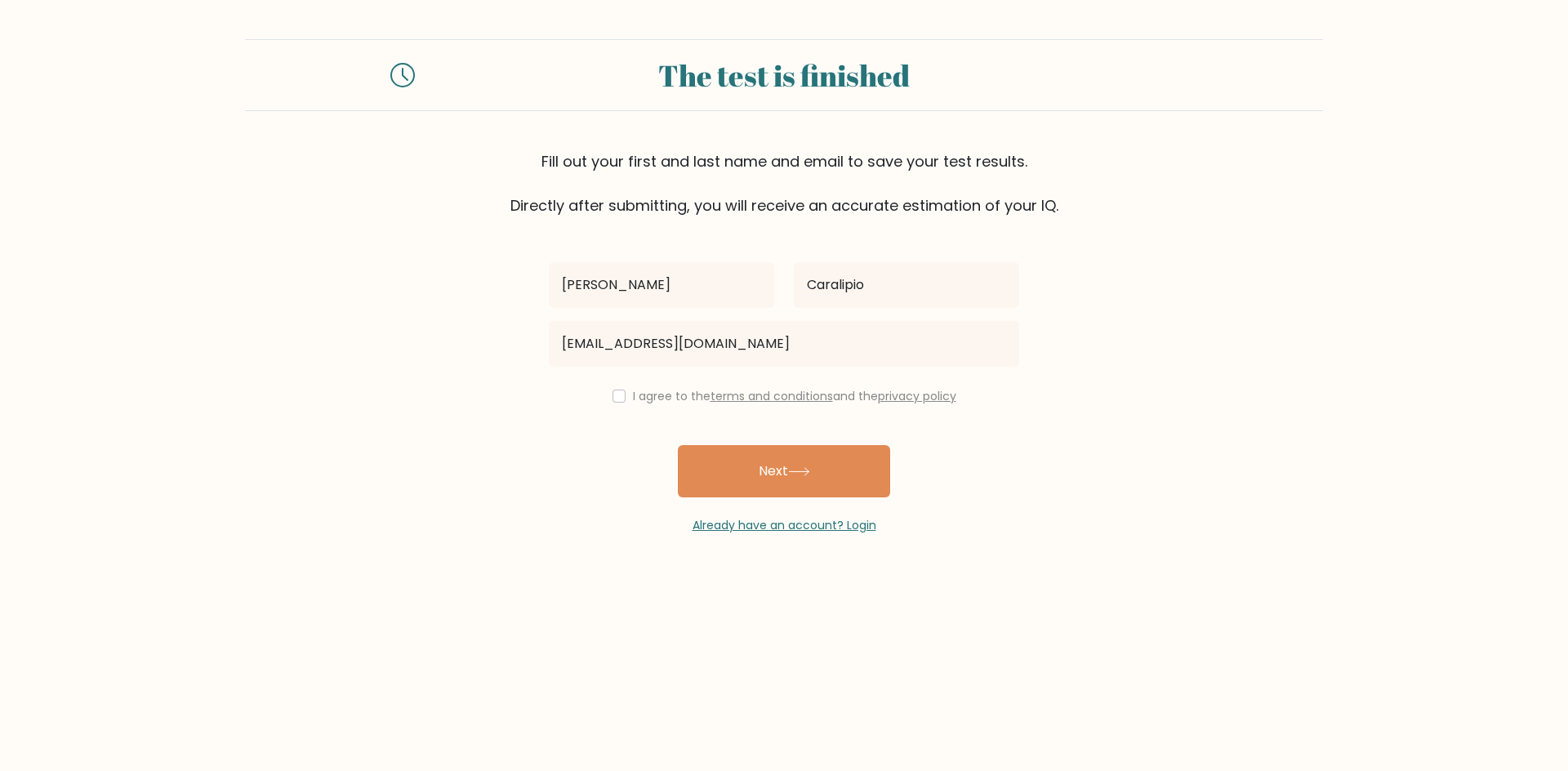
click at [625, 404] on div "I agree to the terms and conditions and the privacy policy" at bounding box center [784, 395] width 490 height 19
click at [612, 398] on input "checkbox" at bounding box center [619, 396] width 13 height 13
checkbox input "true"
click at [729, 463] on button "Next" at bounding box center [784, 471] width 212 height 52
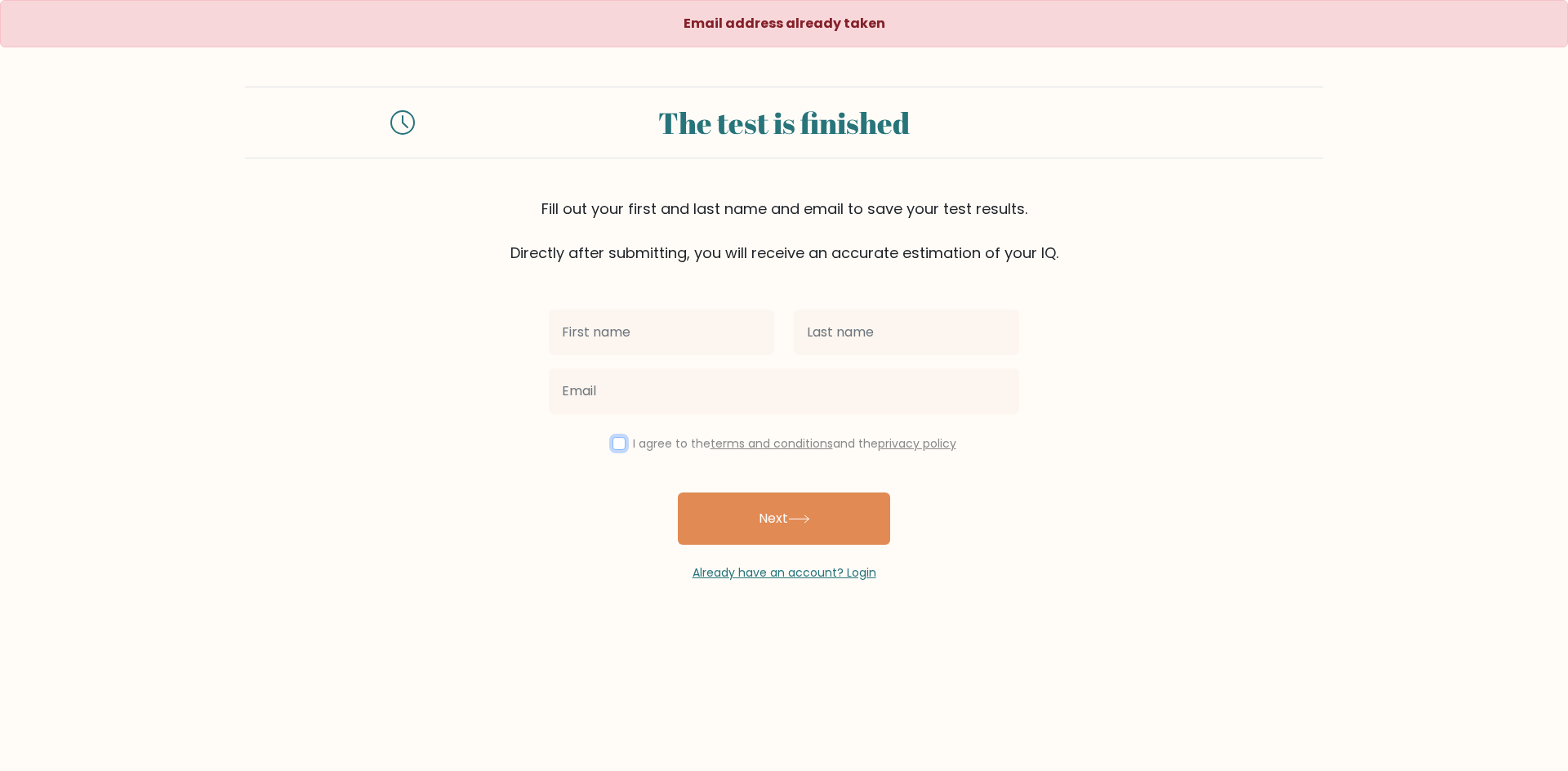
click at [620, 448] on input "checkbox" at bounding box center [619, 444] width 13 height 13
checkbox input "true"
click at [623, 329] on input "text" at bounding box center [661, 332] width 226 height 46
type input "Lyra Mae"
click at [887, 326] on input "text" at bounding box center [906, 332] width 226 height 46
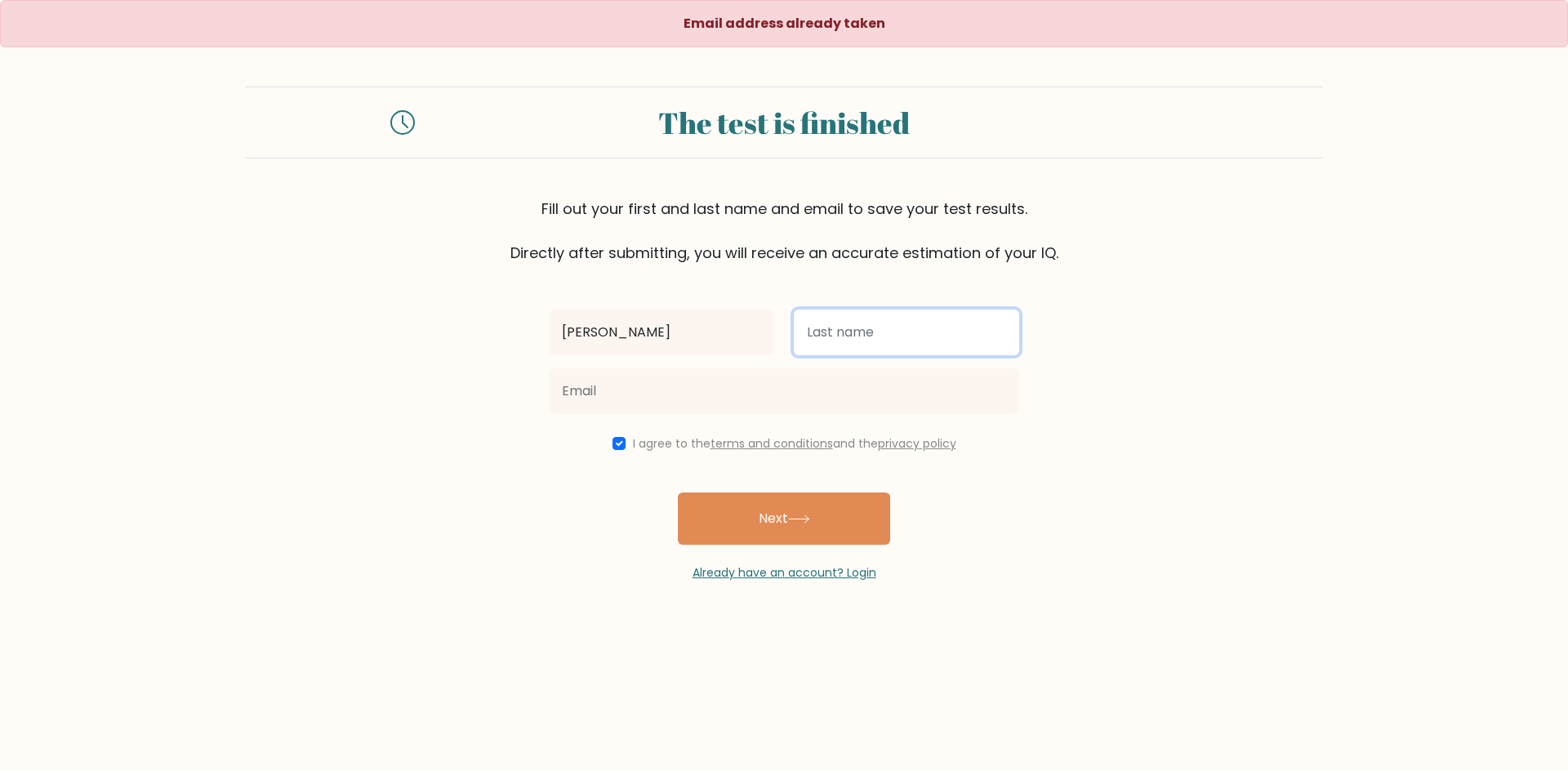
type input "Caralipio"
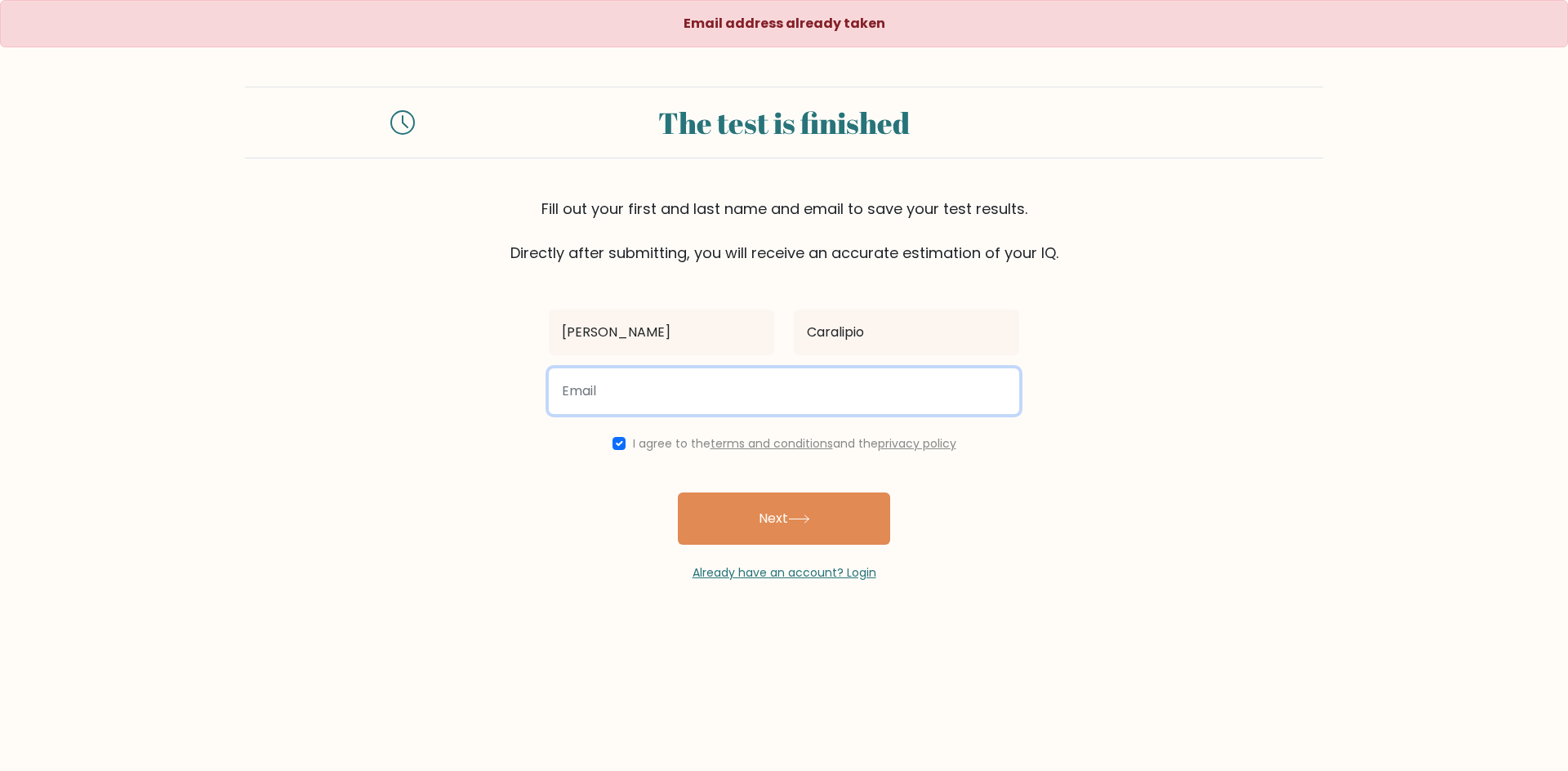
click at [659, 388] on input "email" at bounding box center [784, 391] width 471 height 46
type input "lyramaecaralipio2@gmail.com"
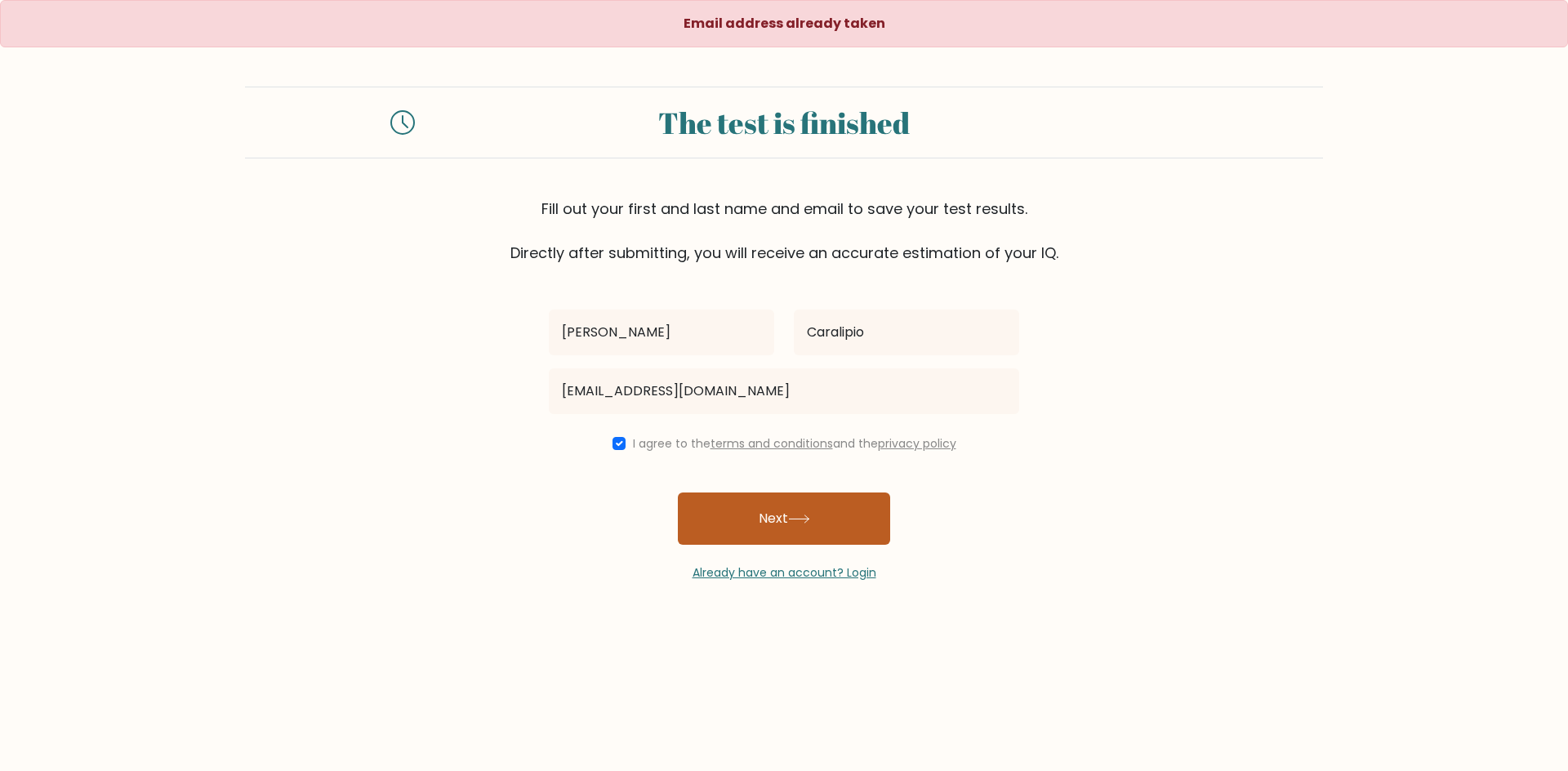
click at [720, 518] on button "Next" at bounding box center [784, 518] width 212 height 52
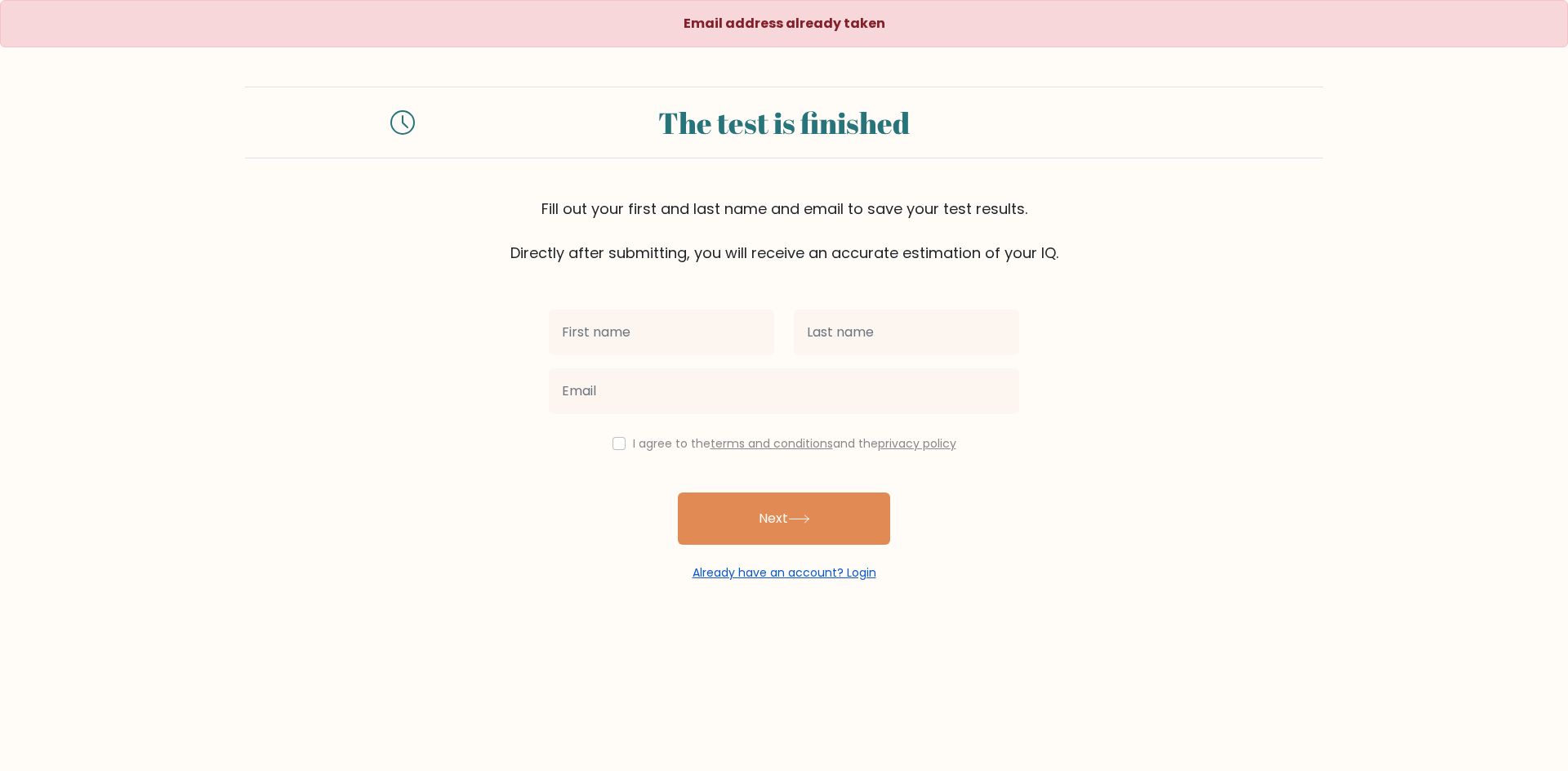
click at [748, 572] on link "Already have an account? Login" at bounding box center [784, 572] width 184 height 16
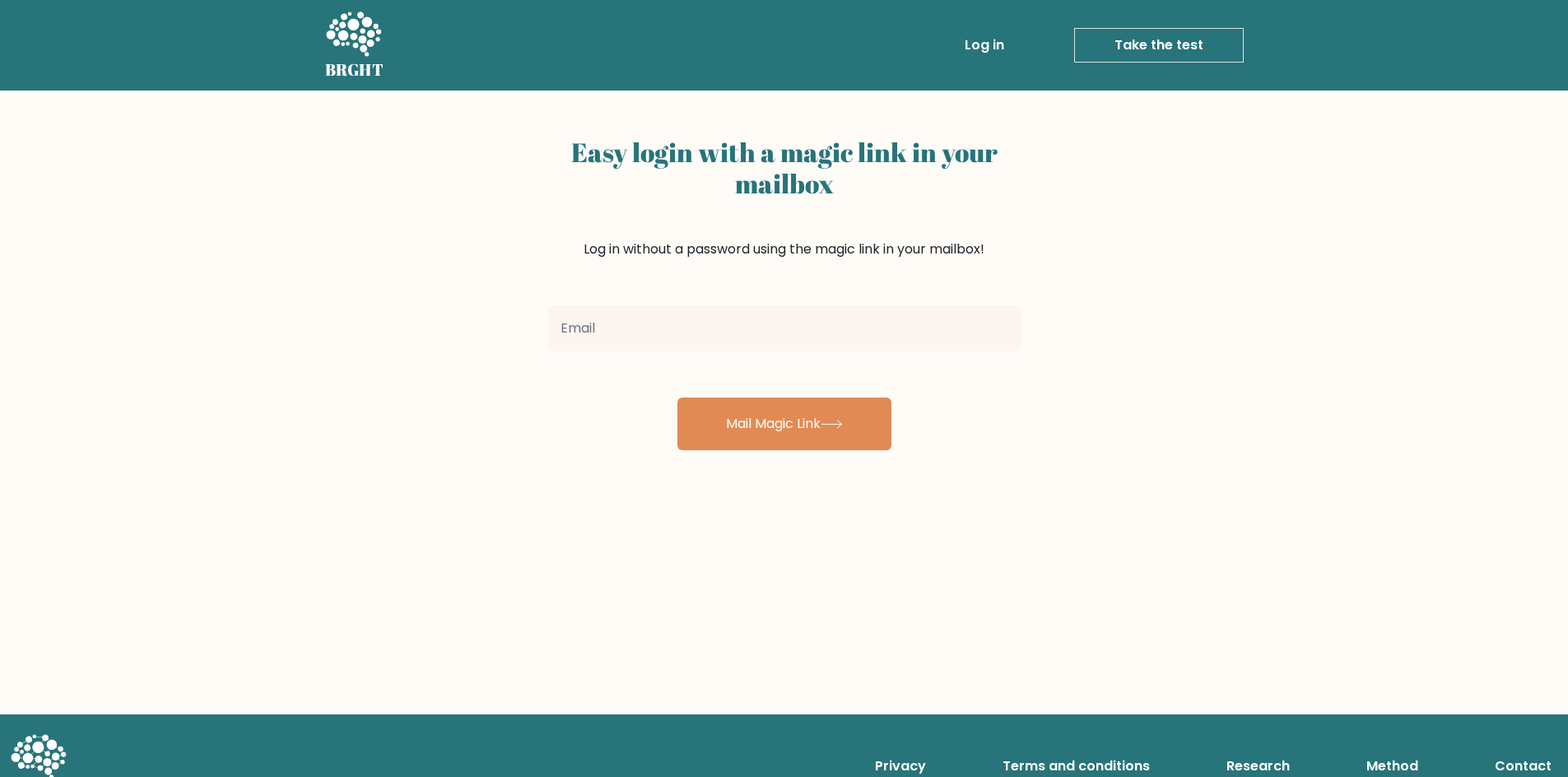
click at [717, 341] on input "email" at bounding box center [784, 328] width 474 height 47
type input "lyramaecaralipio2@gmail.com"
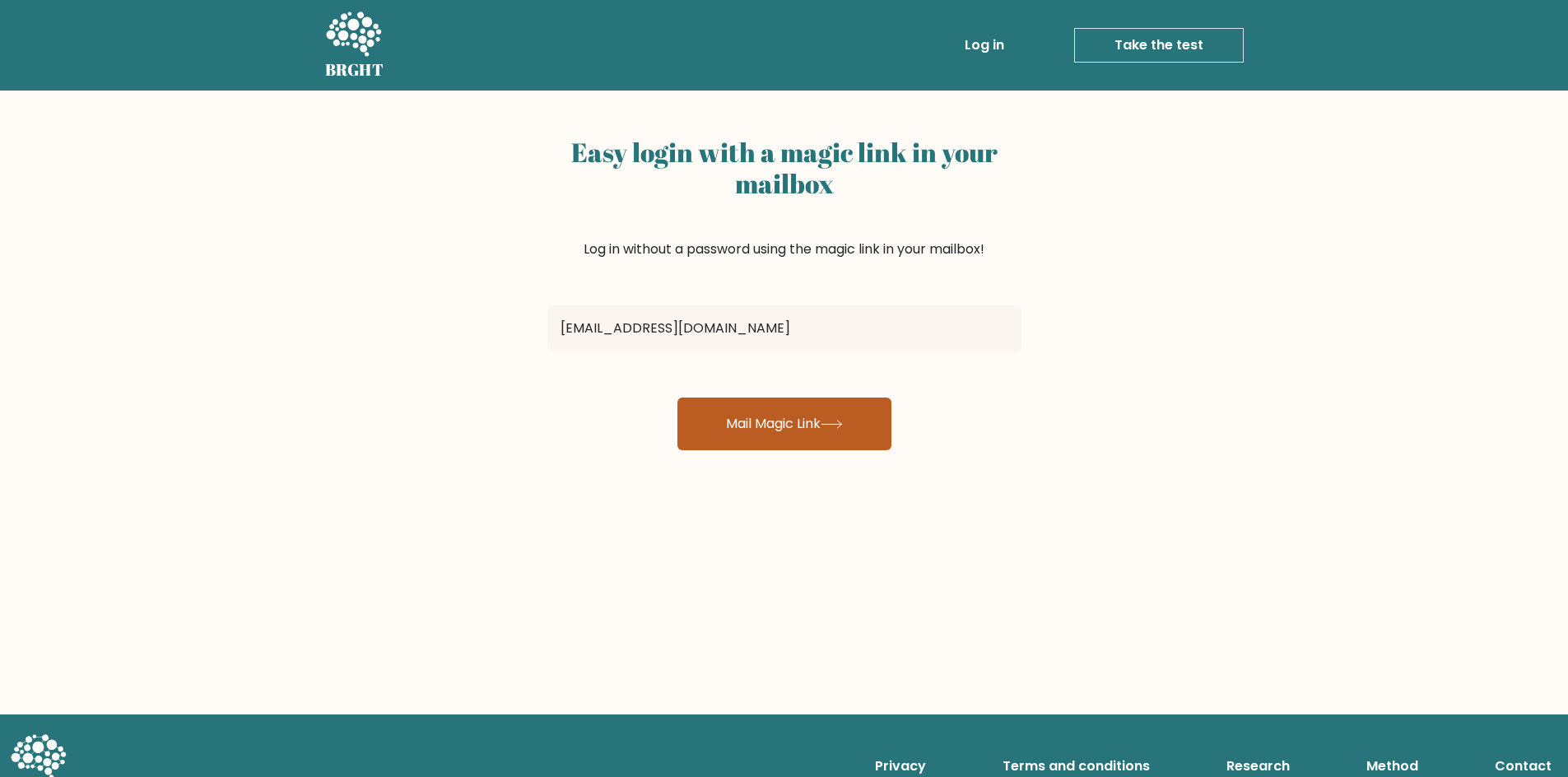
click at [755, 435] on button "Mail Magic Link" at bounding box center [784, 424] width 214 height 52
